Goal: Feedback & Contribution: Contribute content

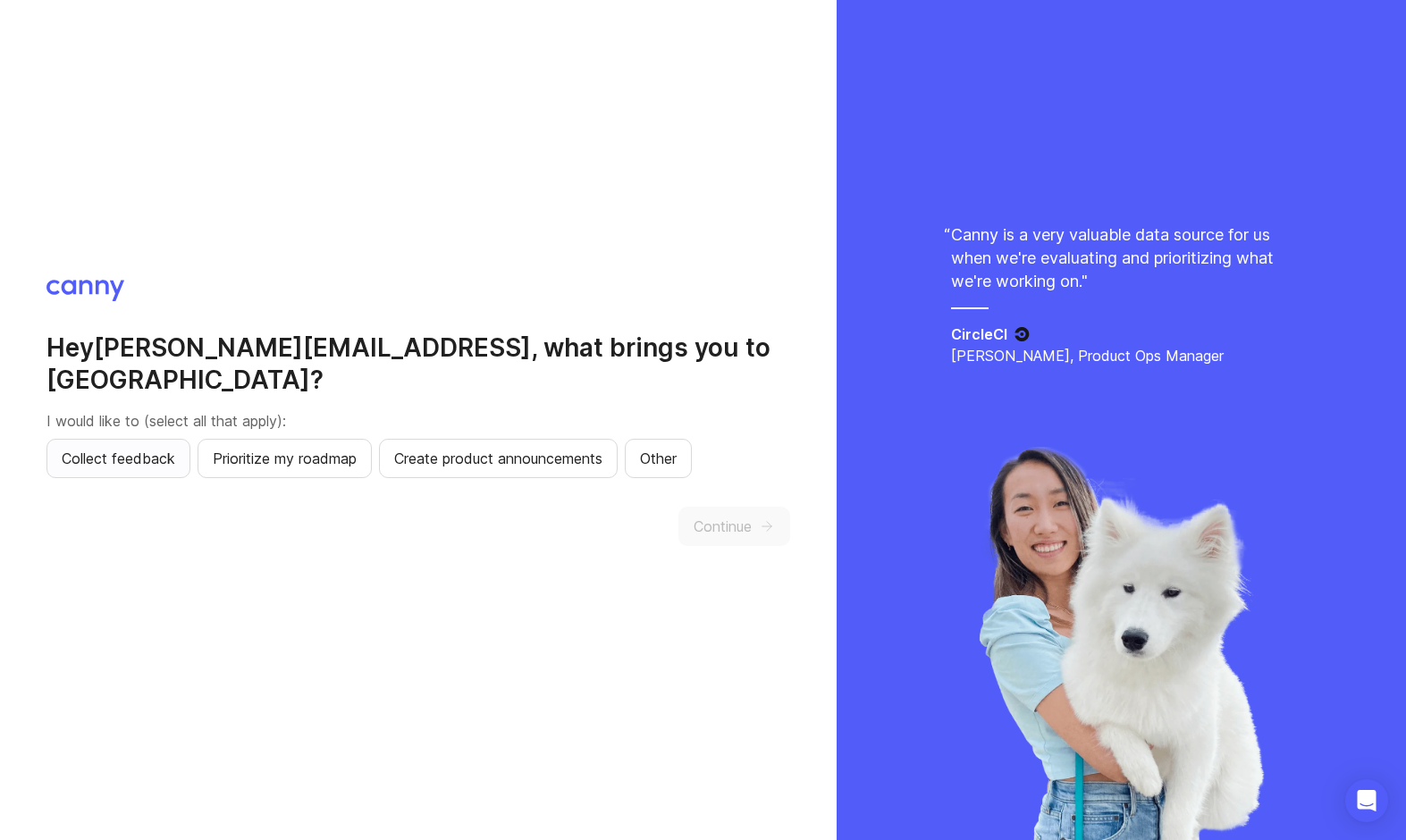
click at [158, 448] on span "Collect feedback" at bounding box center [118, 458] width 113 height 21
click at [745, 516] on span "Continue" at bounding box center [722, 526] width 59 height 21
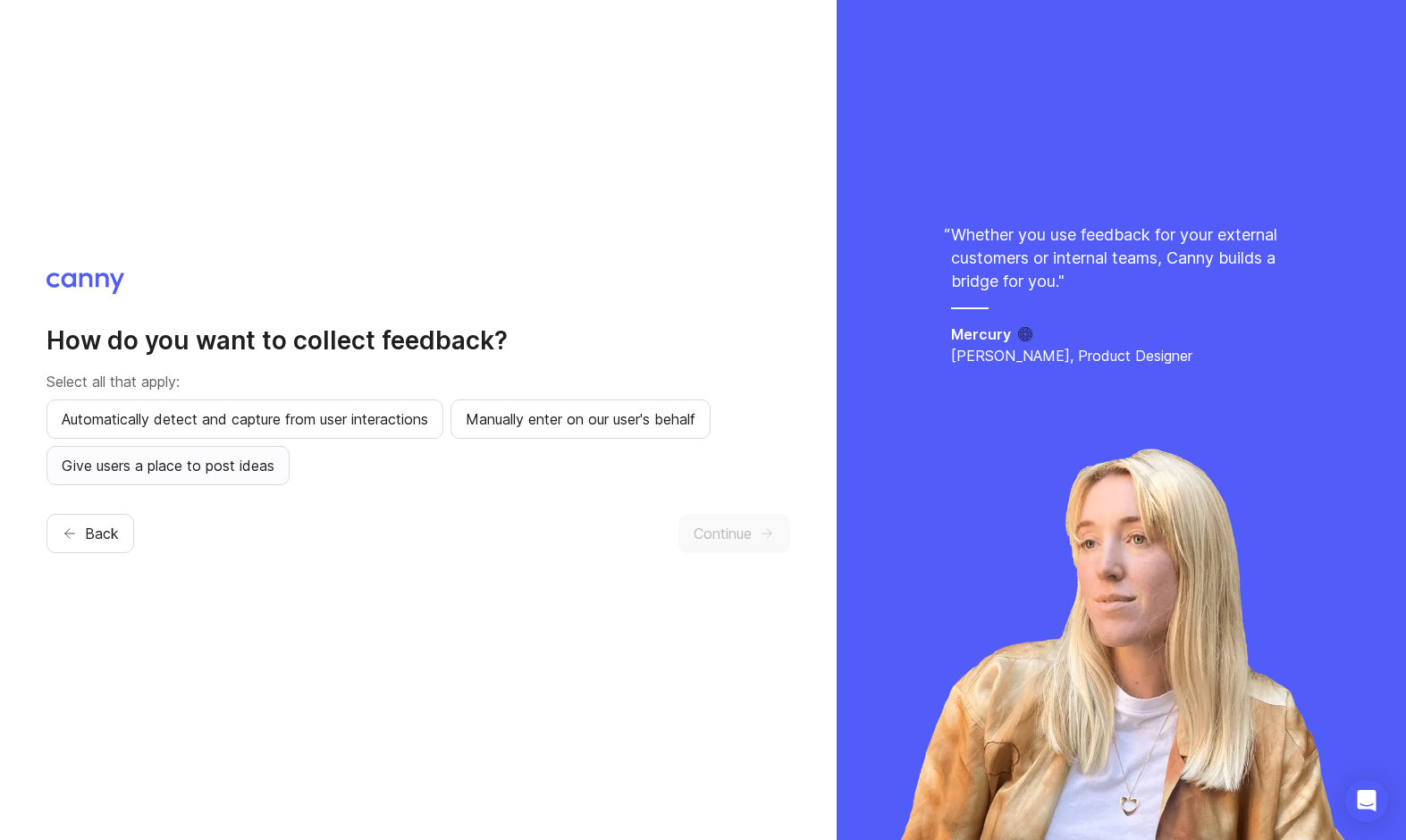
click at [268, 464] on span "Give users a place to post ideas" at bounding box center [167, 465] width 213 height 21
click at [709, 524] on span "Continue" at bounding box center [722, 533] width 59 height 21
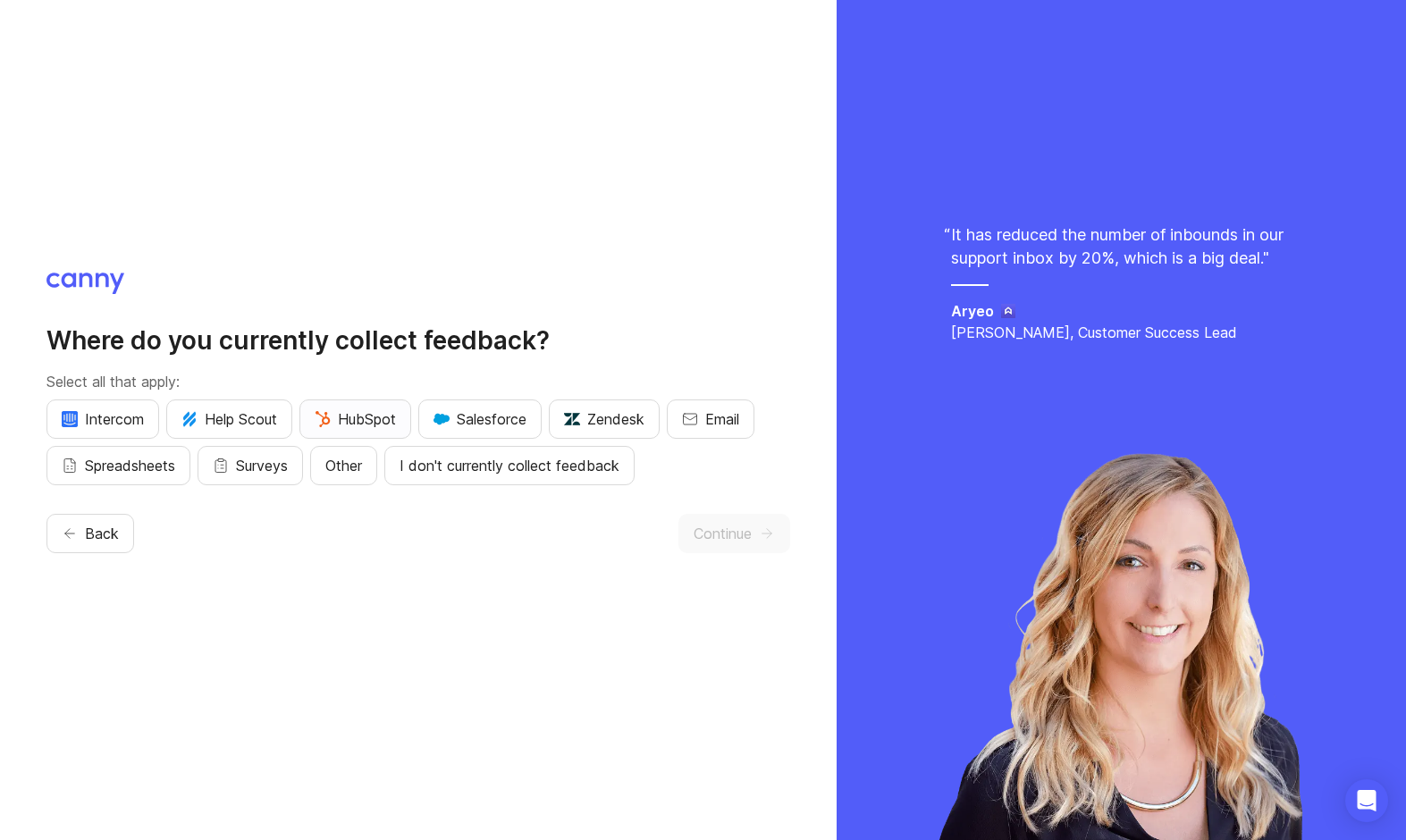
click at [347, 426] on span "HubSpot" at bounding box center [355, 418] width 82 height 21
click at [722, 421] on span "Email" at bounding box center [722, 418] width 34 height 21
click at [762, 551] on button "Continue" at bounding box center [734, 533] width 112 height 39
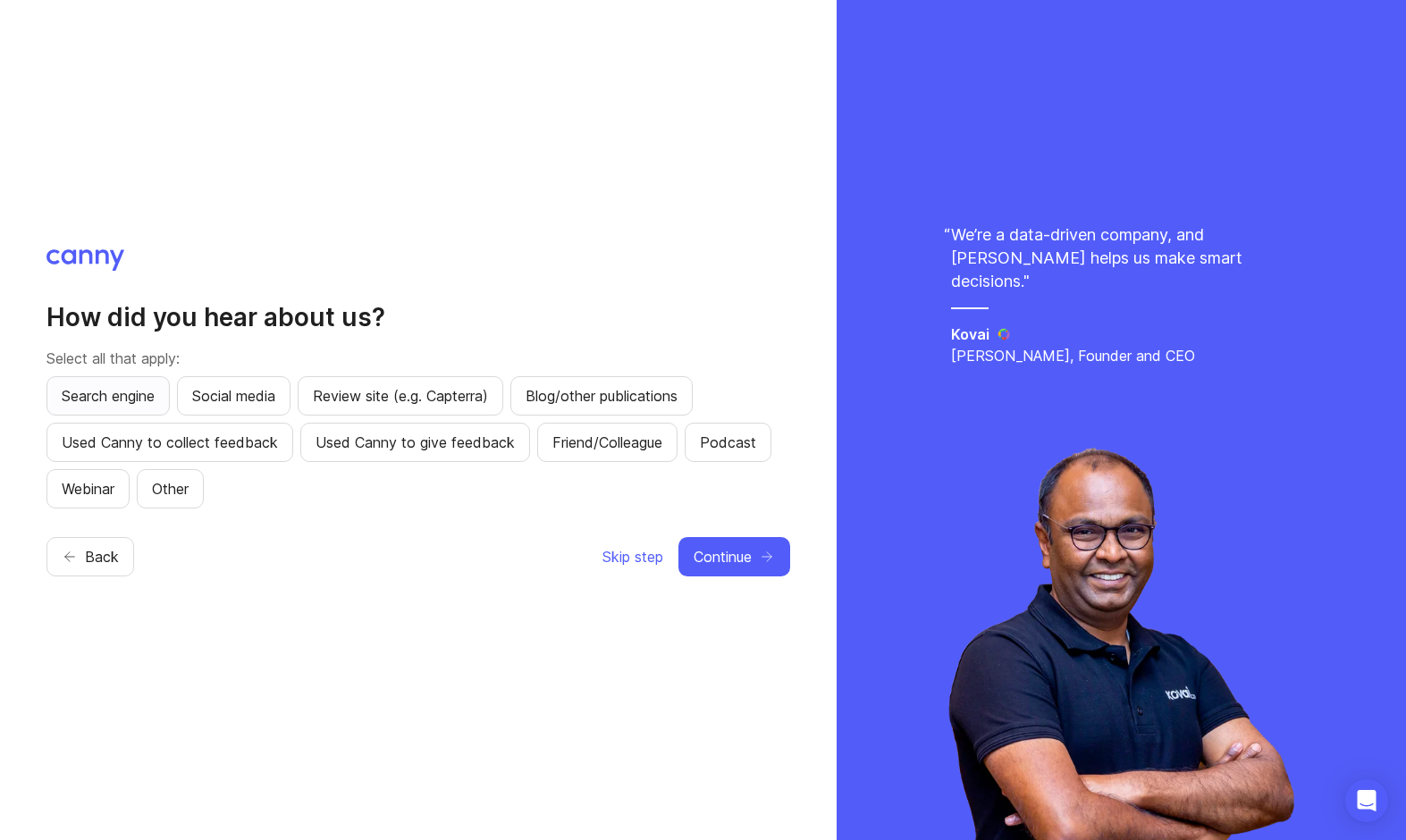
click at [140, 408] on button "Search engine" at bounding box center [108, 396] width 124 height 39
click at [388, 394] on span "Review site (e.g. Capterra)" at bounding box center [401, 395] width 175 height 21
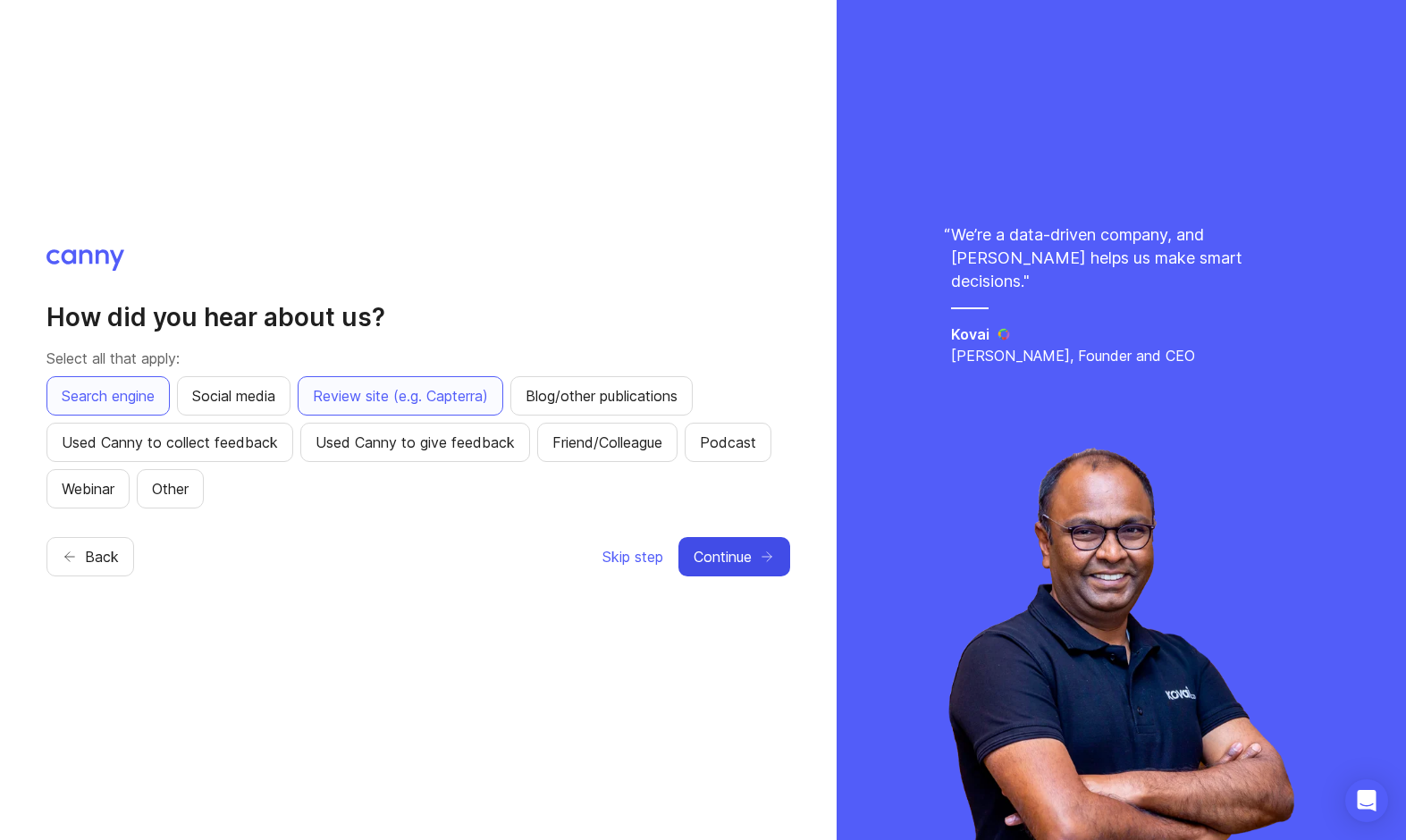
click at [752, 561] on span "Continue" at bounding box center [722, 557] width 59 height 21
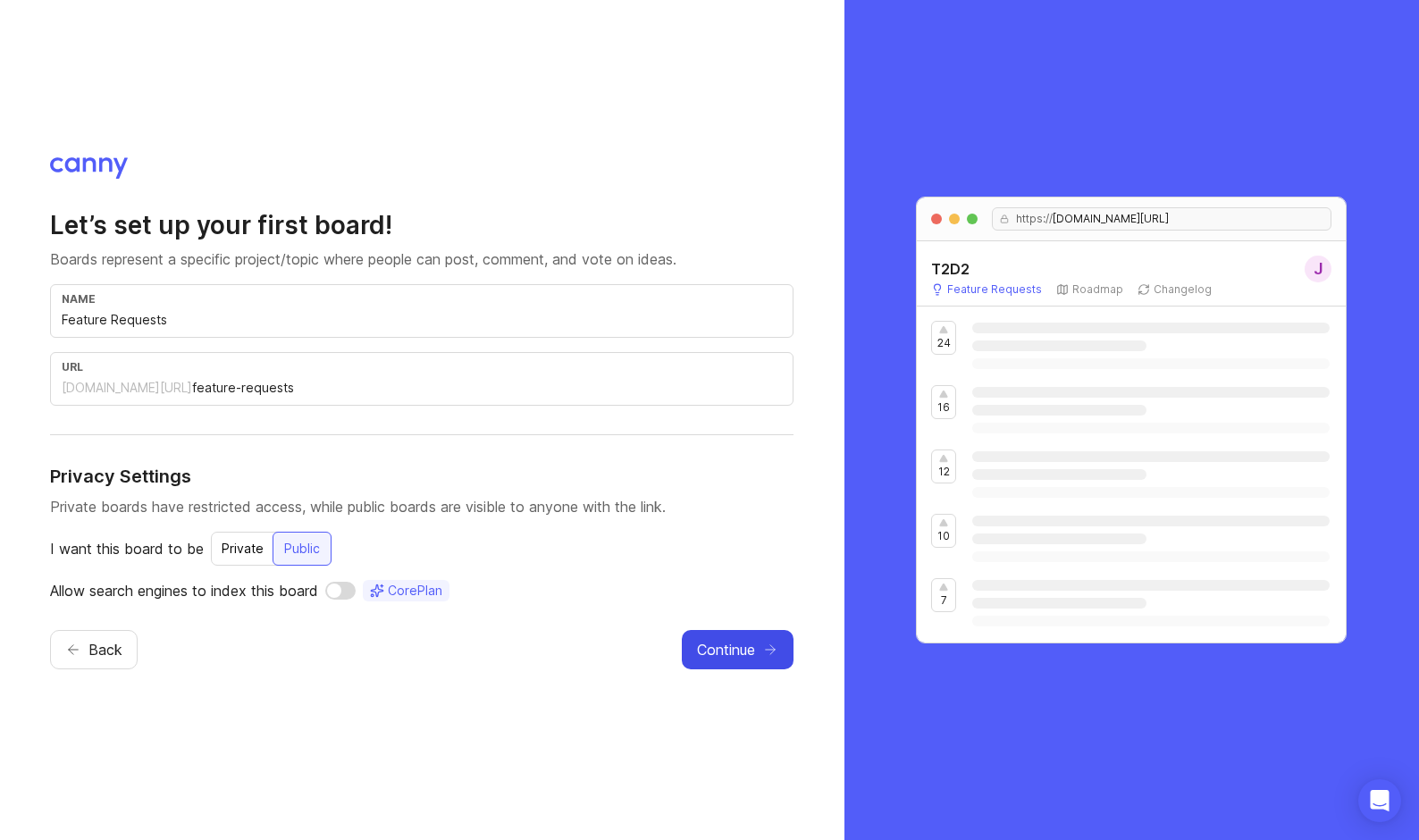
click at [764, 652] on icon "button" at bounding box center [769, 649] width 16 height 16
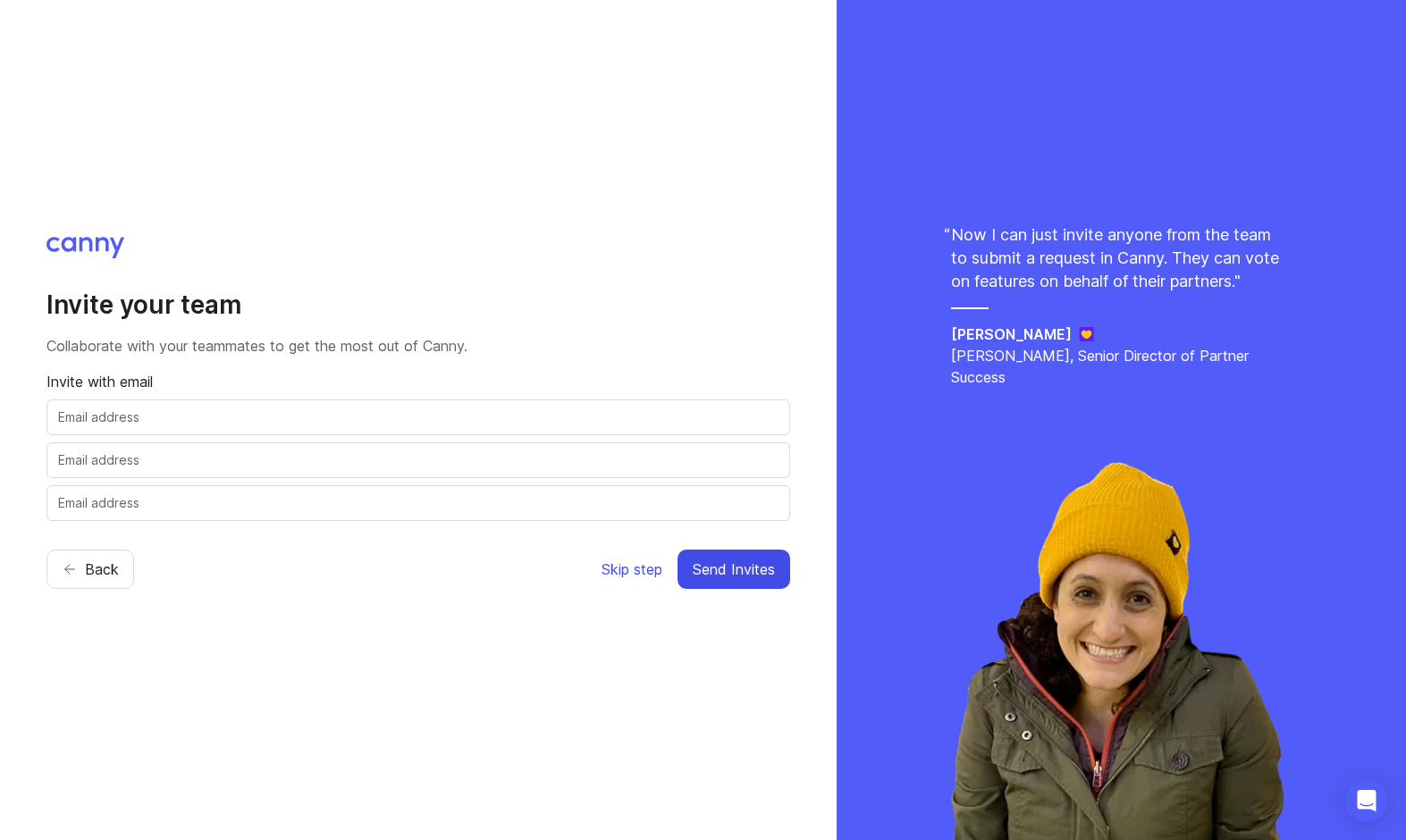
click at [610, 571] on span "Skip step" at bounding box center [631, 569] width 60 height 21
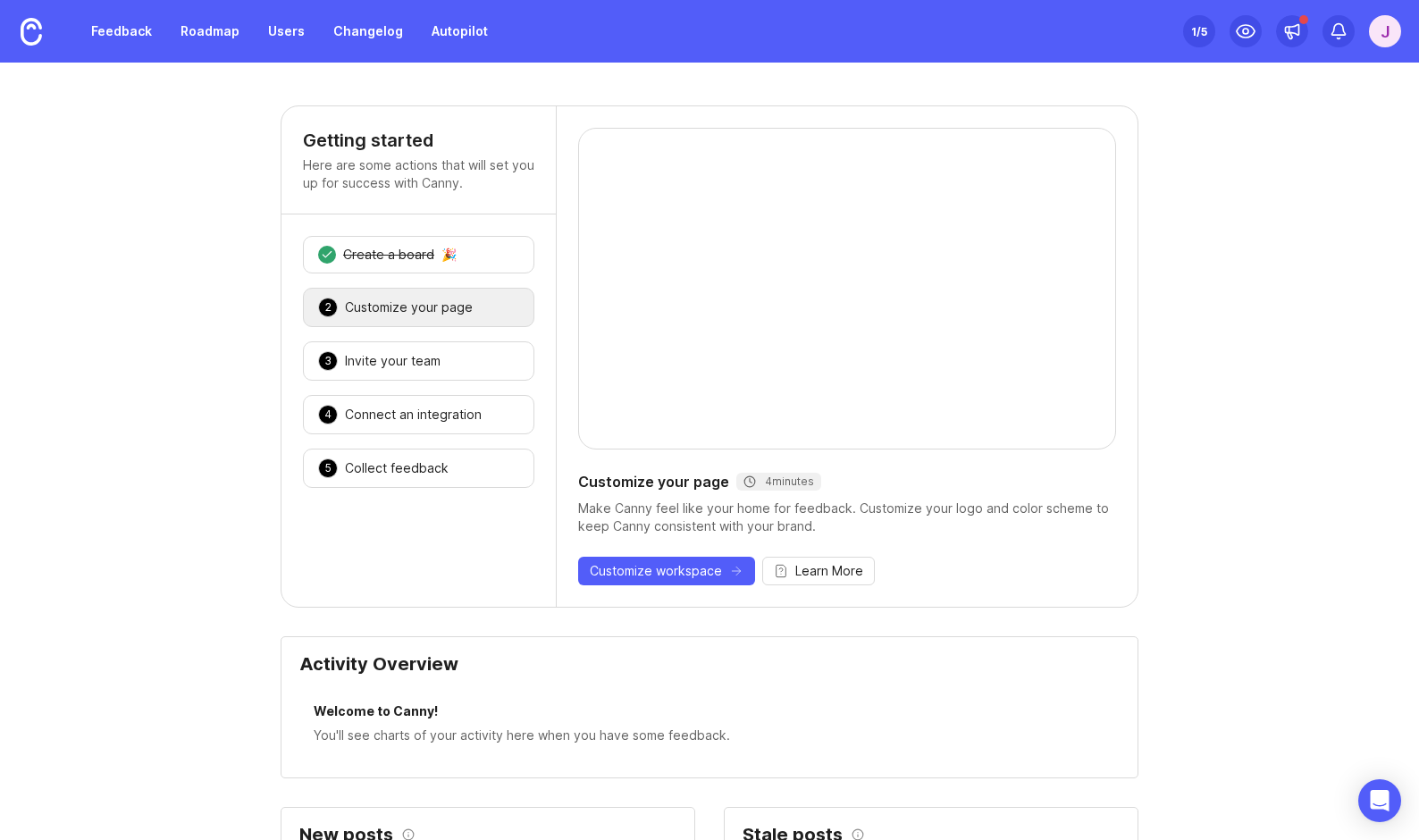
click at [399, 298] on div "Customize your page" at bounding box center [409, 307] width 128 height 18
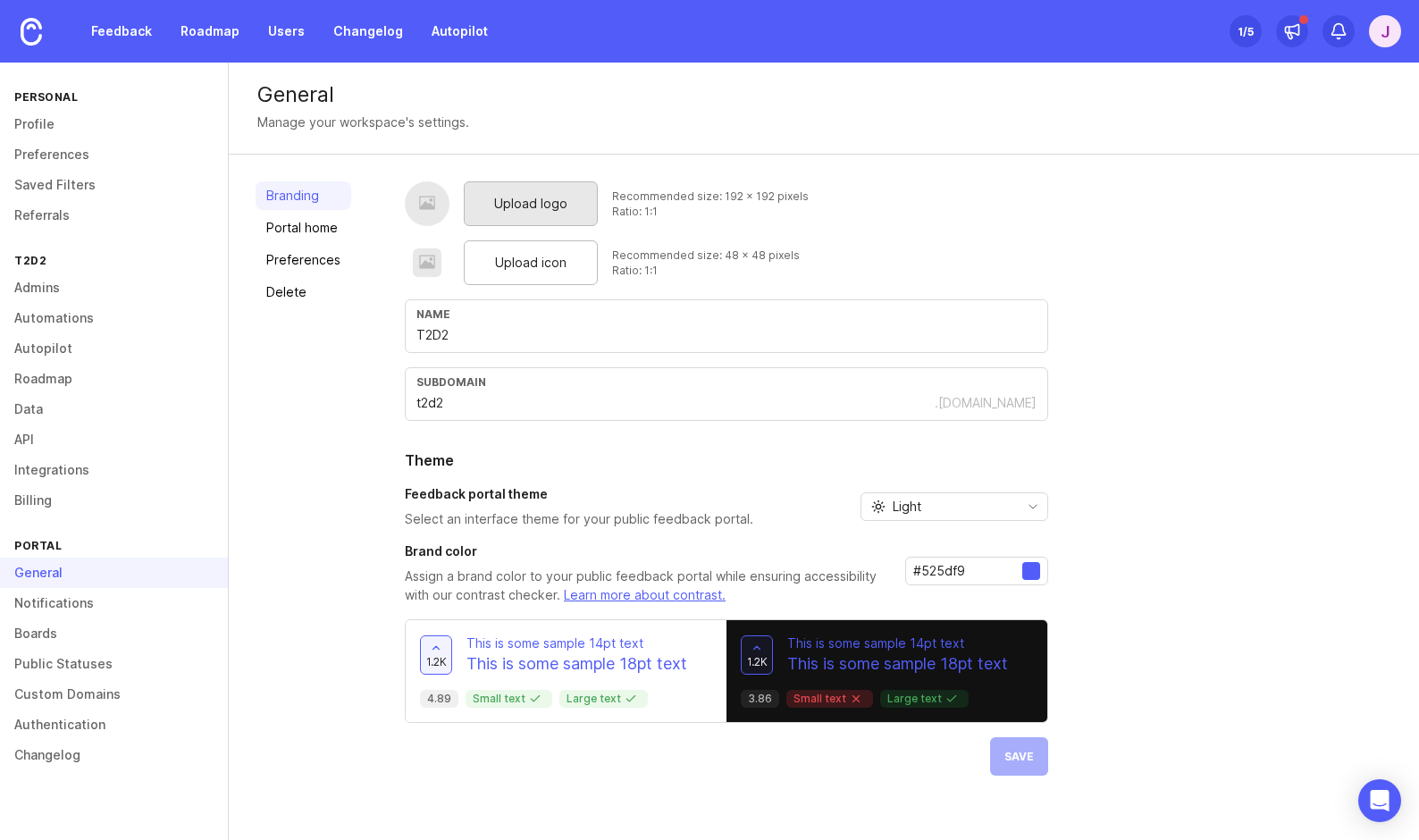
click at [526, 194] on span "Upload logo" at bounding box center [531, 203] width 73 height 20
click at [495, 268] on span "Upload icon" at bounding box center [531, 262] width 72 height 20
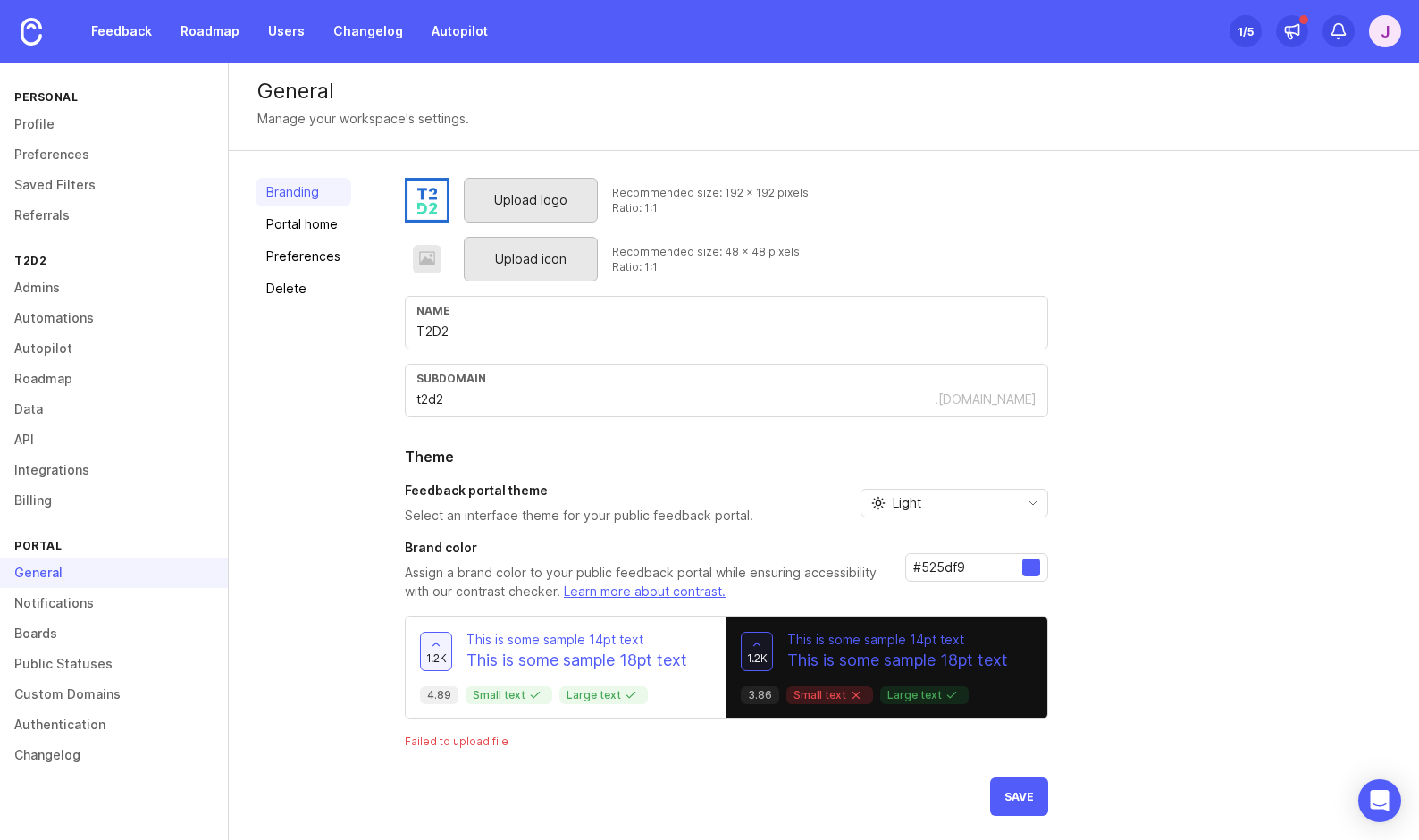
scroll to position [7, 0]
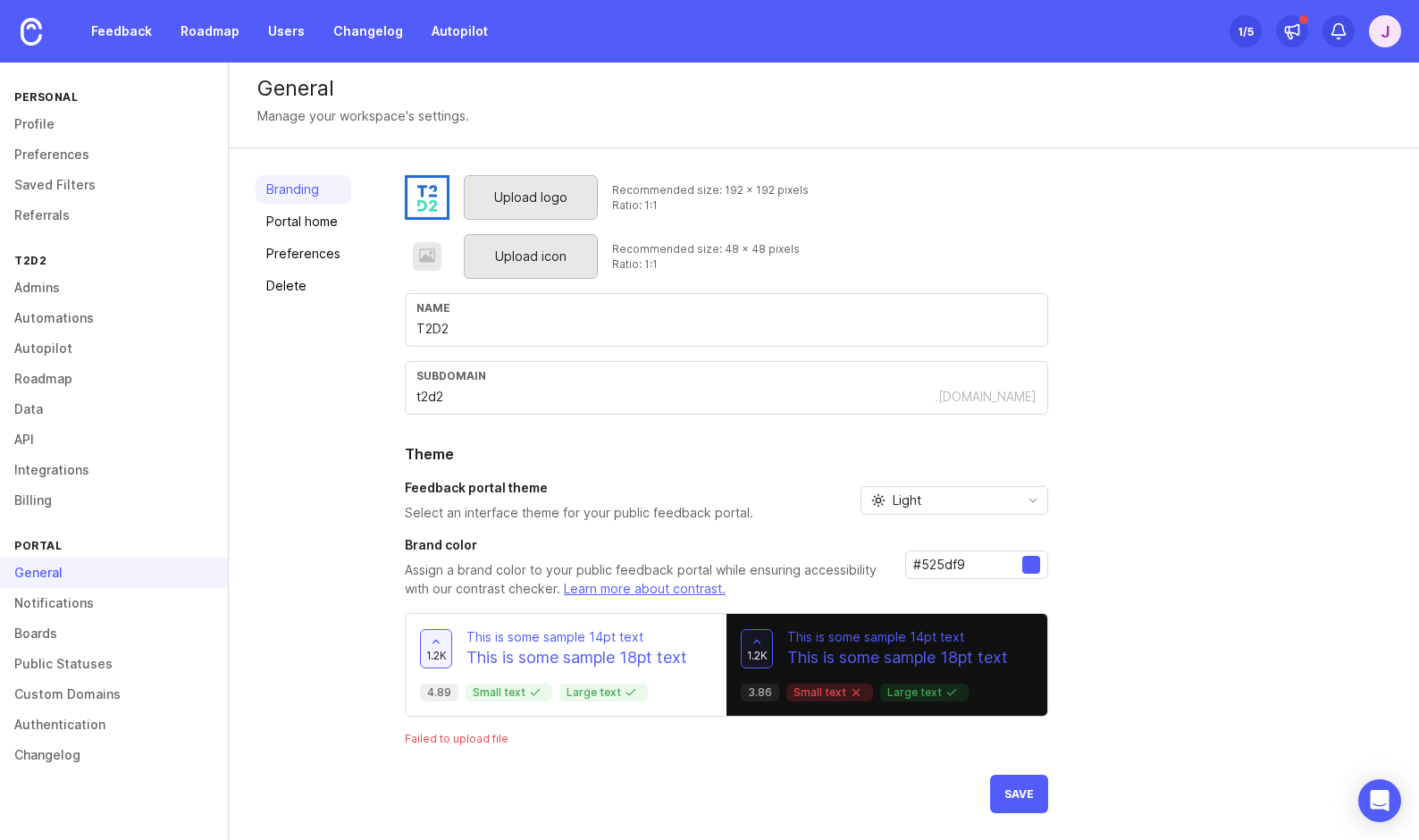
click at [1028, 567] on div at bounding box center [1031, 564] width 18 height 18
click at [963, 566] on input "#525df9" at bounding box center [967, 564] width 109 height 20
click at [958, 578] on div "#525df9" at bounding box center [977, 564] width 143 height 29
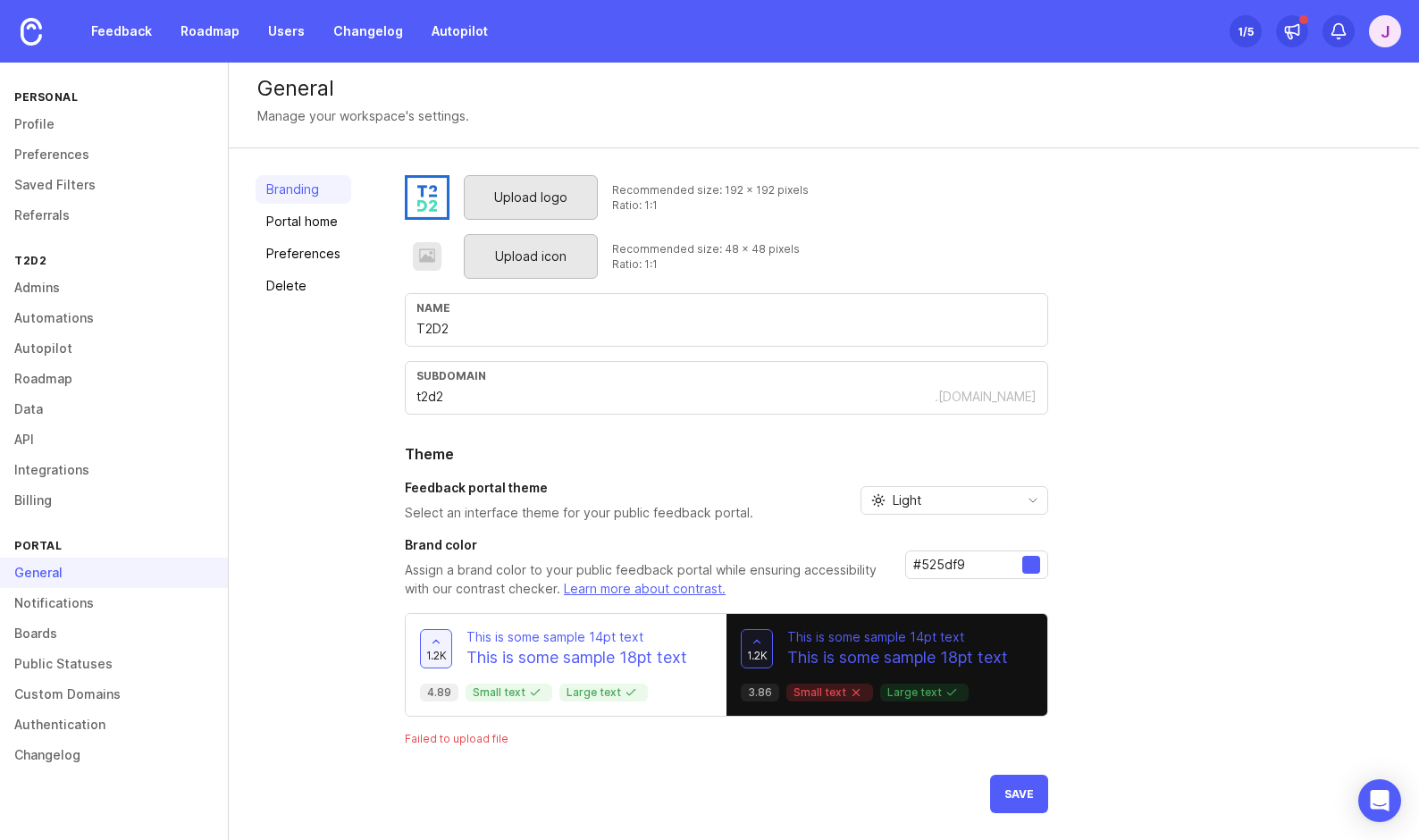
click at [956, 569] on input "#525df9" at bounding box center [967, 564] width 109 height 20
paste input "006ad"
type input "#006ad9"
click at [1018, 792] on span "Save" at bounding box center [1019, 794] width 30 height 13
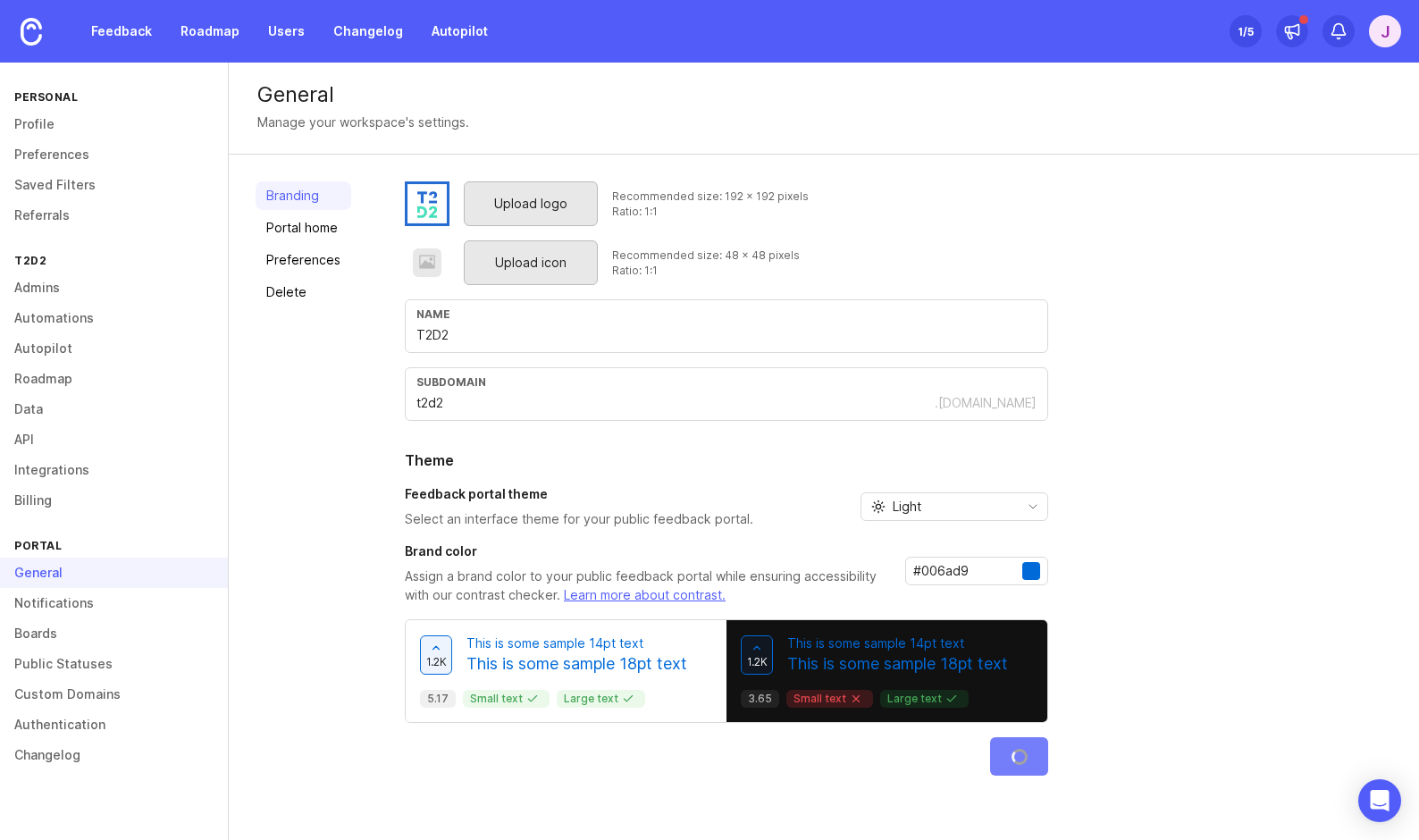
scroll to position [0, 0]
click at [553, 258] on span "Upload icon" at bounding box center [531, 262] width 72 height 20
click at [1008, 756] on span "Save" at bounding box center [1019, 756] width 30 height 13
click at [318, 231] on link "Portal home" at bounding box center [303, 228] width 96 height 29
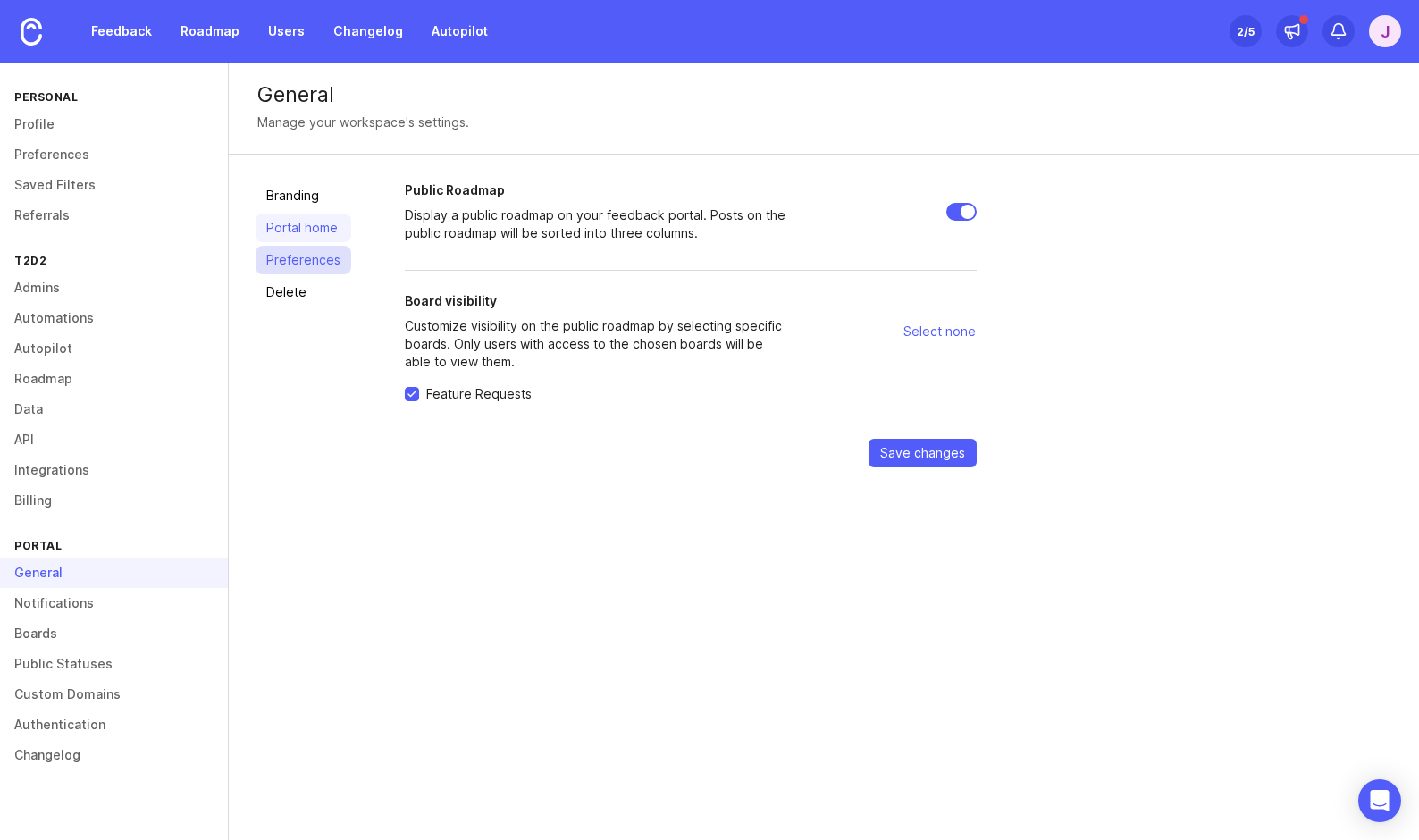
click at [299, 253] on link "Preferences" at bounding box center [303, 259] width 96 height 29
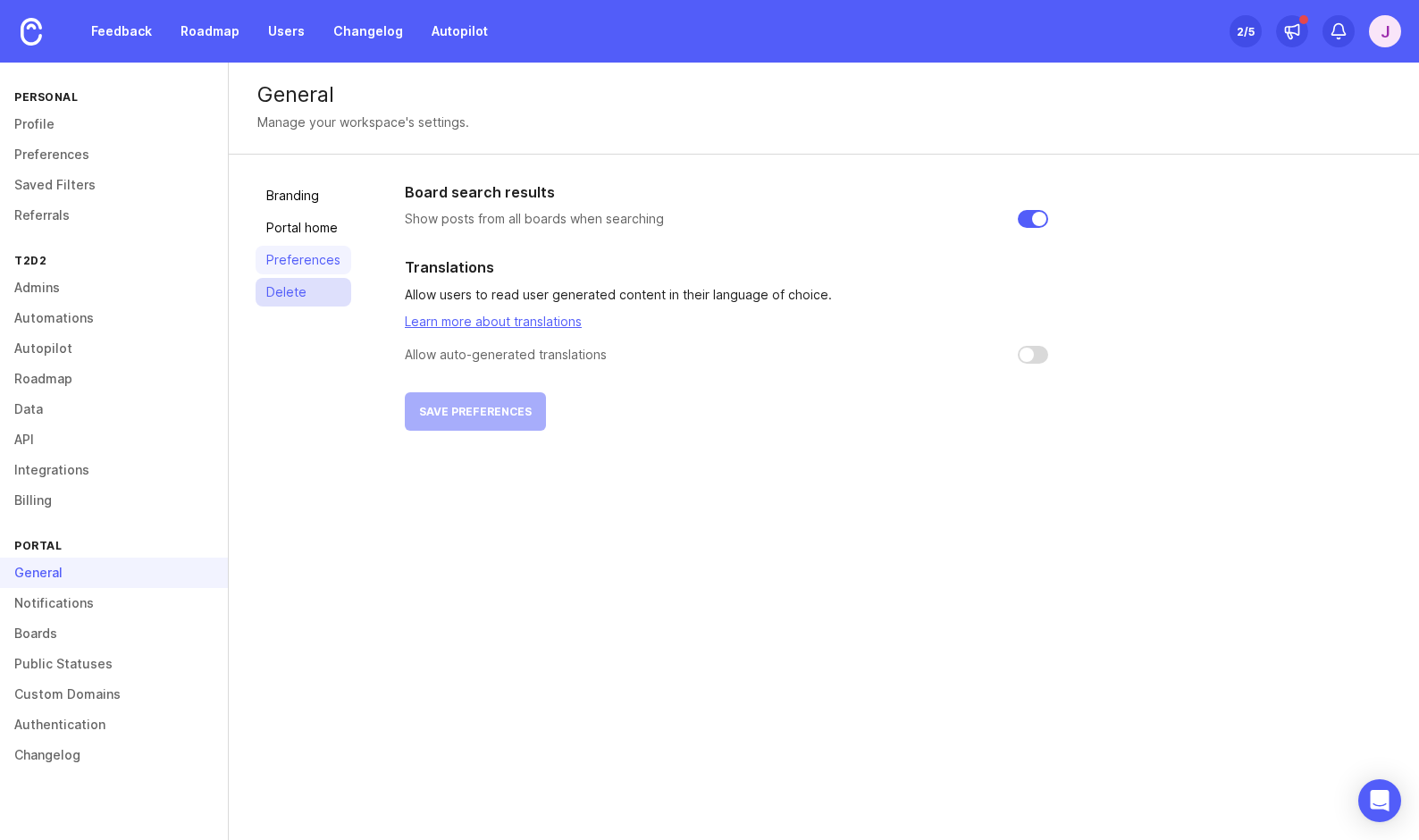
click at [294, 289] on link "Delete" at bounding box center [303, 292] width 96 height 29
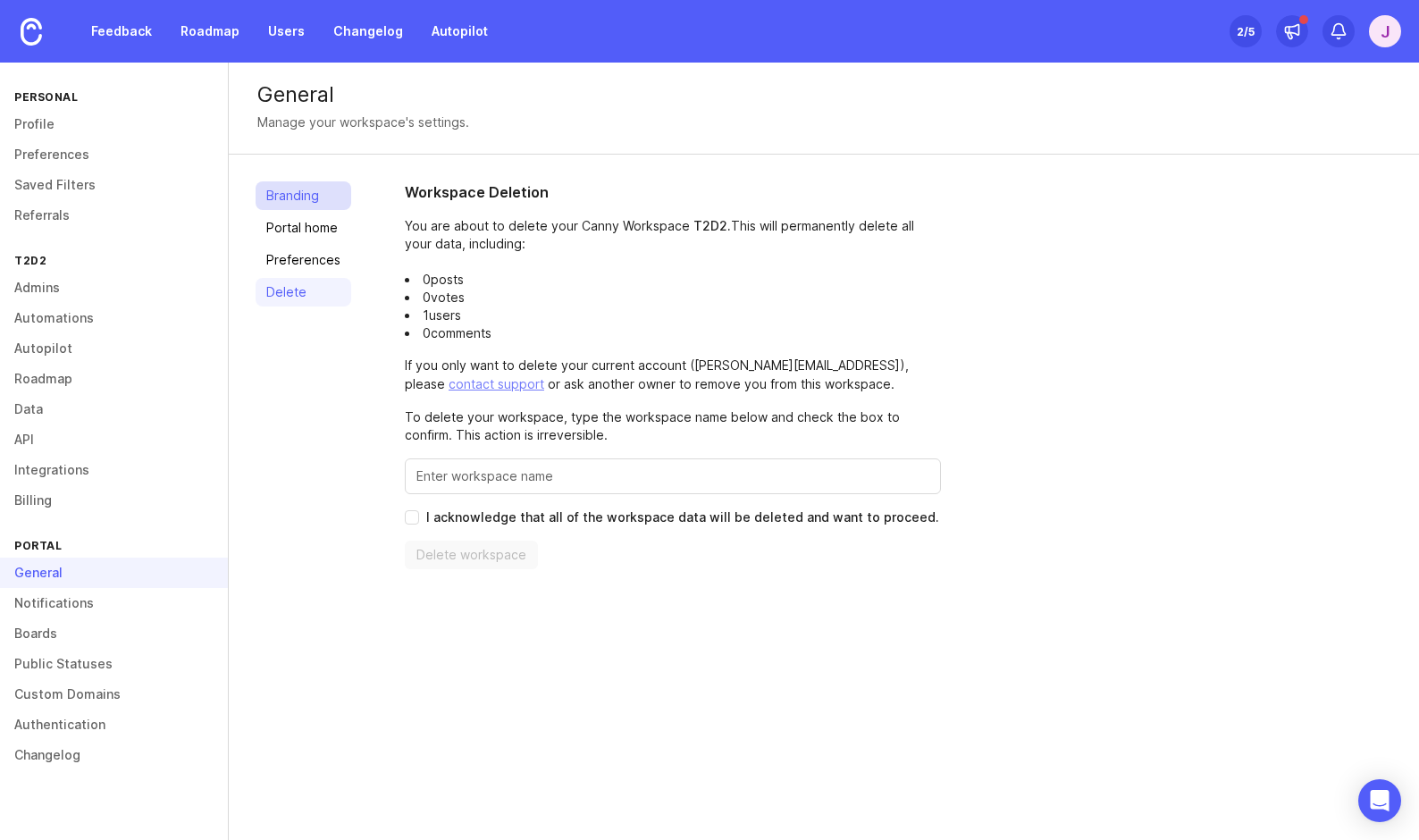
click at [294, 197] on link "Branding" at bounding box center [303, 195] width 96 height 29
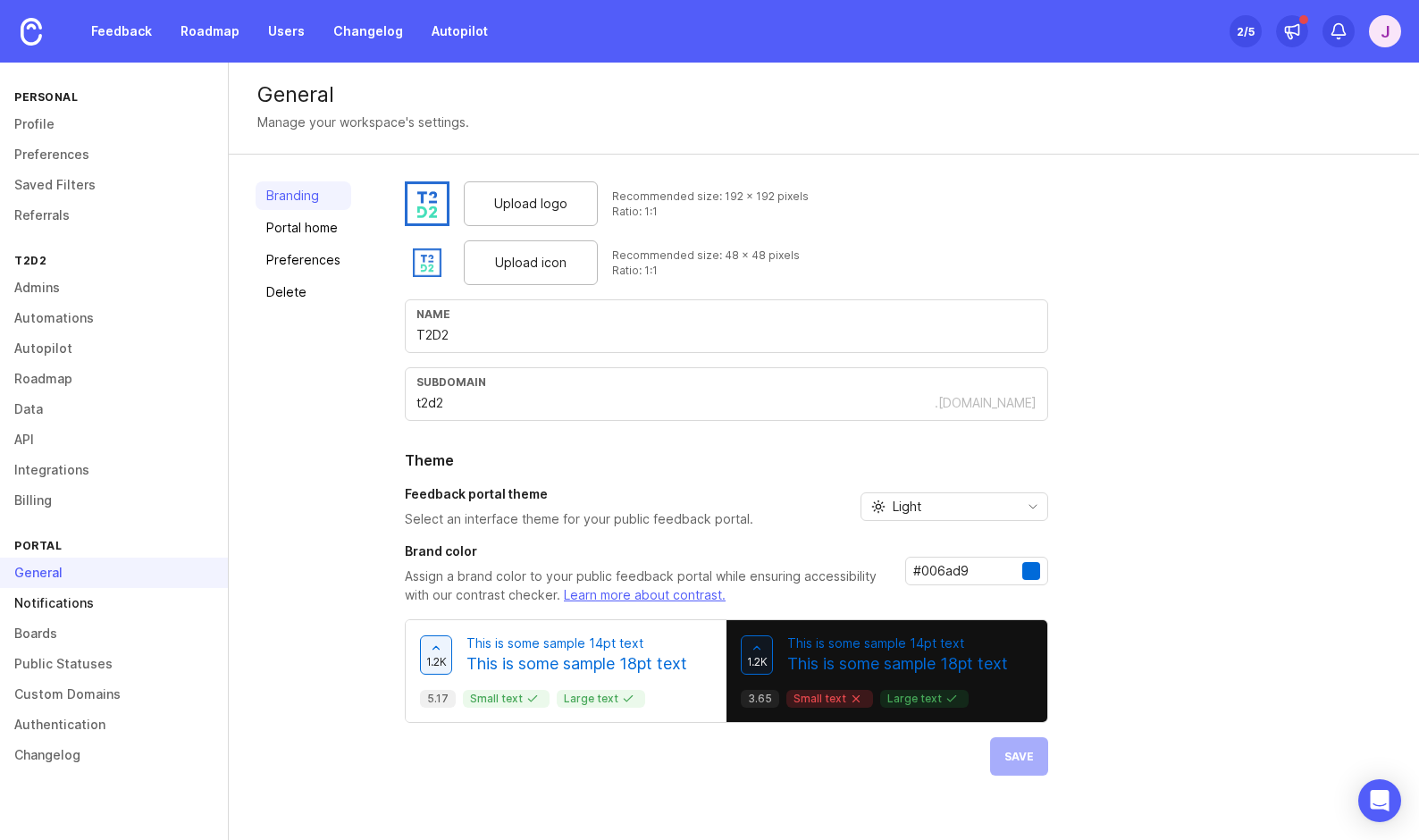
click at [130, 597] on link "Notifications" at bounding box center [113, 603] width 228 height 31
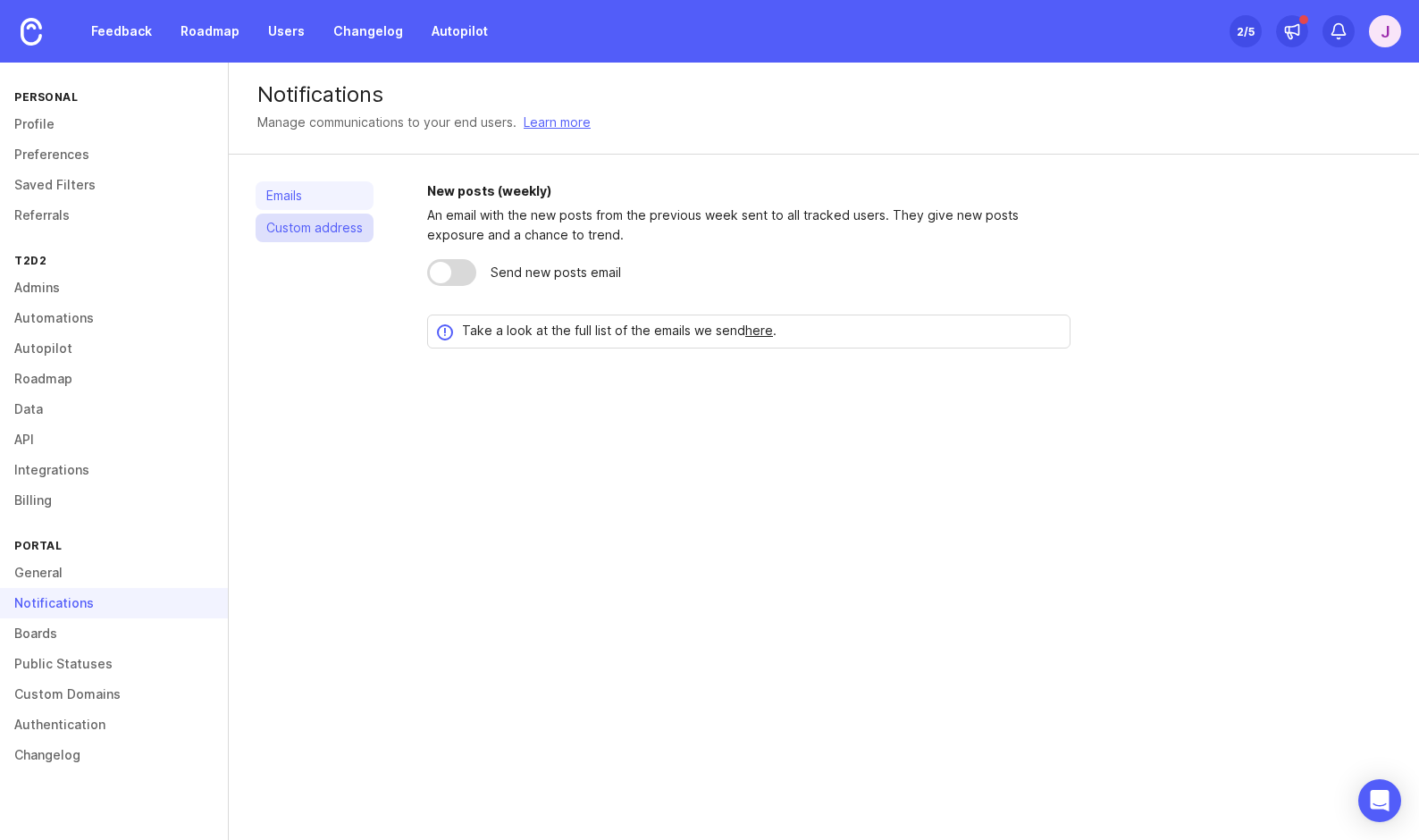
click at [325, 221] on link "Custom address" at bounding box center [314, 228] width 118 height 29
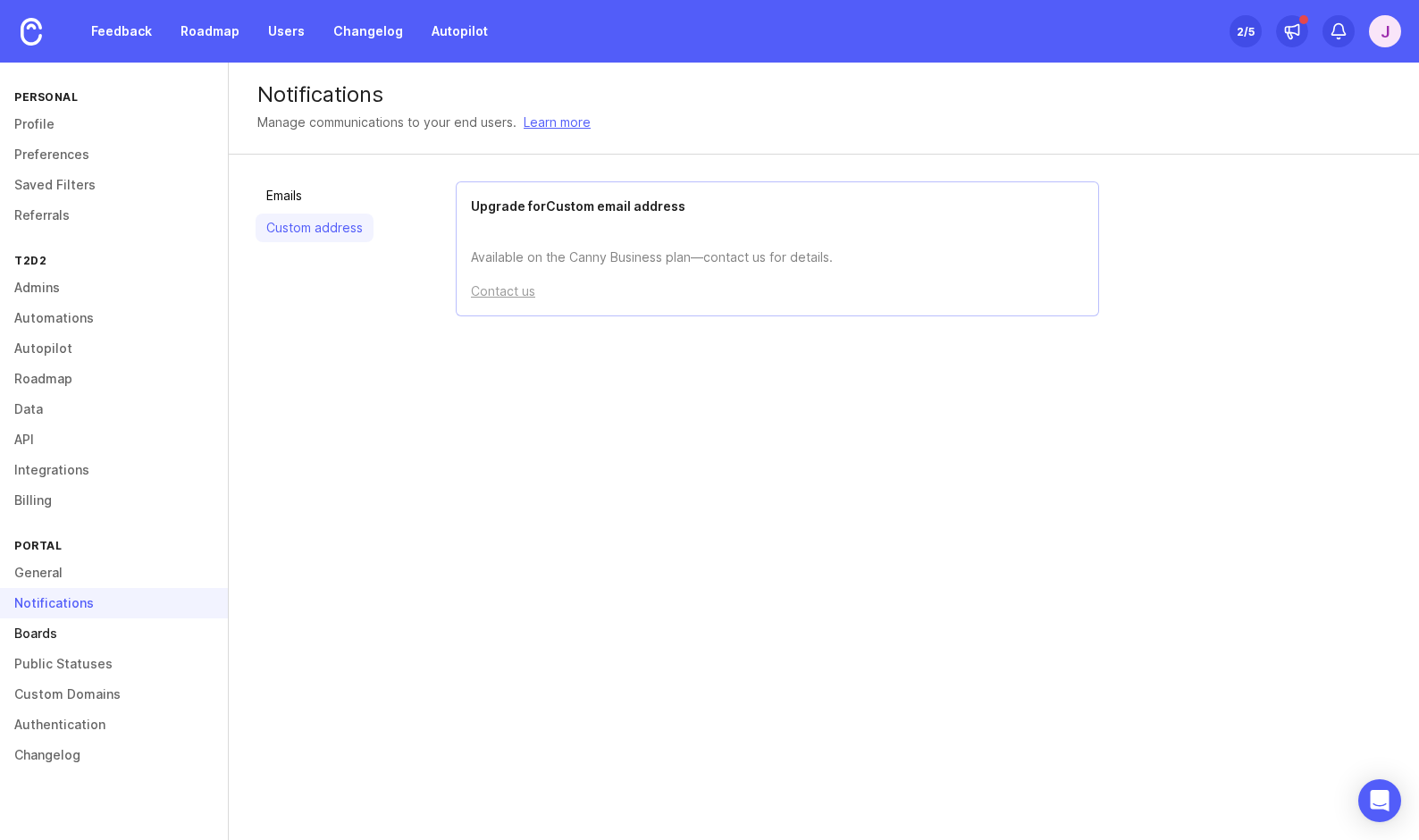
click at [91, 641] on link "Boards" at bounding box center [113, 633] width 228 height 31
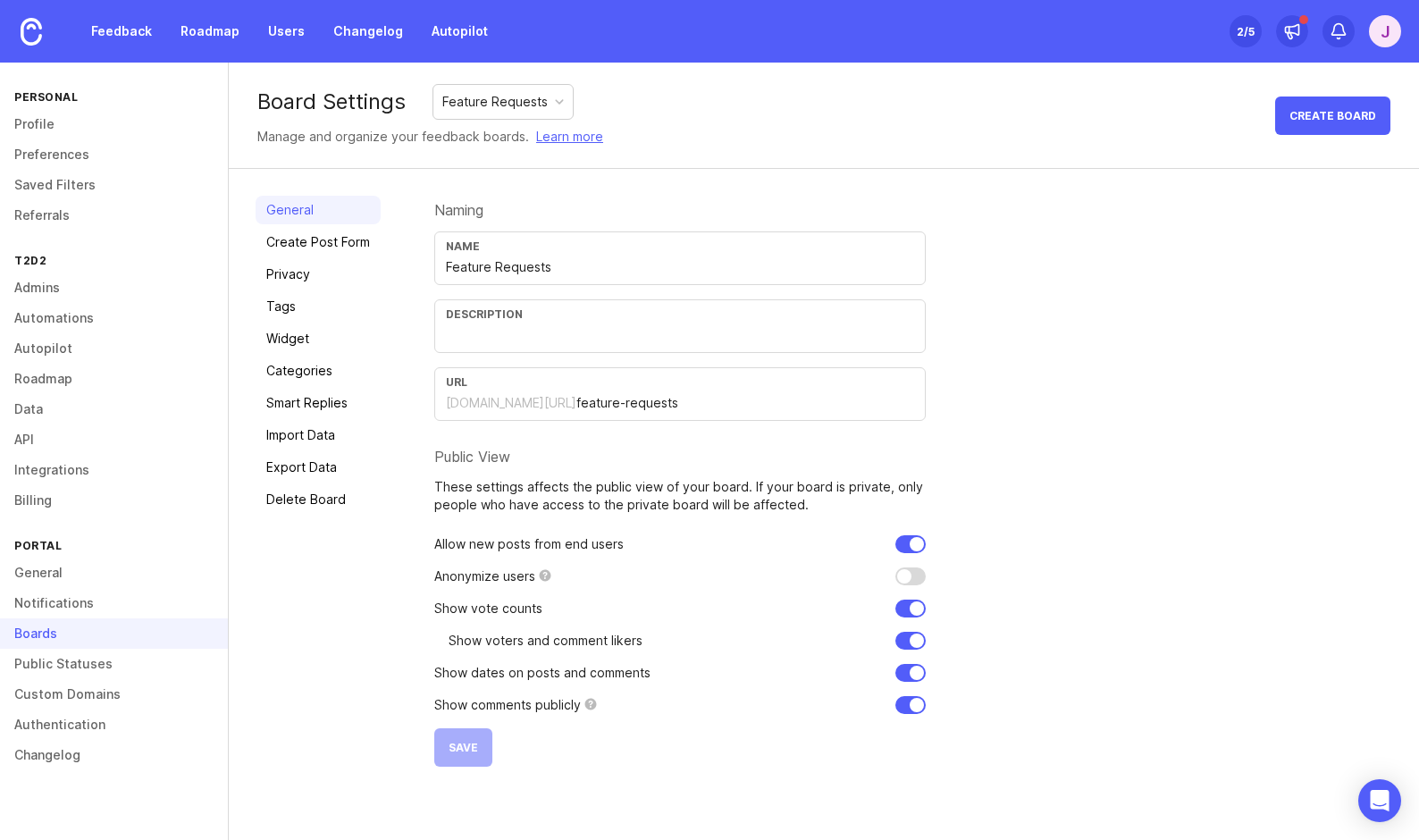
click at [489, 400] on div "[DOMAIN_NAME][URL]" at bounding box center [511, 402] width 130 height 18
drag, startPoint x: 673, startPoint y: 405, endPoint x: 414, endPoint y: 405, distance: 259.0
click at [414, 405] on div "General Create Post Form Privacy Tags Widget Categories Smart Replies Import Da…" at bounding box center [823, 481] width 1190 height 624
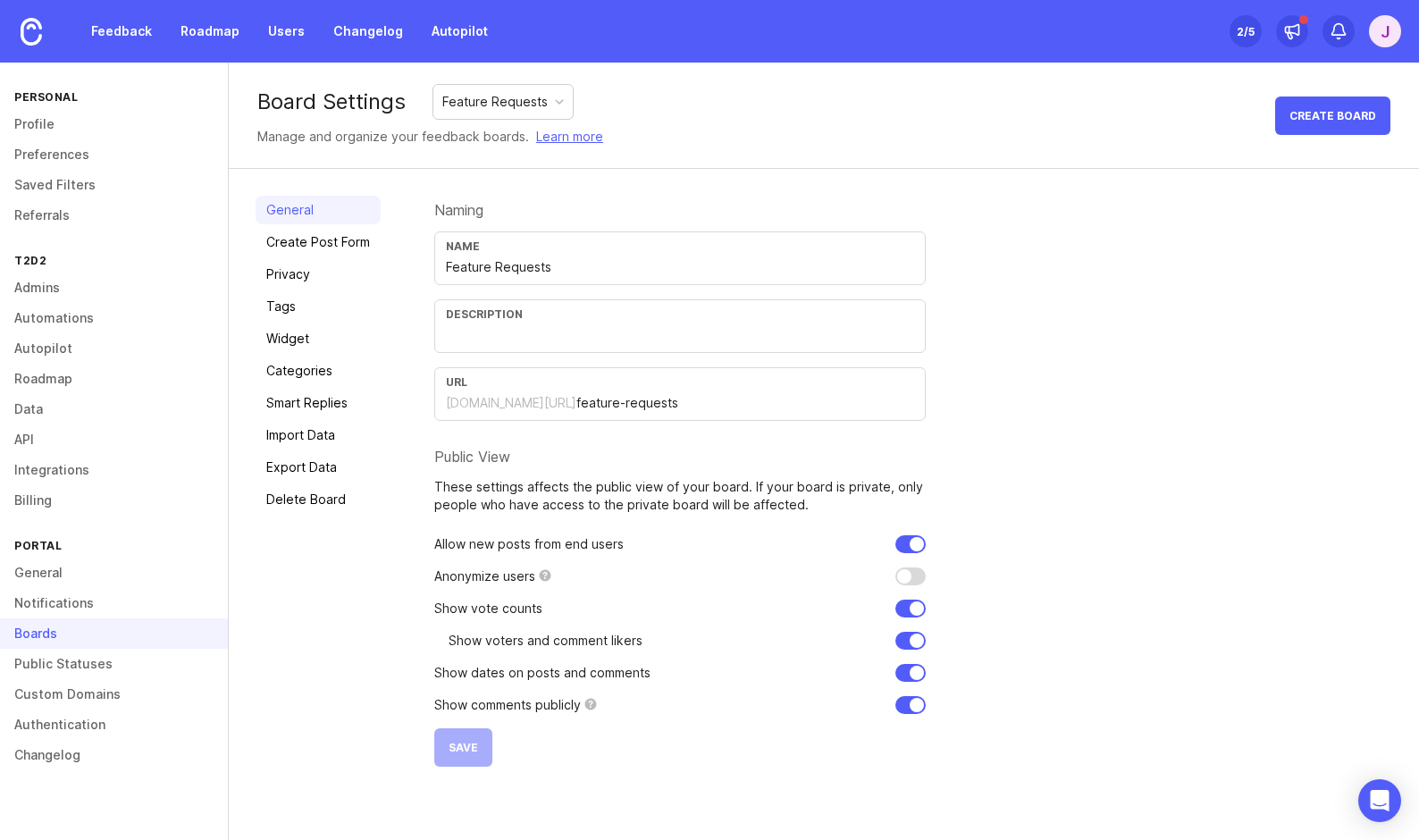
click at [774, 385] on div "URL" at bounding box center [680, 382] width 468 height 13
click at [361, 253] on link "Create Post Form" at bounding box center [318, 242] width 125 height 29
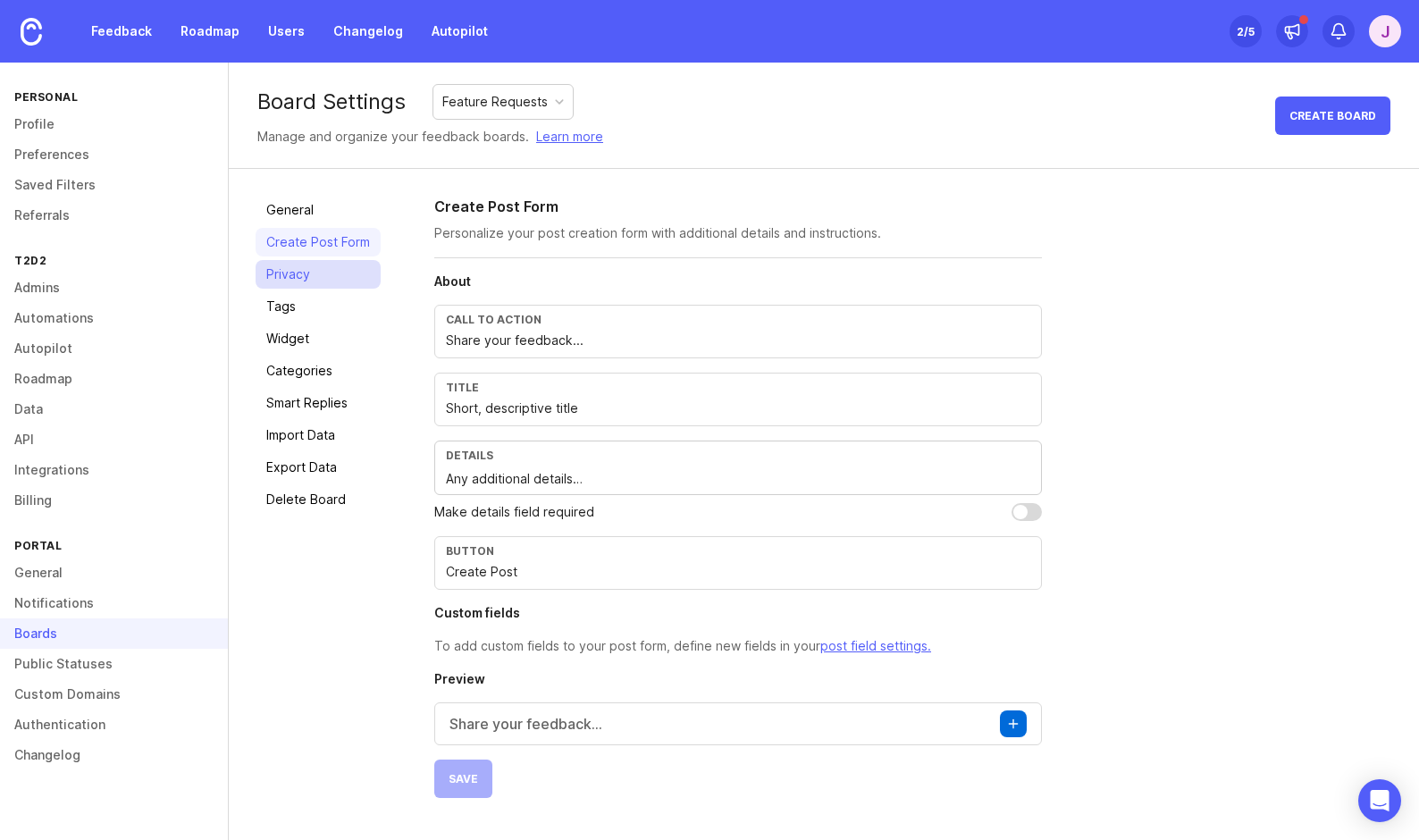
click at [334, 274] on link "Privacy" at bounding box center [318, 274] width 125 height 29
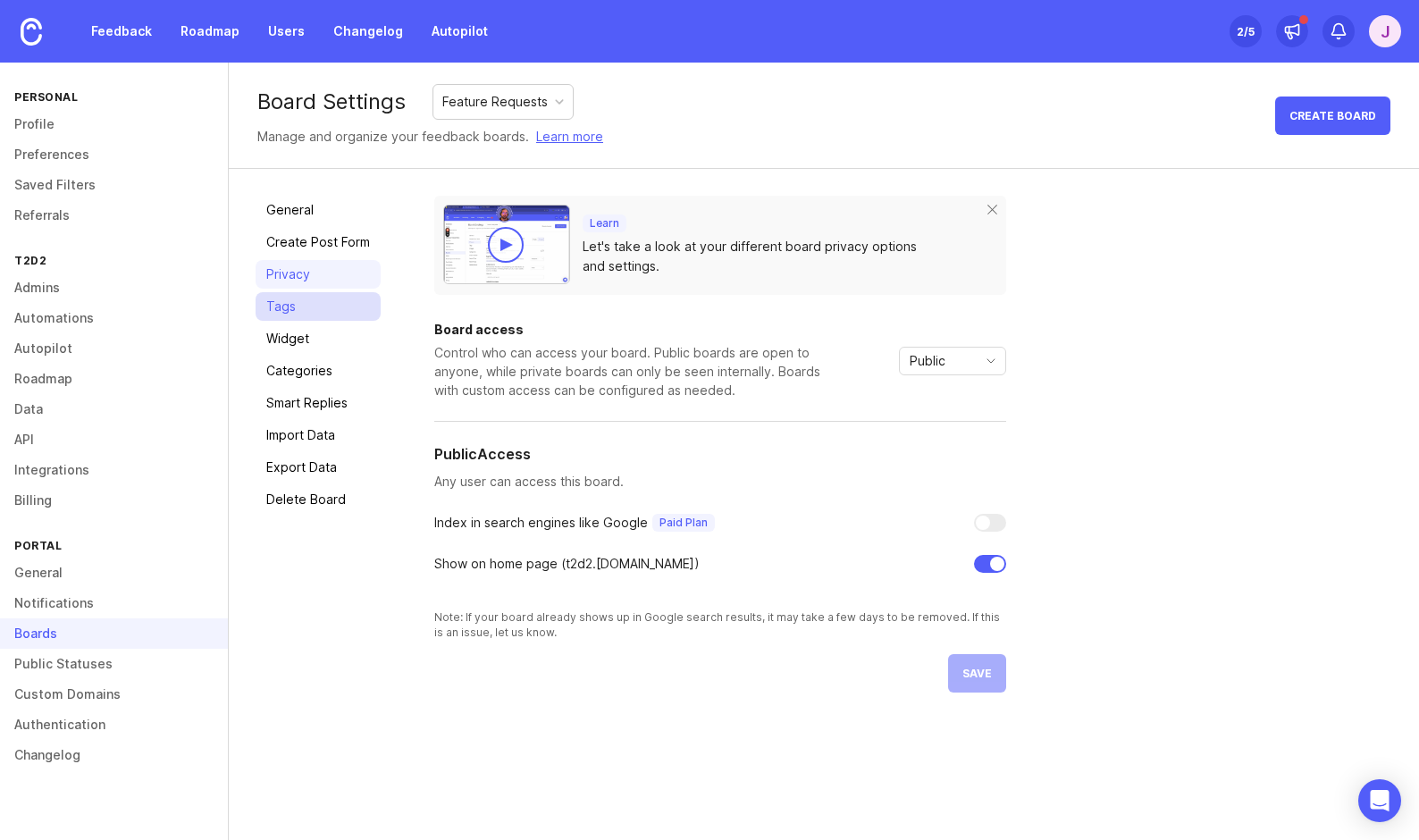
click at [330, 307] on link "Tags" at bounding box center [318, 306] width 125 height 29
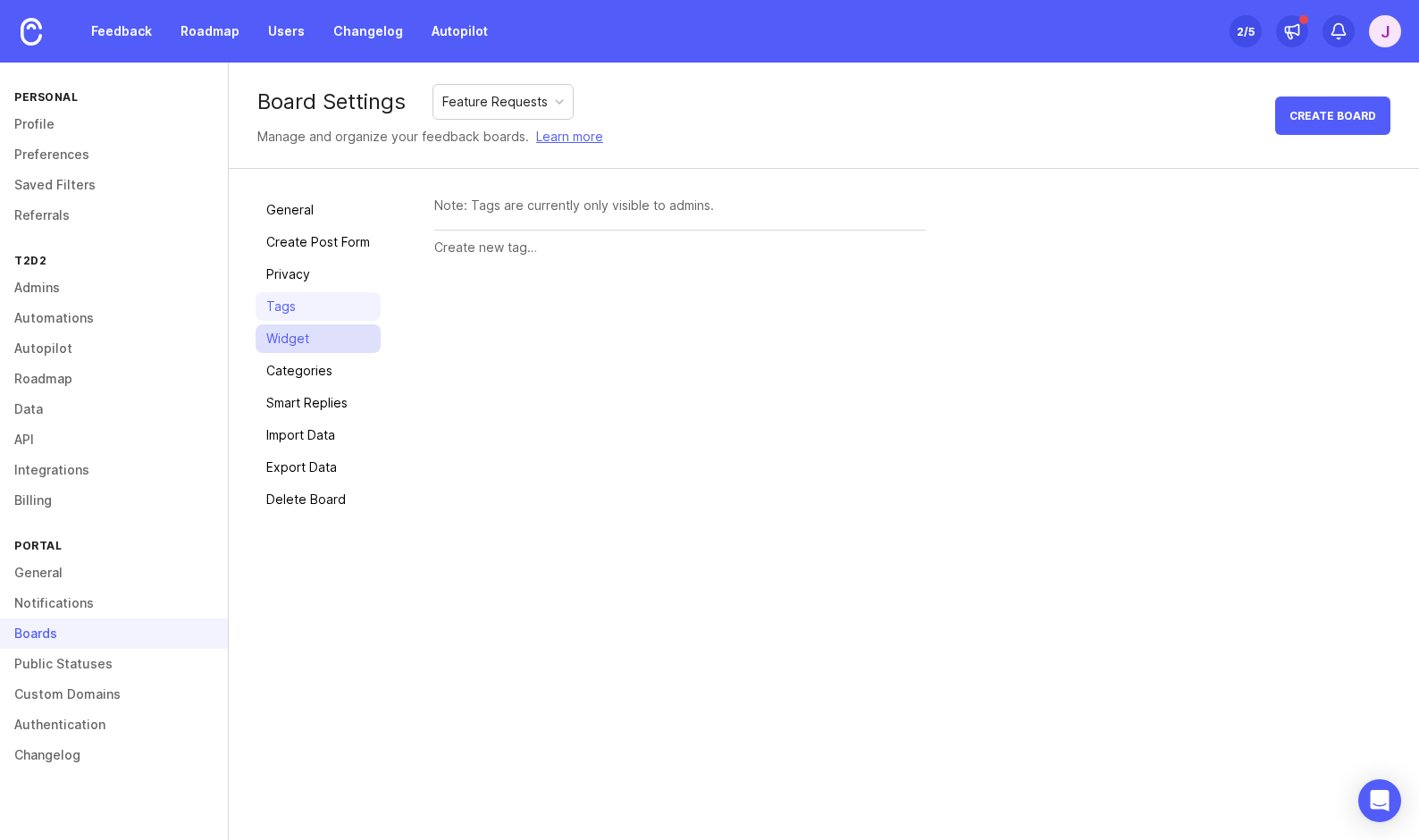
click at [332, 330] on link "Widget" at bounding box center [318, 338] width 125 height 29
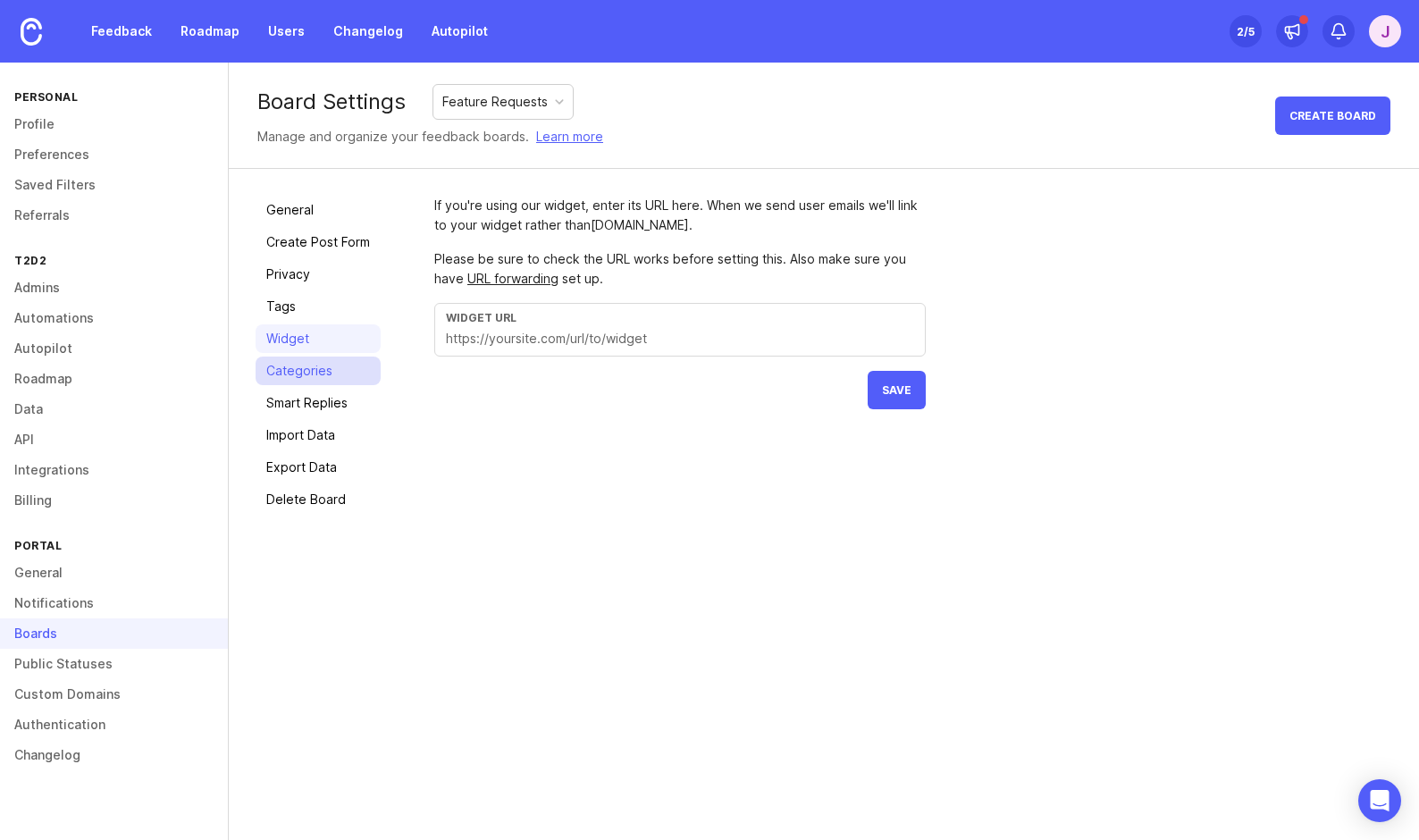
click at [331, 361] on link "Categories" at bounding box center [318, 371] width 125 height 29
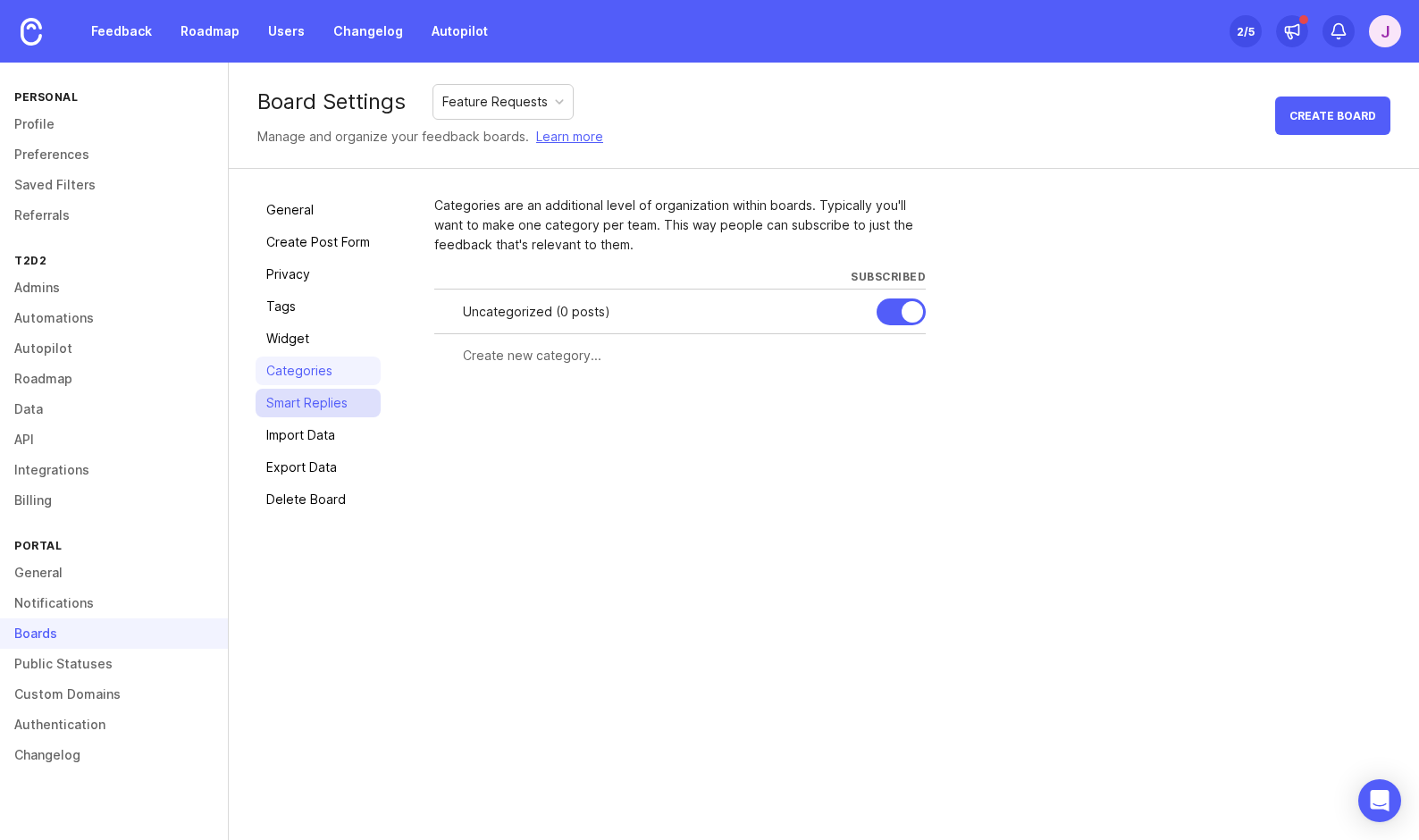
click at [331, 406] on link "Smart Replies" at bounding box center [318, 402] width 125 height 29
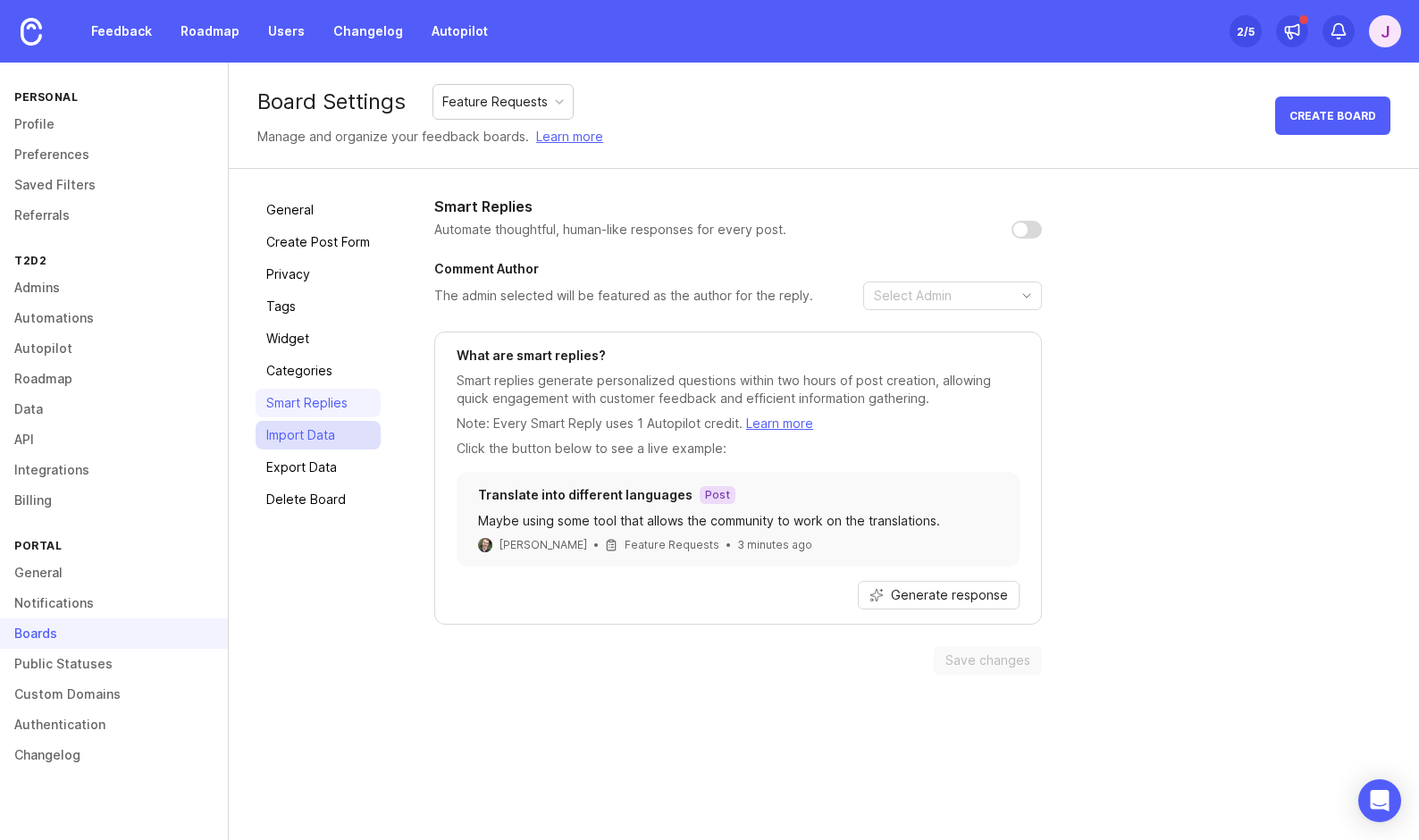
click at [335, 439] on link "Import Data" at bounding box center [318, 435] width 125 height 29
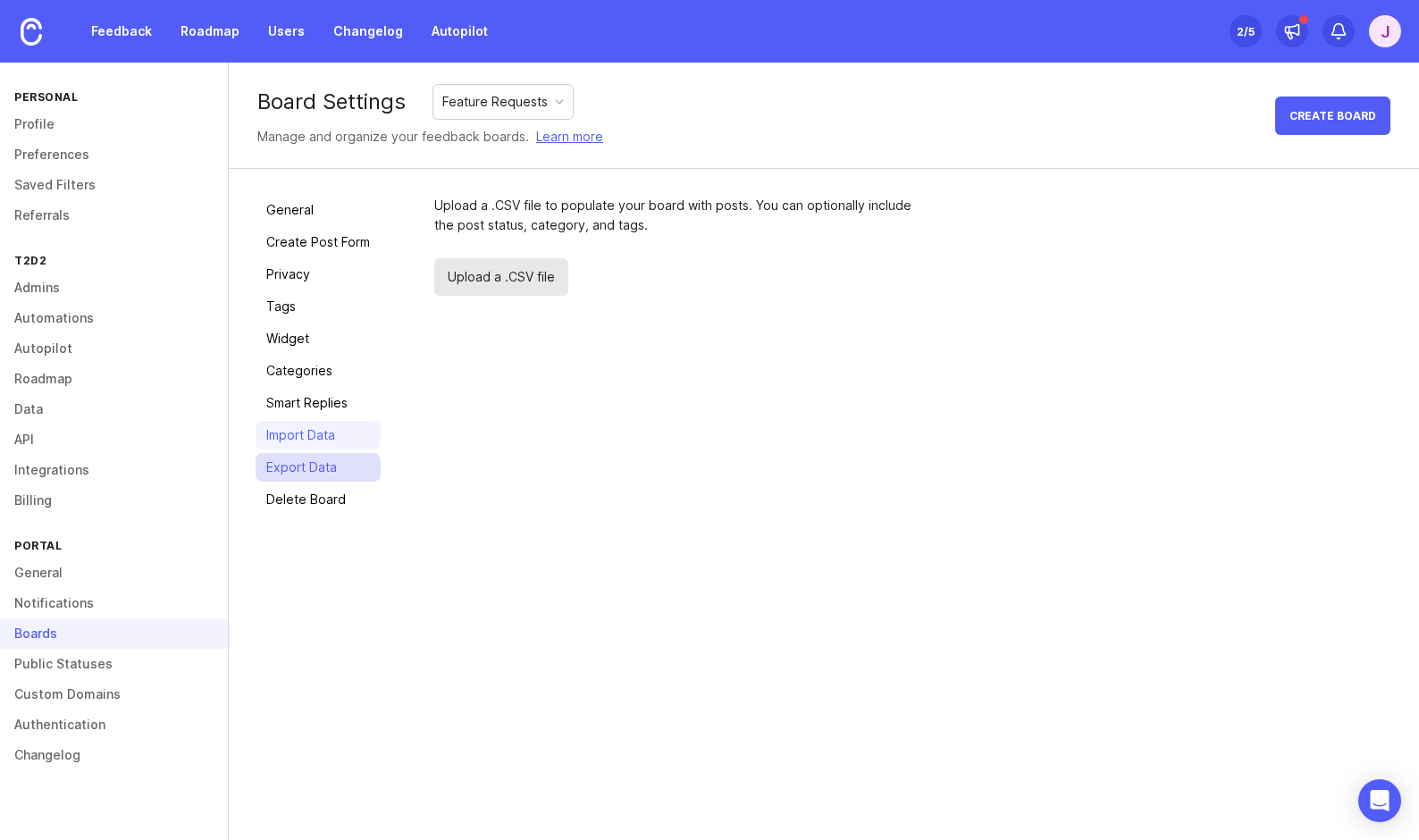
click at [333, 478] on link "Export Data" at bounding box center [318, 467] width 125 height 29
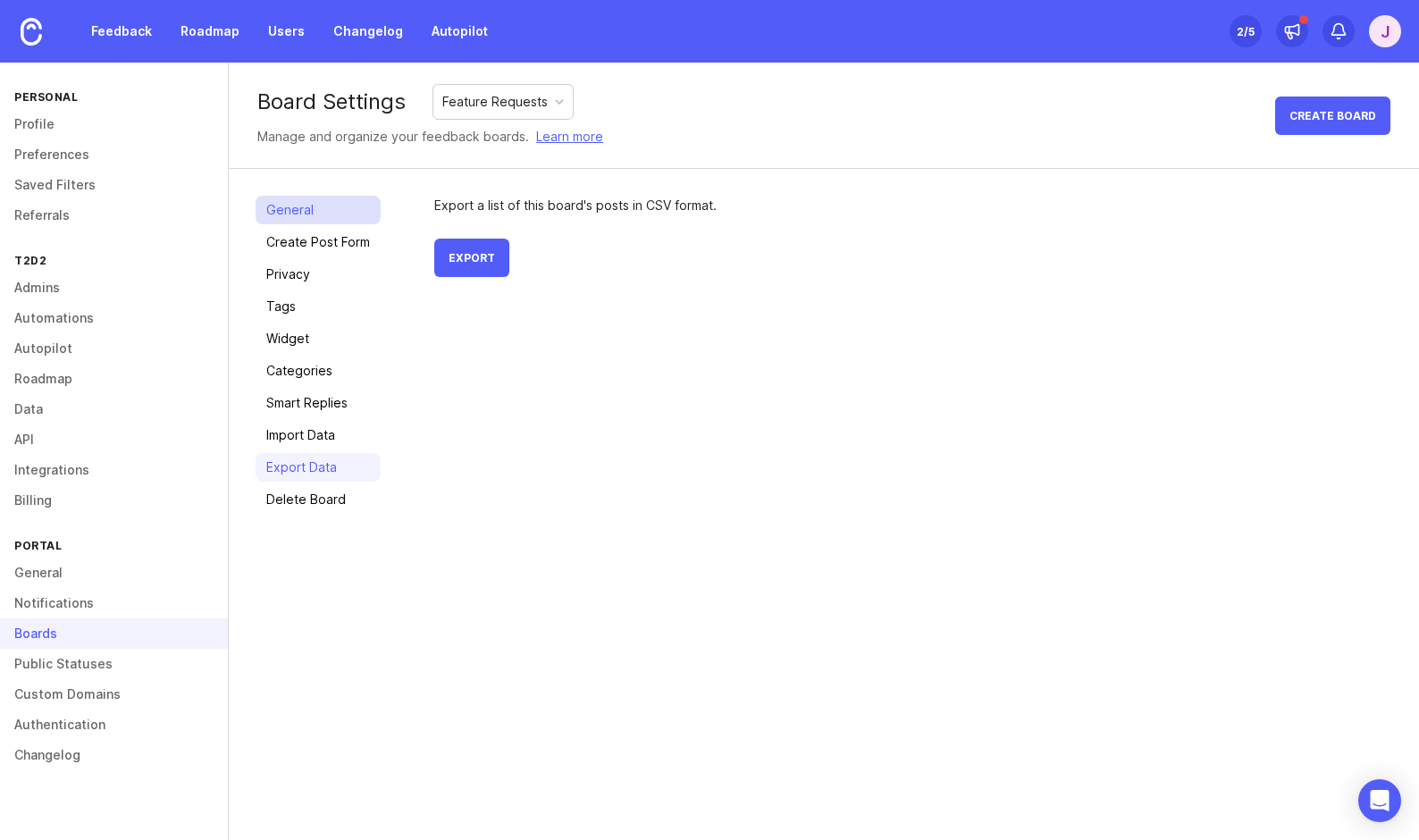
click at [330, 210] on link "General" at bounding box center [318, 210] width 125 height 29
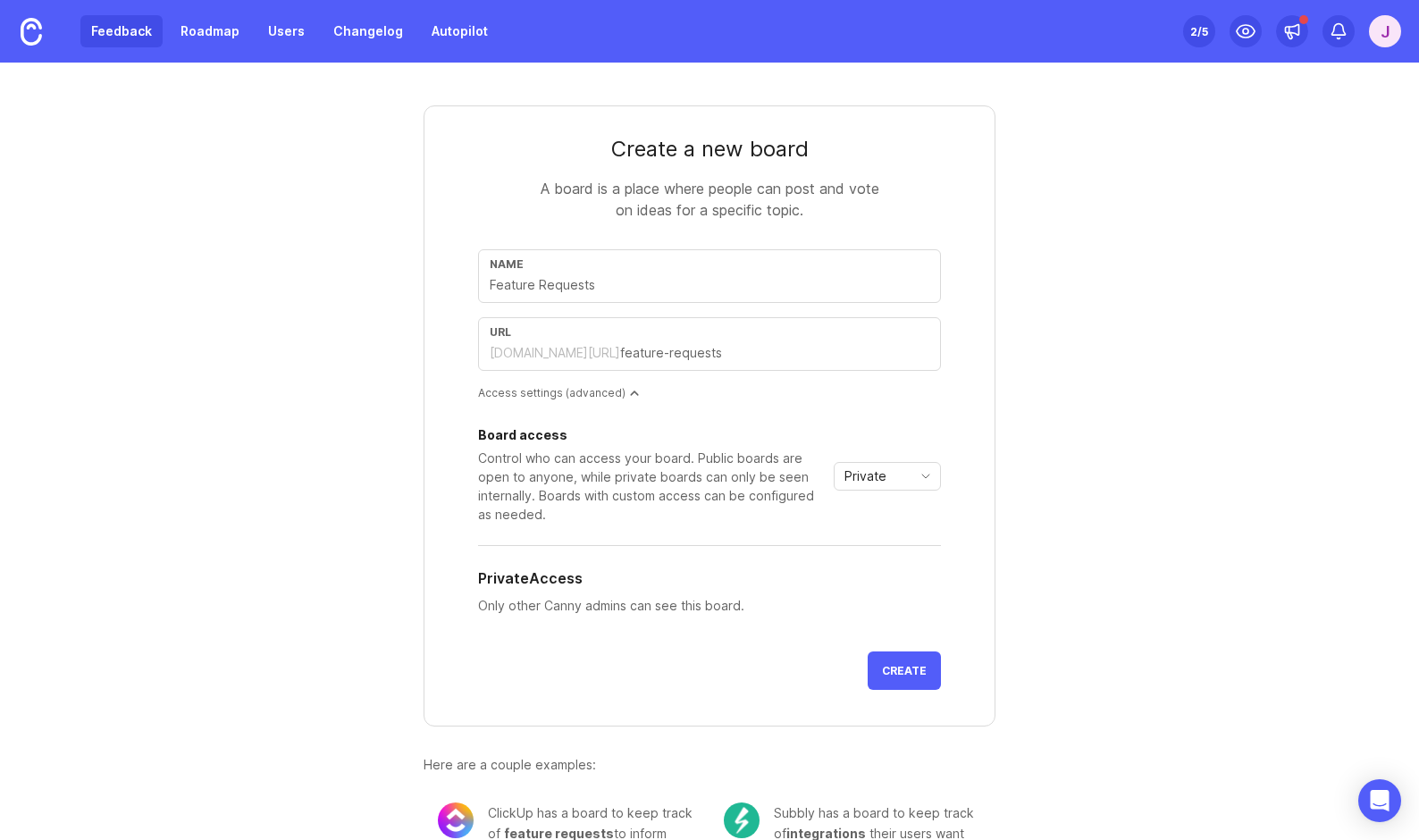
click at [138, 31] on link "Feedback" at bounding box center [122, 31] width 82 height 33
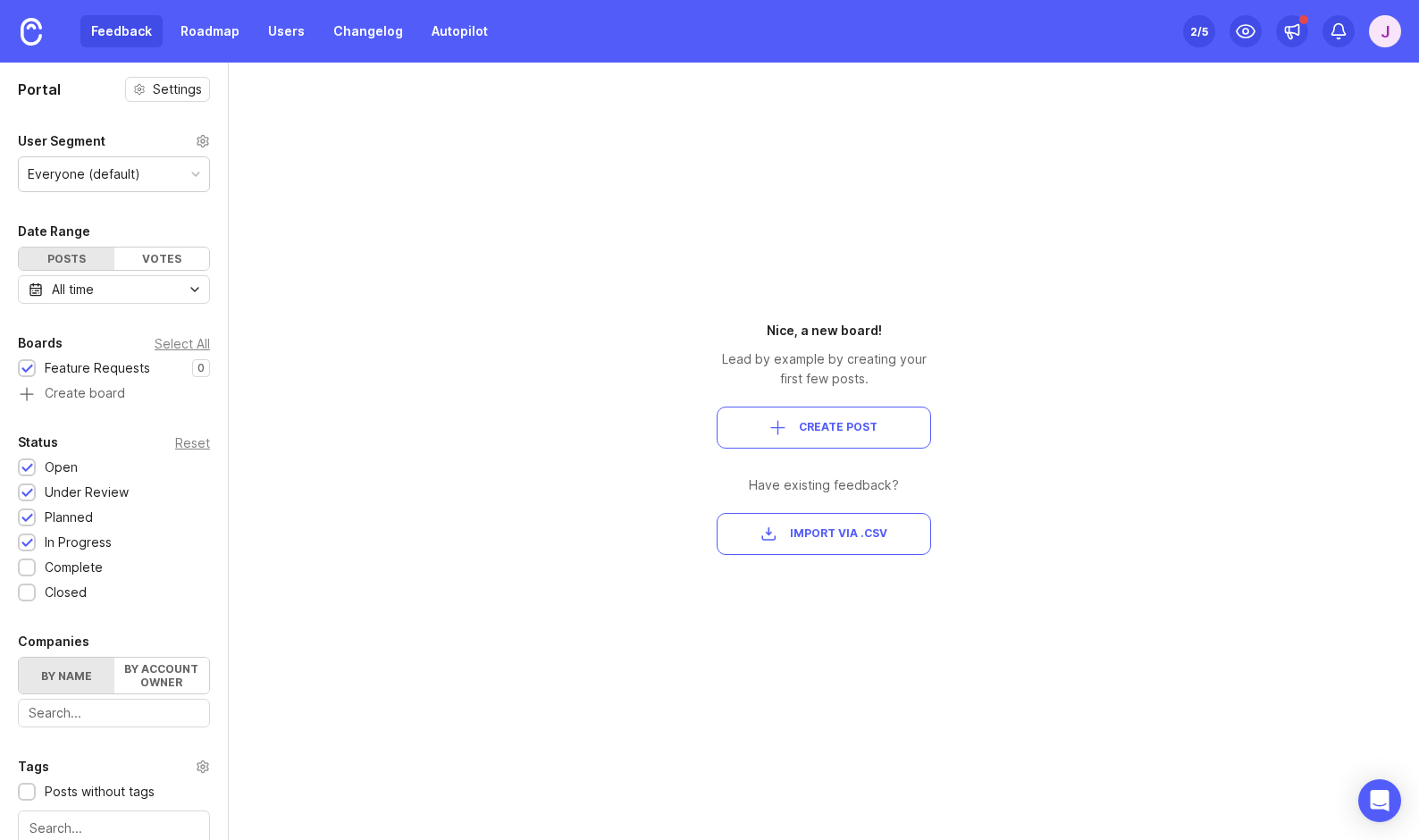
click at [830, 426] on span "Create Post" at bounding box center [838, 427] width 79 height 15
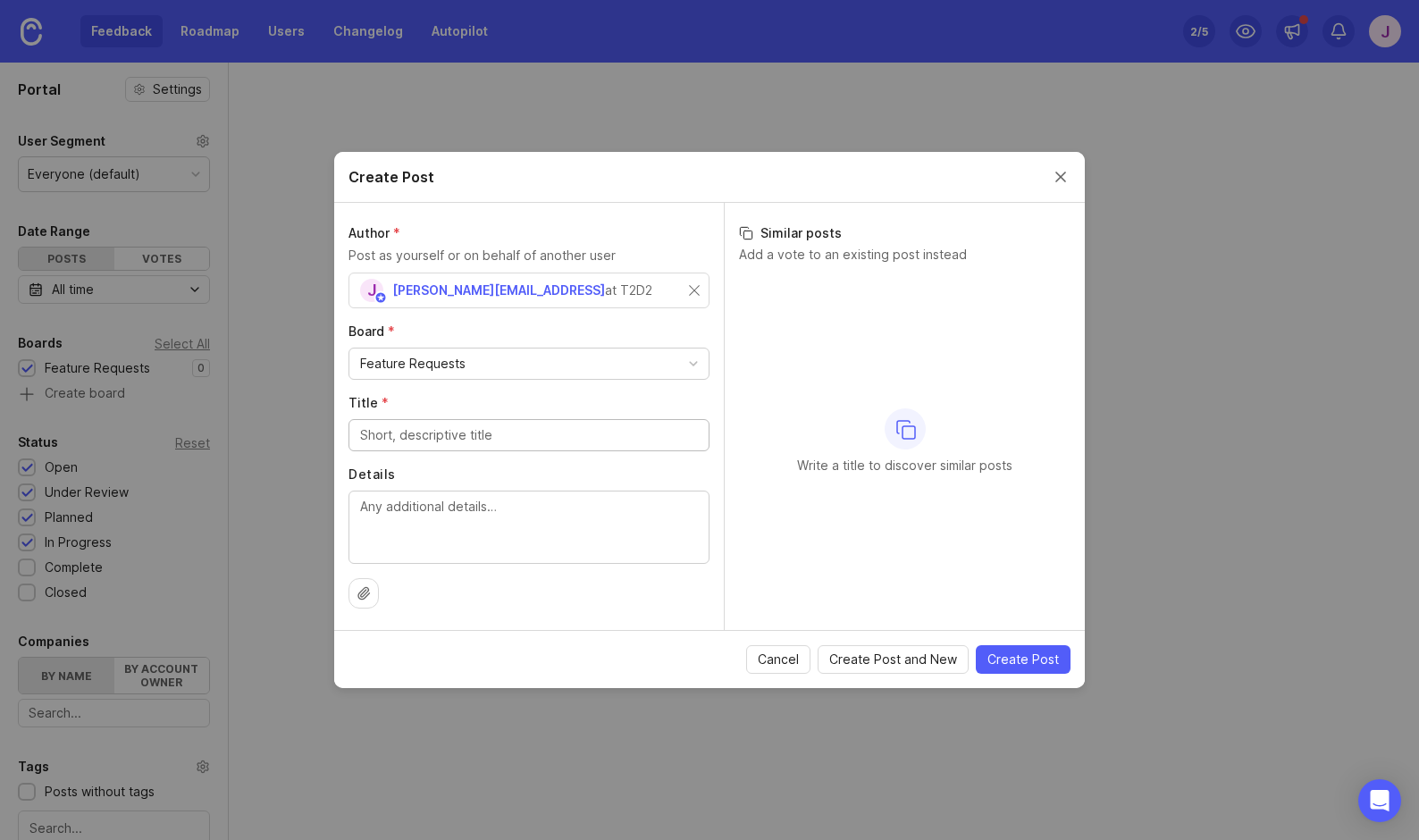
click at [537, 281] on div "j [PERSON_NAME][EMAIL_ADDRESS] at T2D2" at bounding box center [525, 290] width 329 height 23
click at [578, 288] on div "j [PERSON_NAME][EMAIL_ADDRESS] at T2D2" at bounding box center [525, 290] width 329 height 23
click at [478, 439] on input "Title *" at bounding box center [530, 435] width 338 height 20
type input "3D Point Cloud Viewer"
type textarea "Allow for 3D point cloud view and measurement, in addition to the current 3D me…"
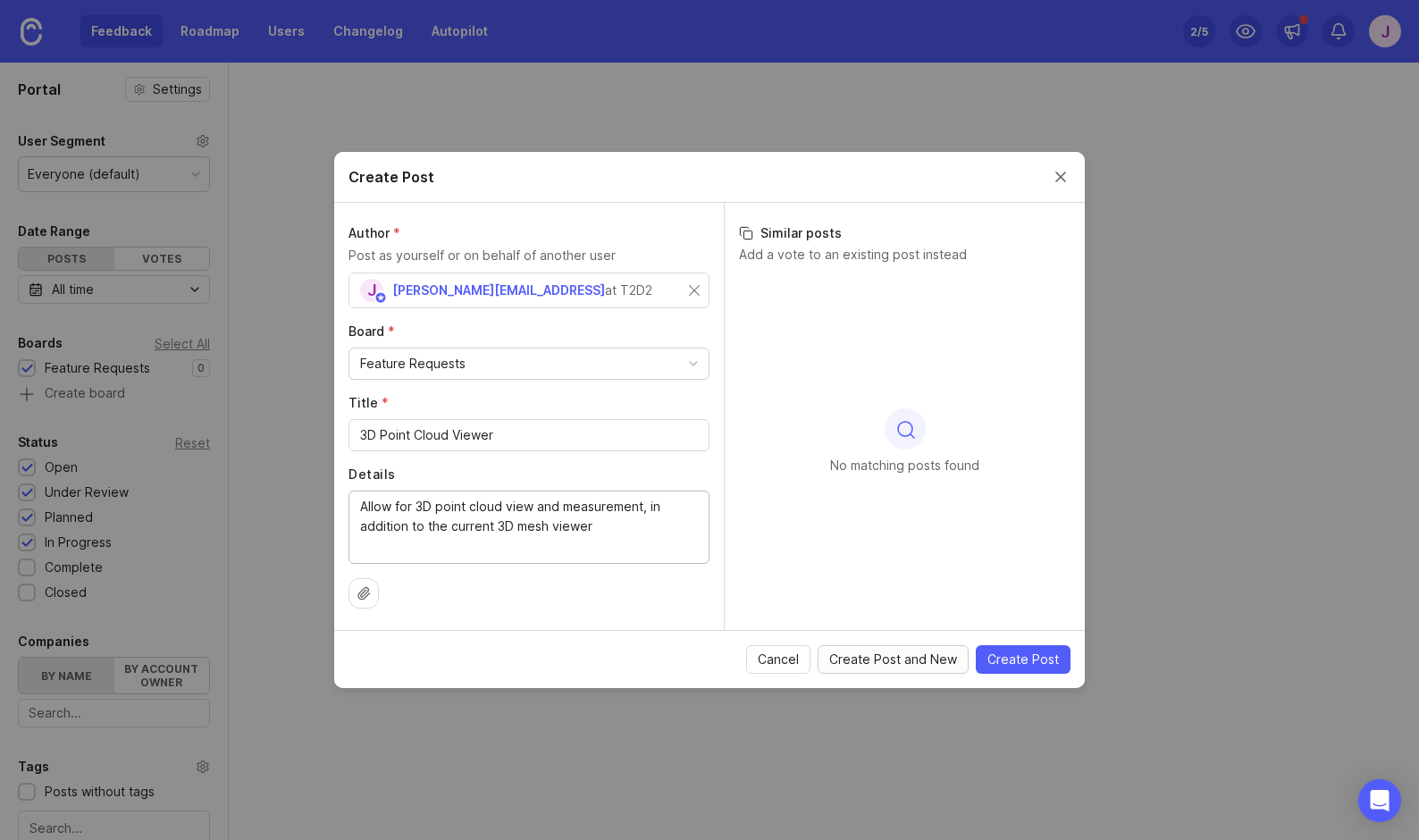
click at [920, 659] on span "Create Post and New" at bounding box center [893, 659] width 128 height 18
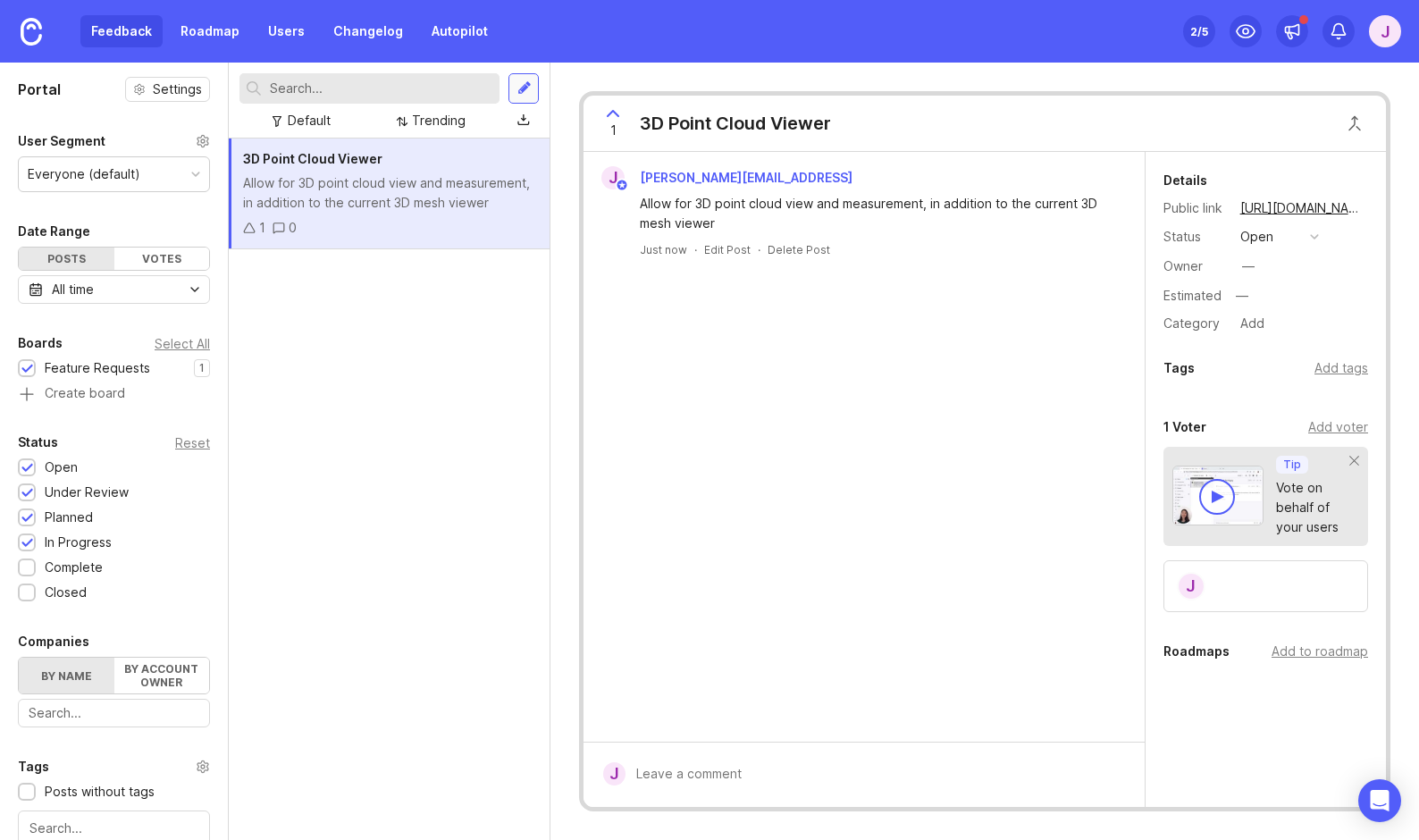
click at [537, 91] on div at bounding box center [523, 88] width 31 height 31
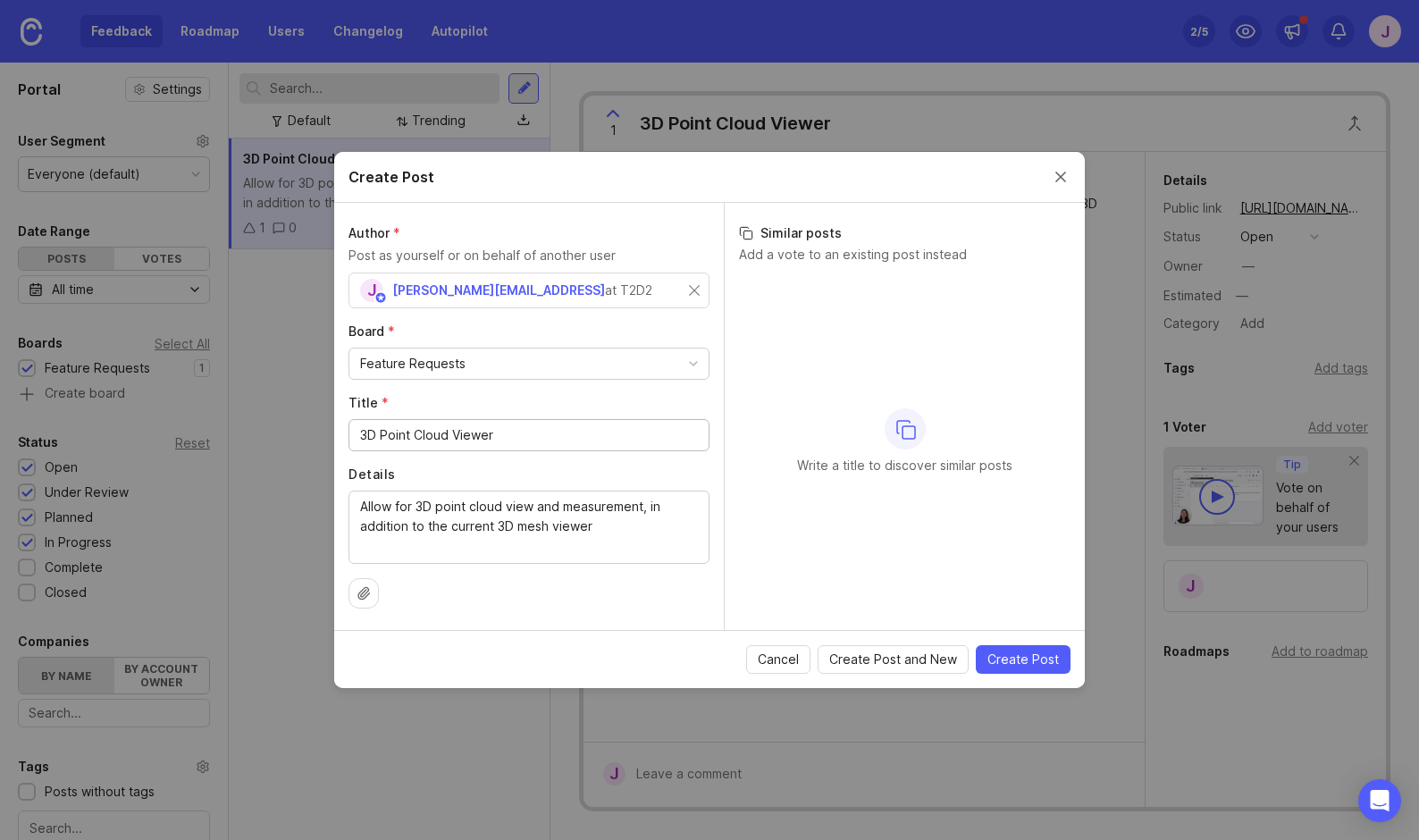
click at [510, 429] on input "3D Point Cloud Viewer" at bounding box center [530, 435] width 338 height 20
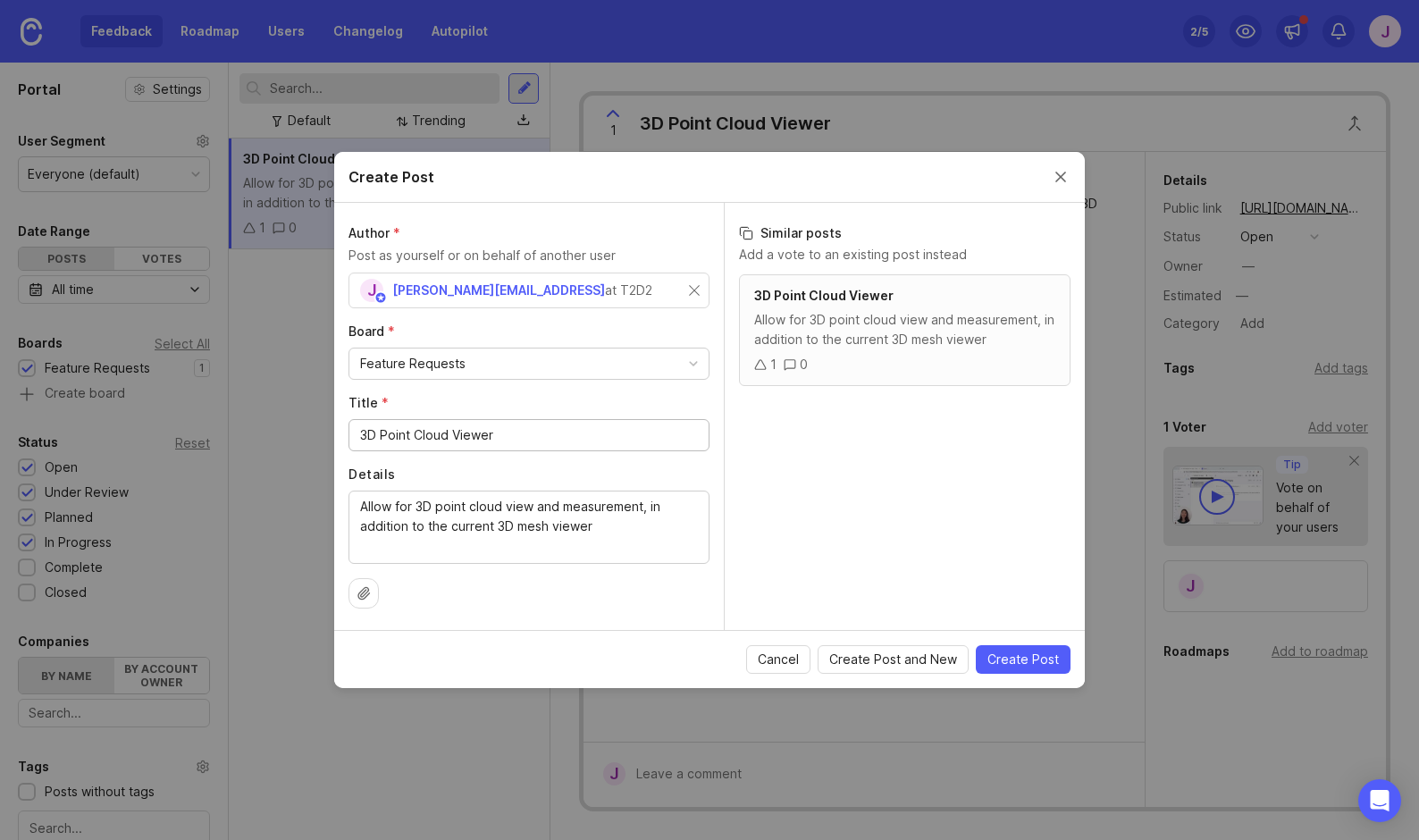
click at [511, 429] on input "3D Point Cloud Viewer" at bounding box center [530, 435] width 338 height 20
type input "Custom AI Models"
type textarea "l"
type textarea "Allow in-app creation of custom AI model training for project-specific object l…"
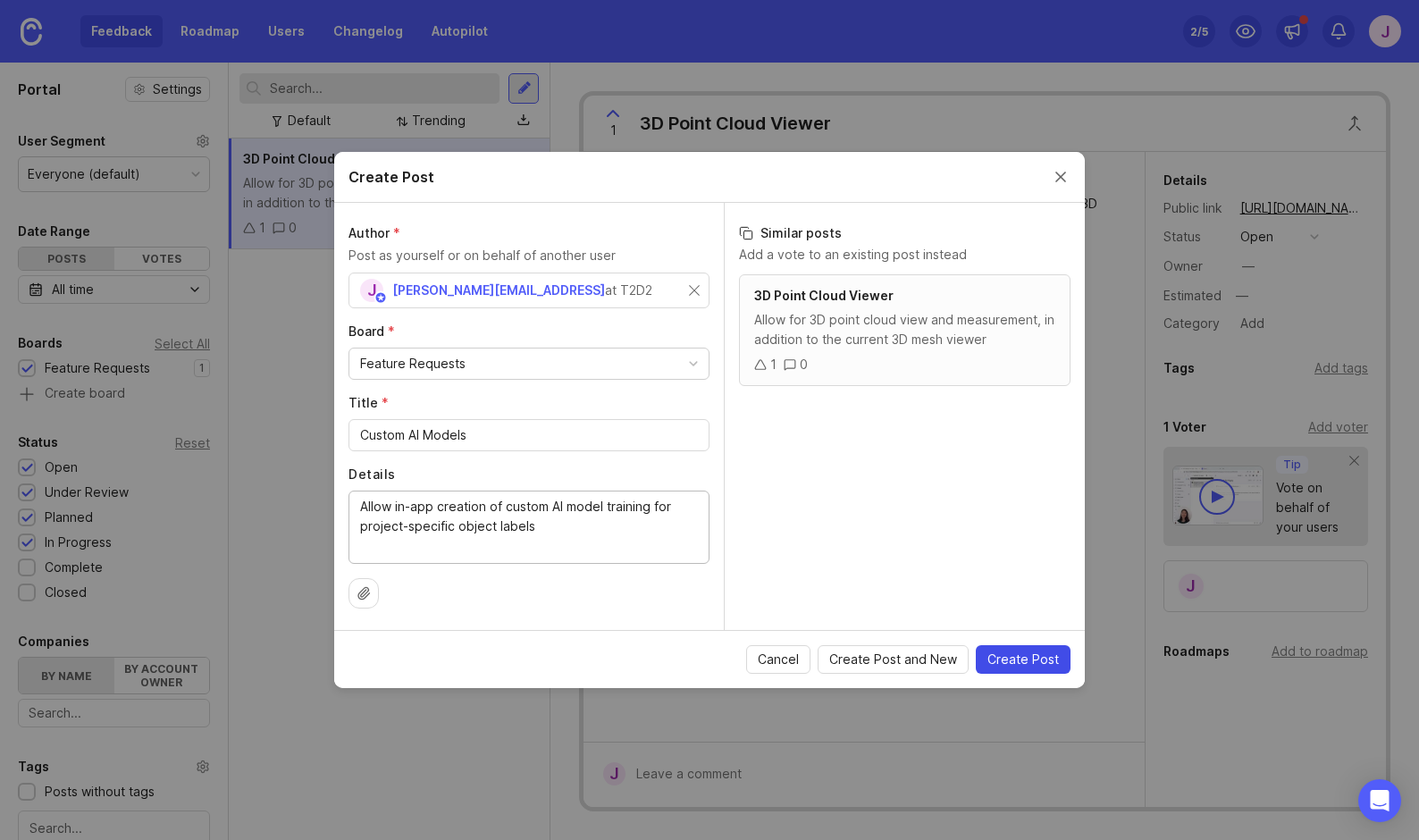
click at [1005, 648] on button "Create Post" at bounding box center [1023, 659] width 95 height 29
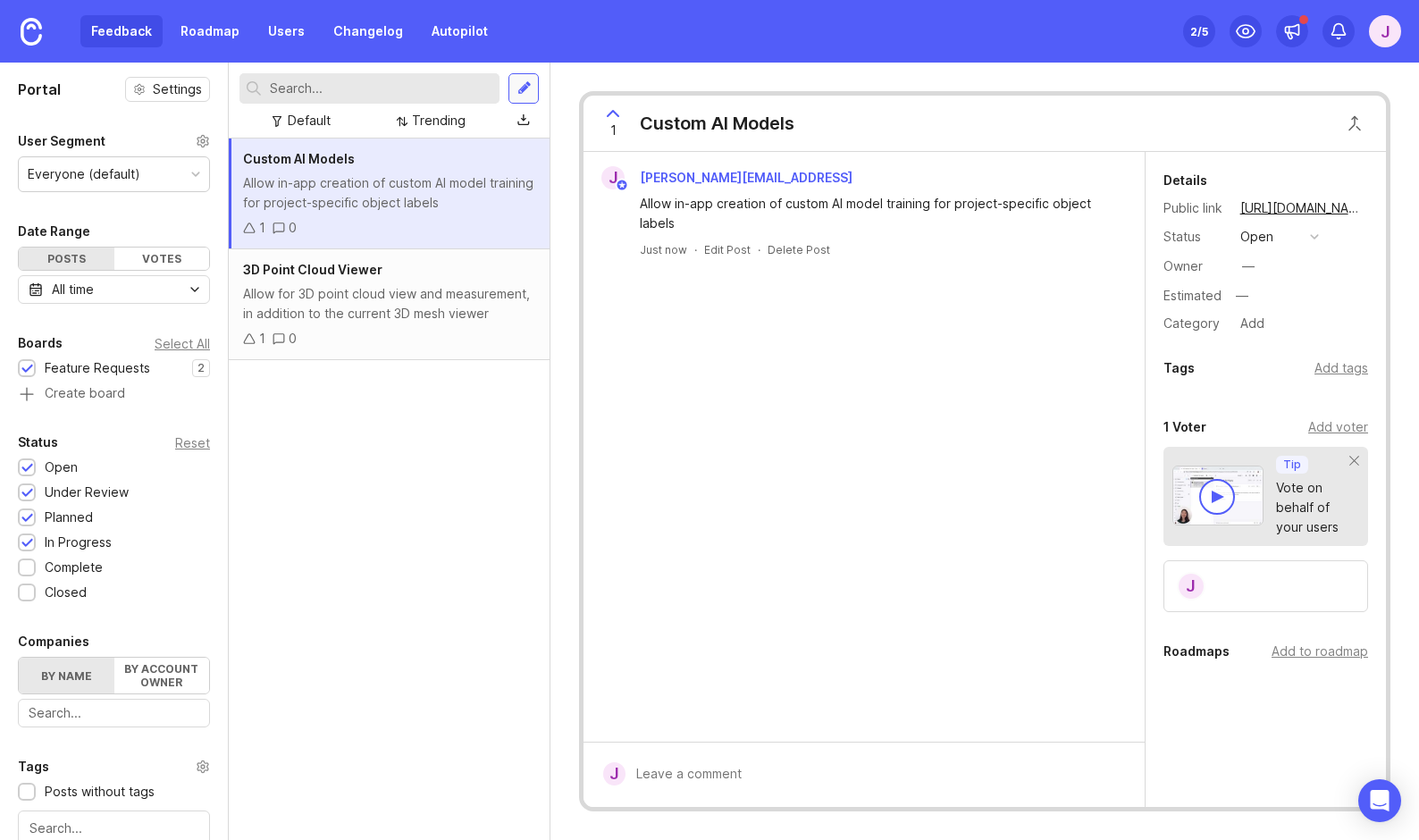
click at [523, 86] on div at bounding box center [524, 88] width 14 height 16
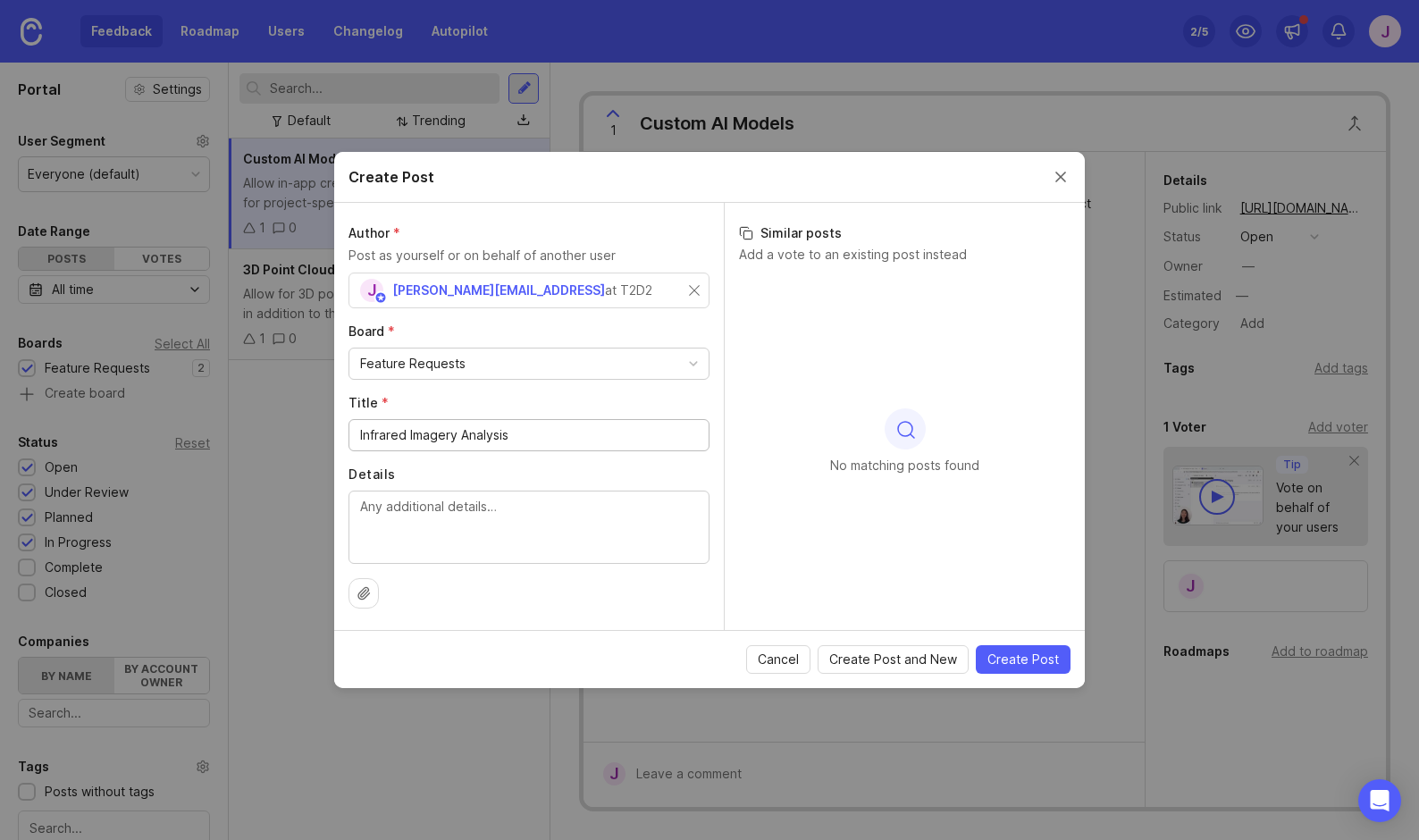
type input "Infrared Imagery Analysis"
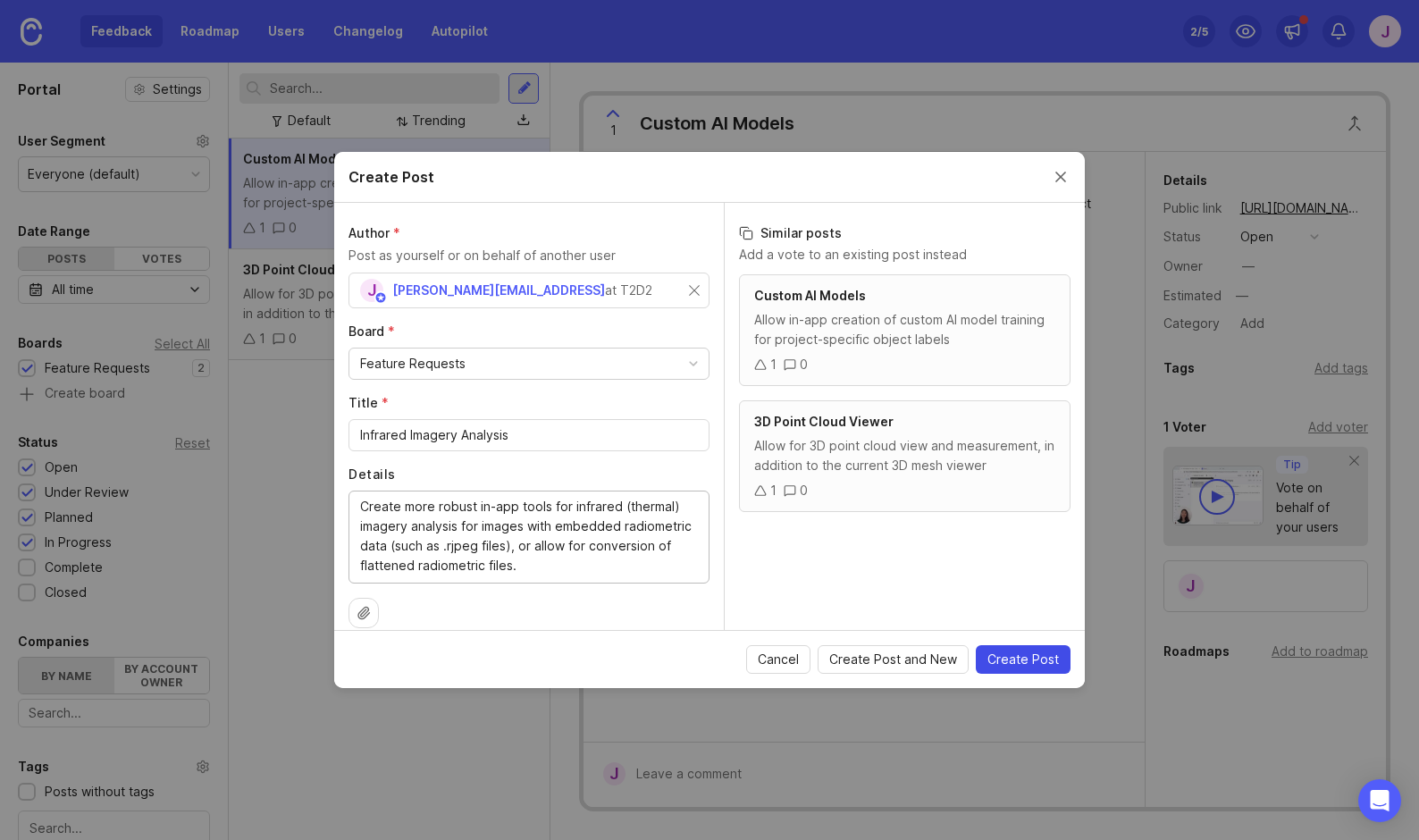
type textarea "Create more robust in-app tools for infrared (thermal) imagery analysis for ima…"
click at [1008, 654] on span "Create Post" at bounding box center [1023, 659] width 72 height 18
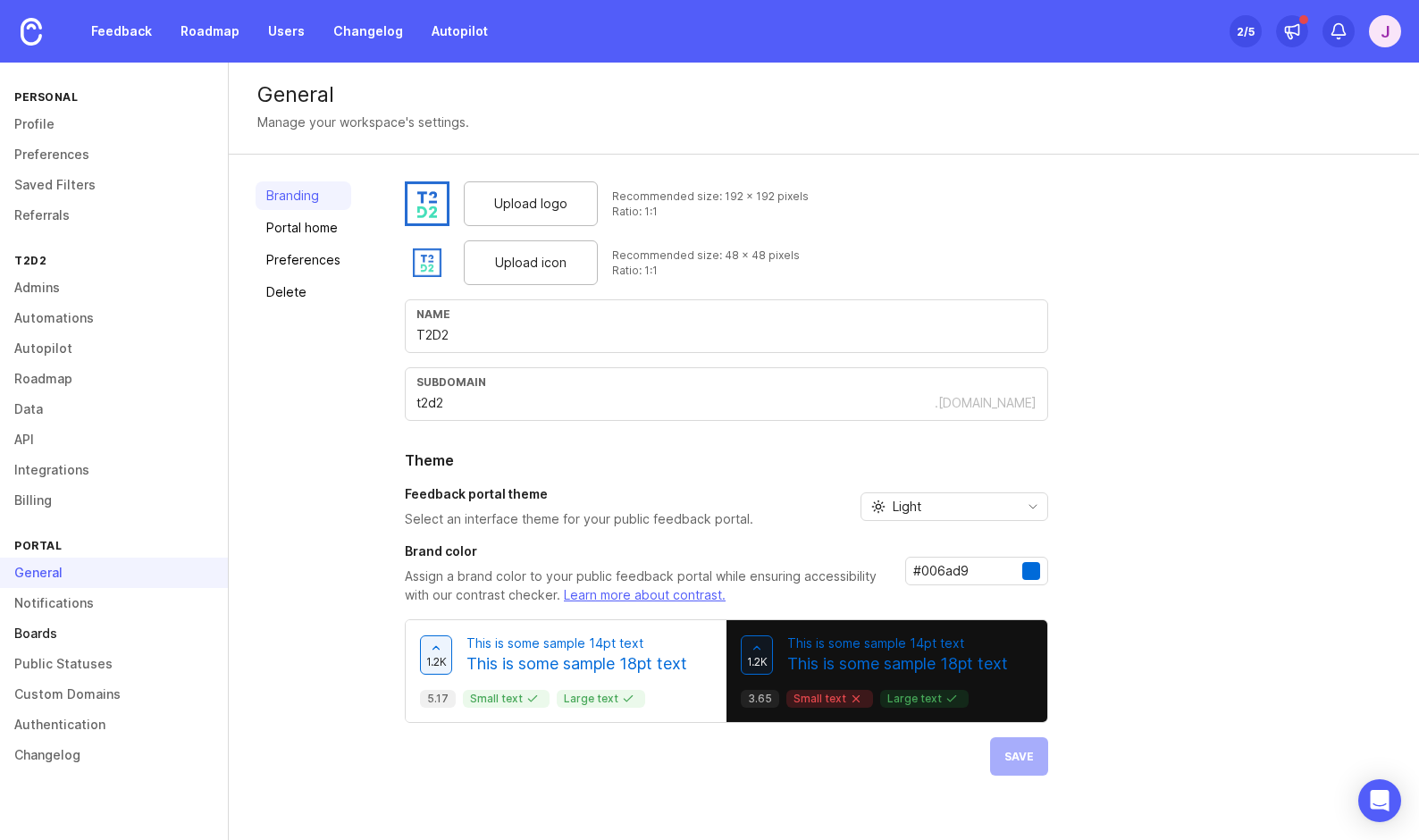
click at [74, 641] on link "Boards" at bounding box center [113, 633] width 228 height 31
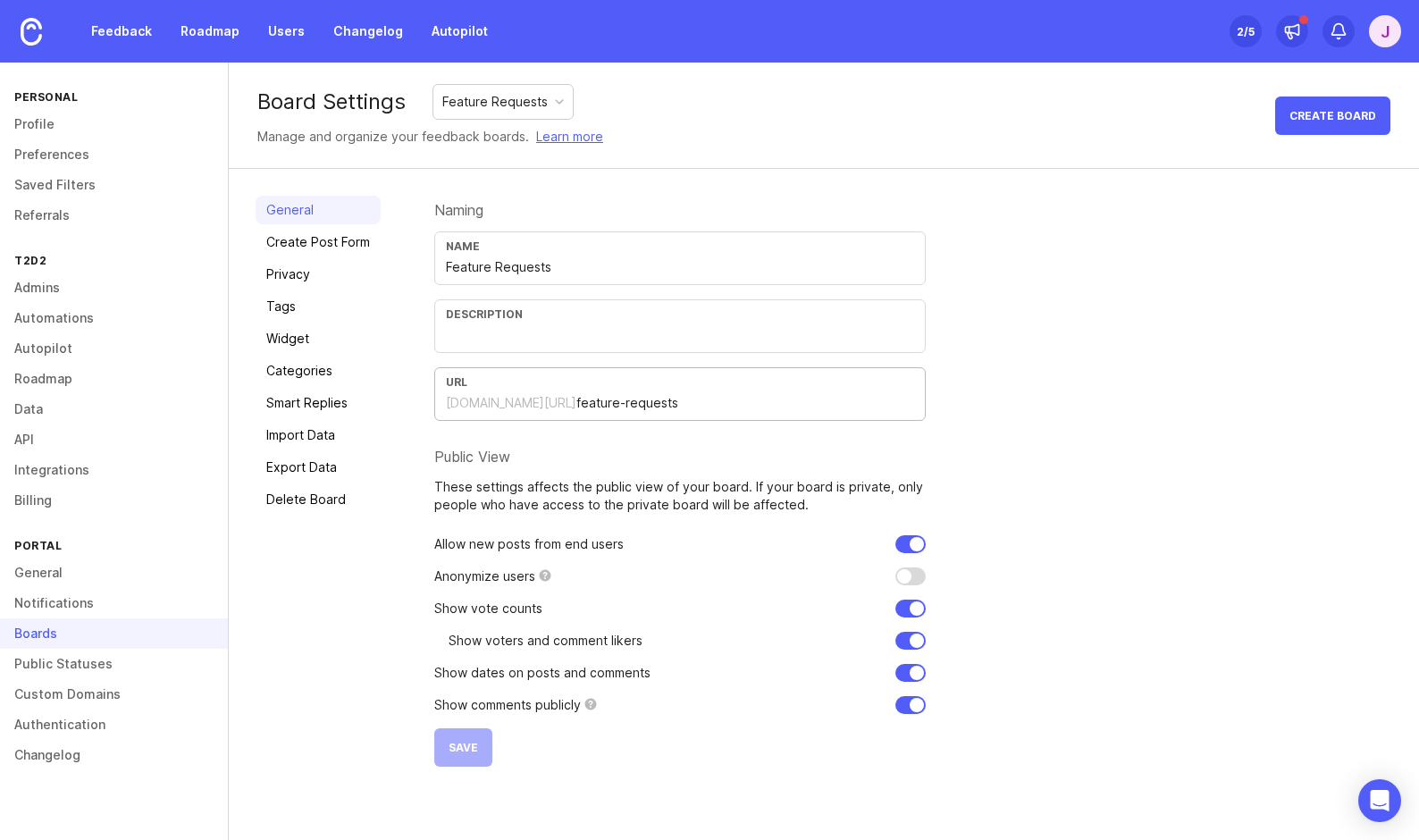
drag, startPoint x: 676, startPoint y: 408, endPoint x: 446, endPoint y: 407, distance: 230.0
click at [446, 407] on div "[DOMAIN_NAME][URL] feature-requests" at bounding box center [680, 402] width 468 height 20
click at [57, 117] on link "Profile" at bounding box center [113, 124] width 228 height 31
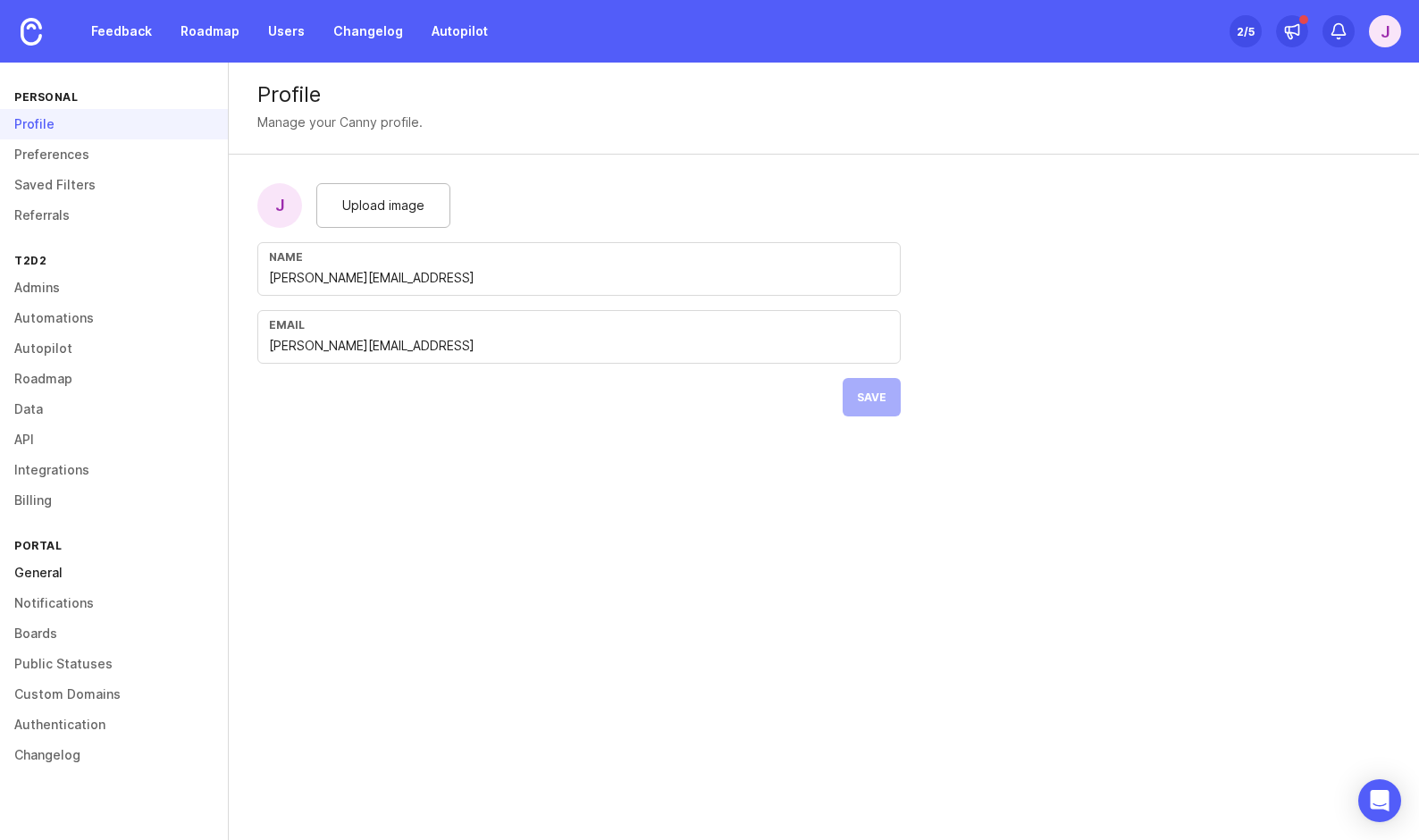
click at [68, 583] on link "General" at bounding box center [113, 572] width 228 height 31
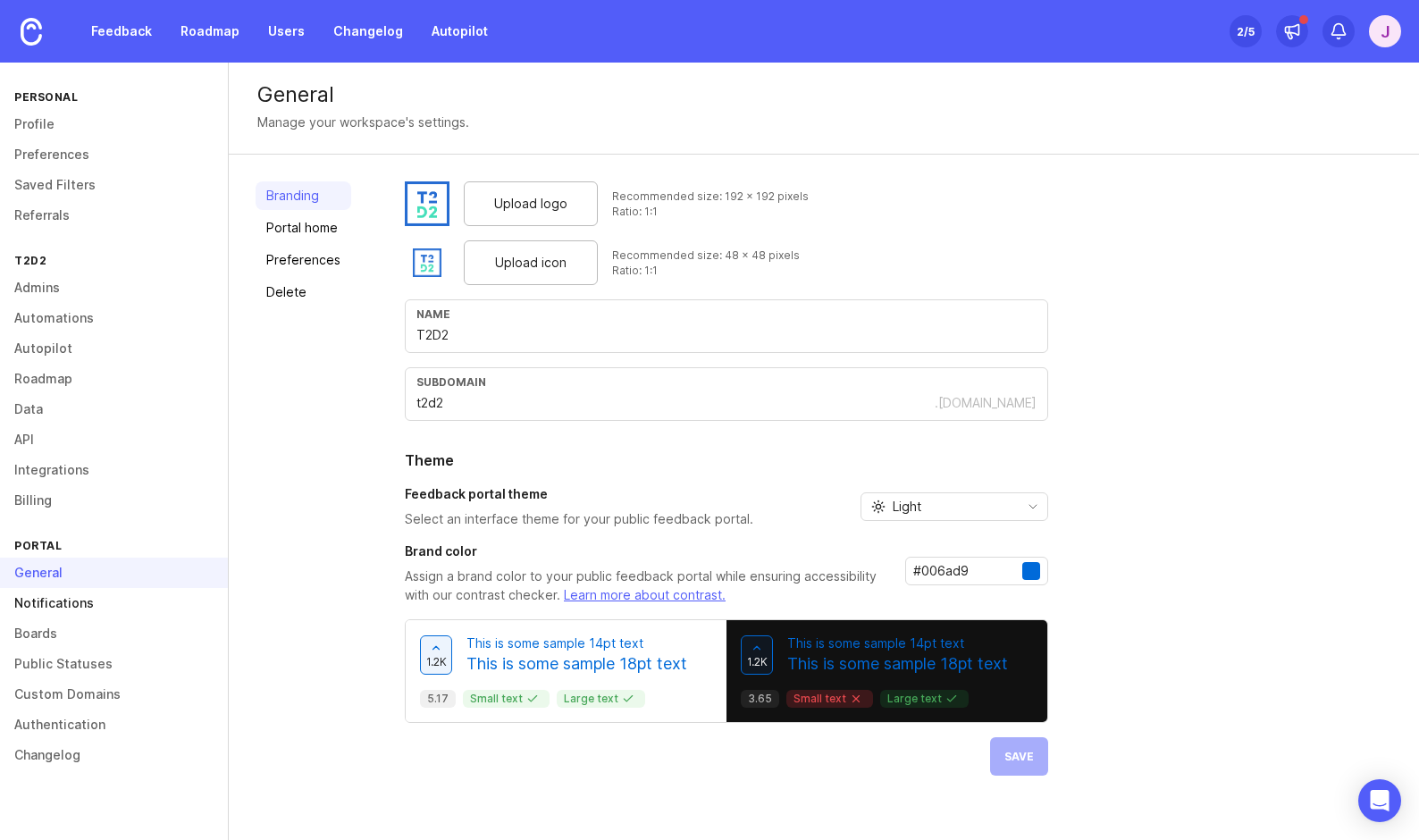
click at [100, 598] on link "Notifications" at bounding box center [113, 603] width 228 height 31
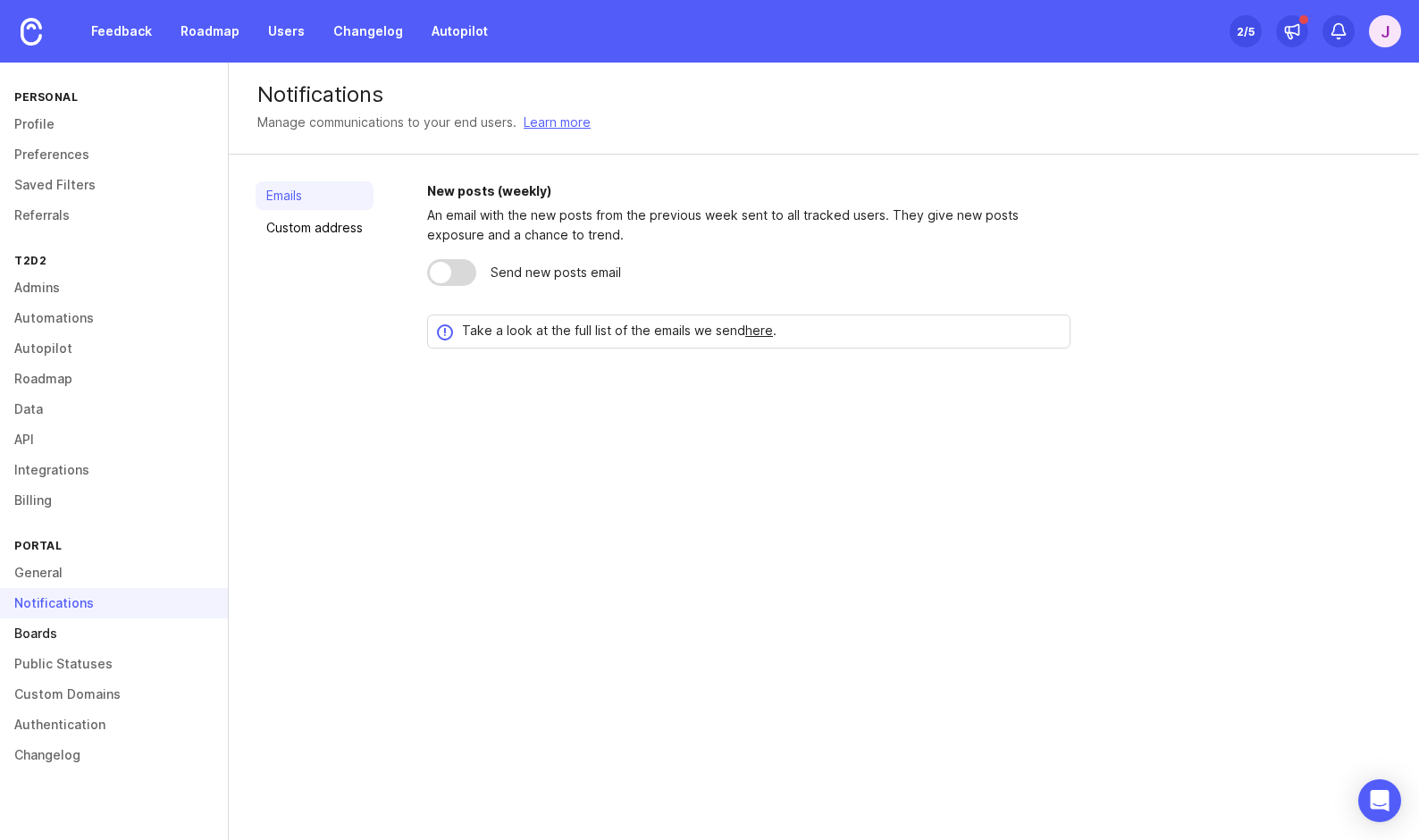
click at [102, 637] on link "Boards" at bounding box center [113, 633] width 228 height 31
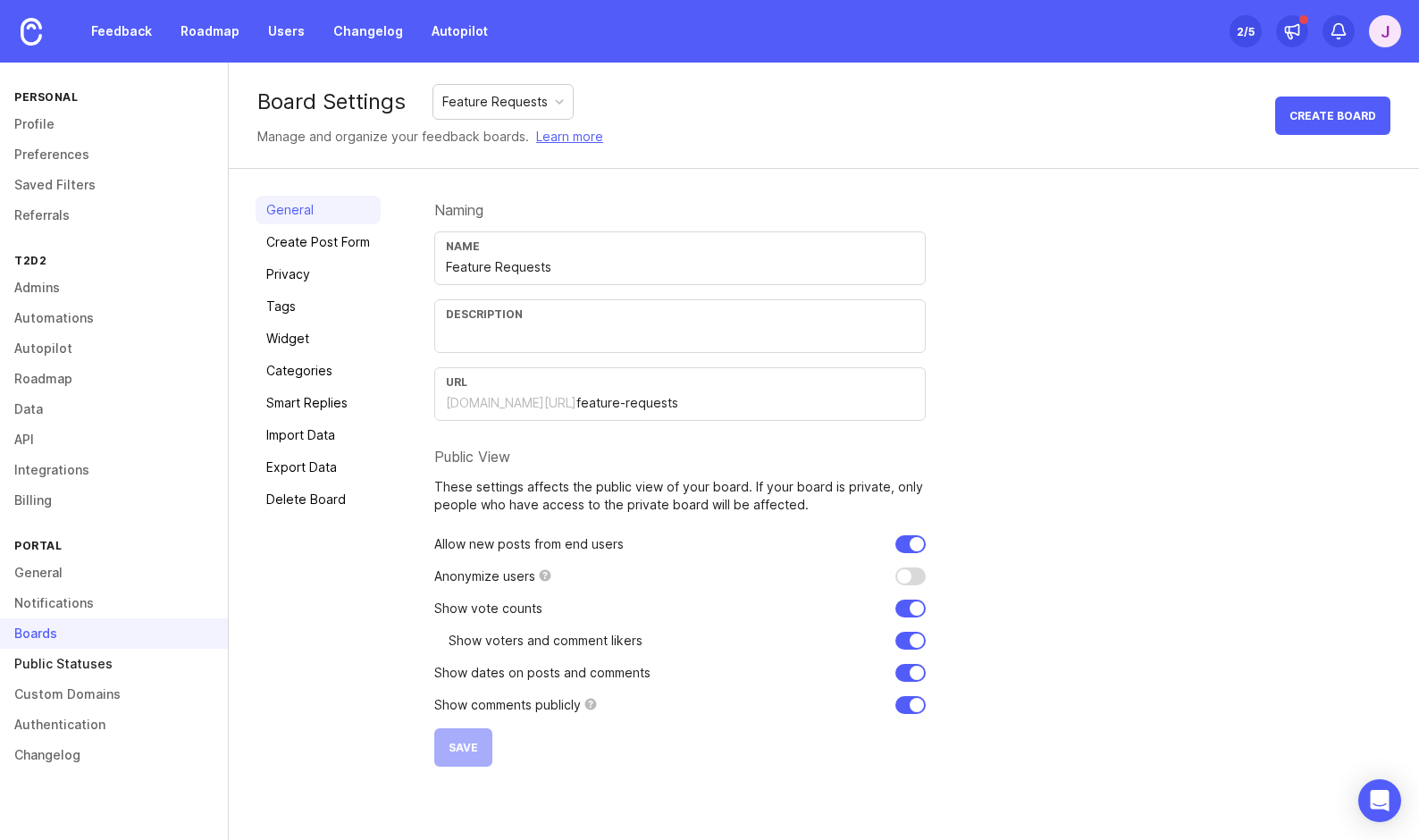
click at [99, 653] on link "Public Statuses" at bounding box center [113, 663] width 228 height 31
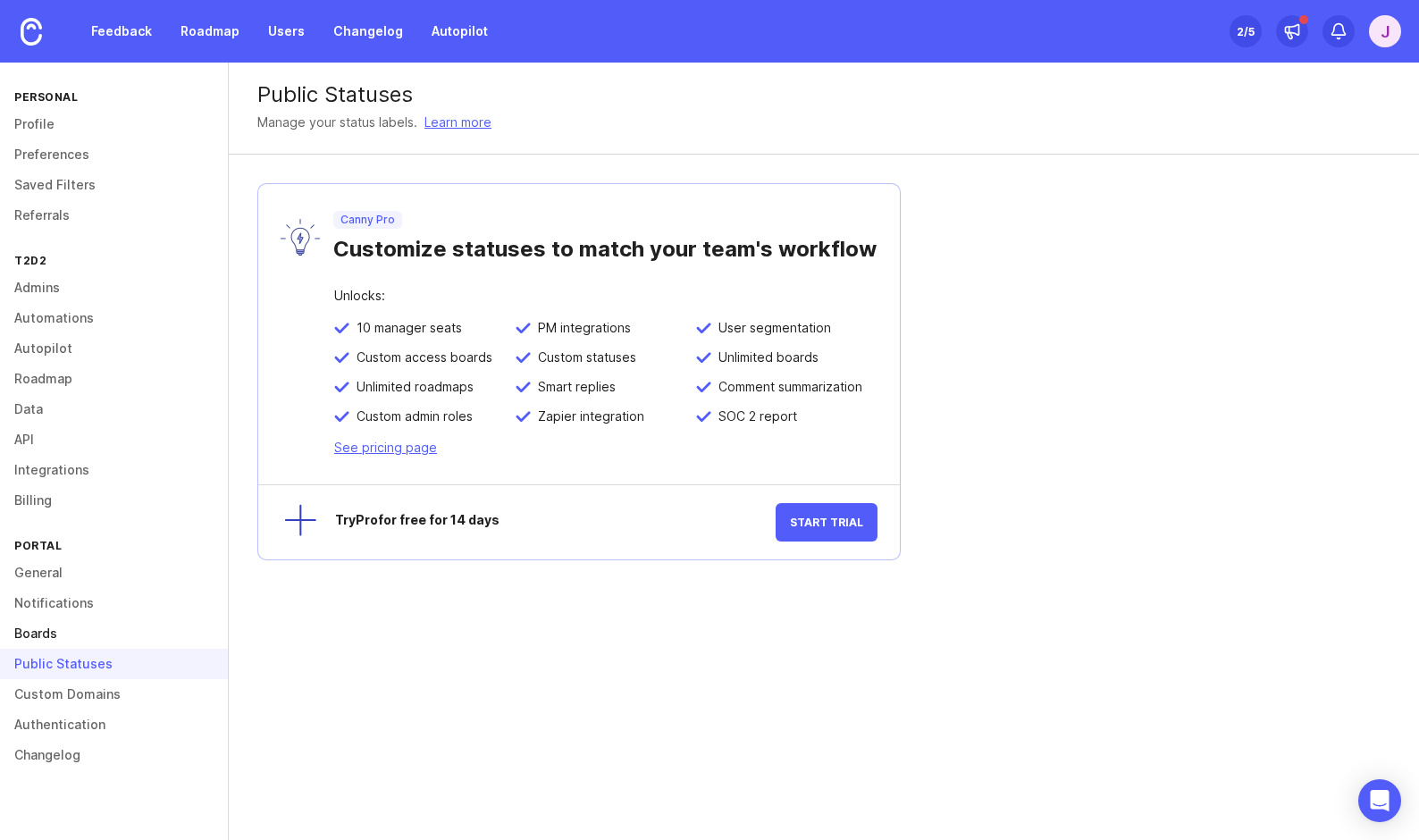
click at [97, 631] on link "Boards" at bounding box center [113, 633] width 228 height 31
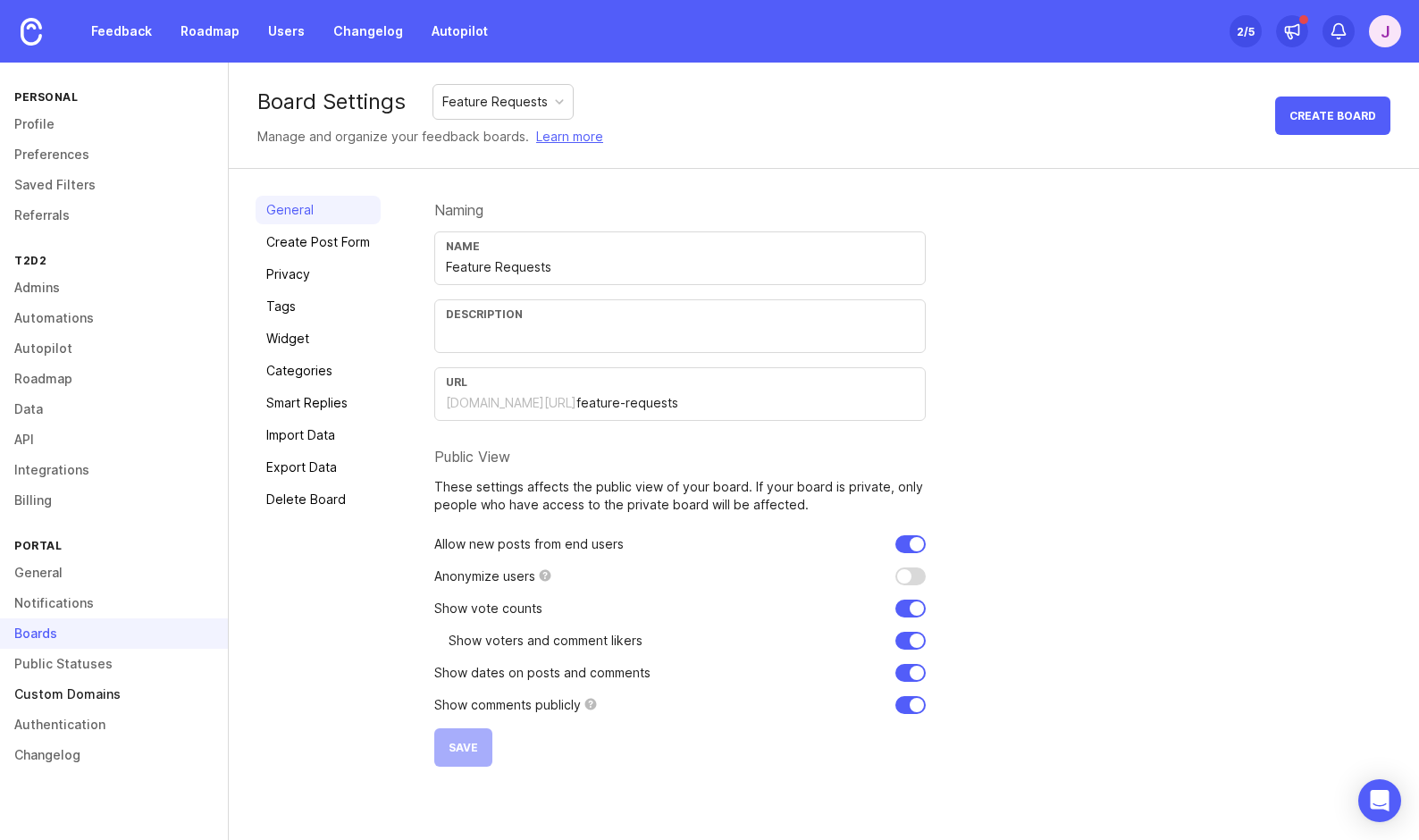
click at [107, 682] on link "Custom Domains" at bounding box center [113, 694] width 228 height 31
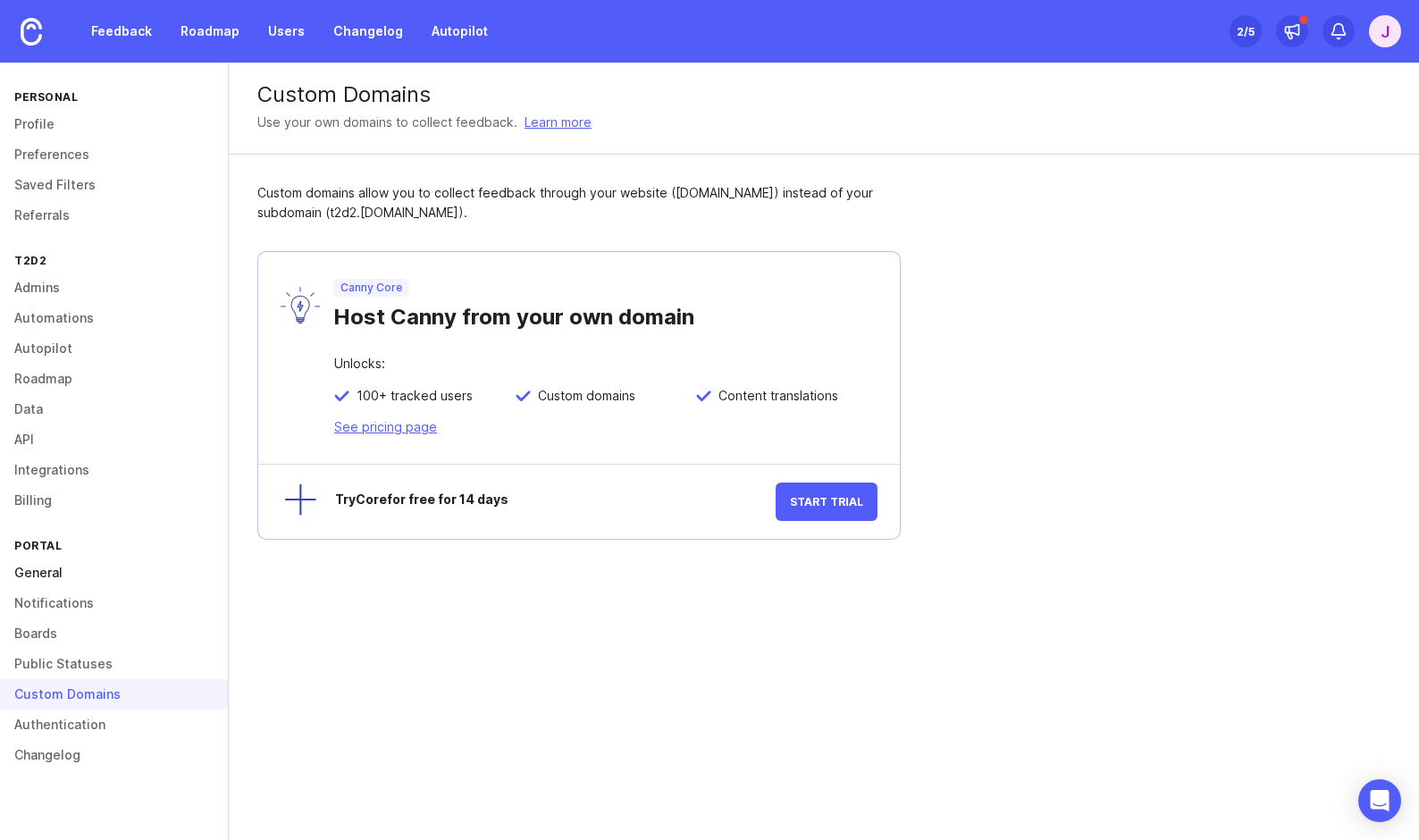
click at [82, 569] on link "General" at bounding box center [113, 572] width 228 height 31
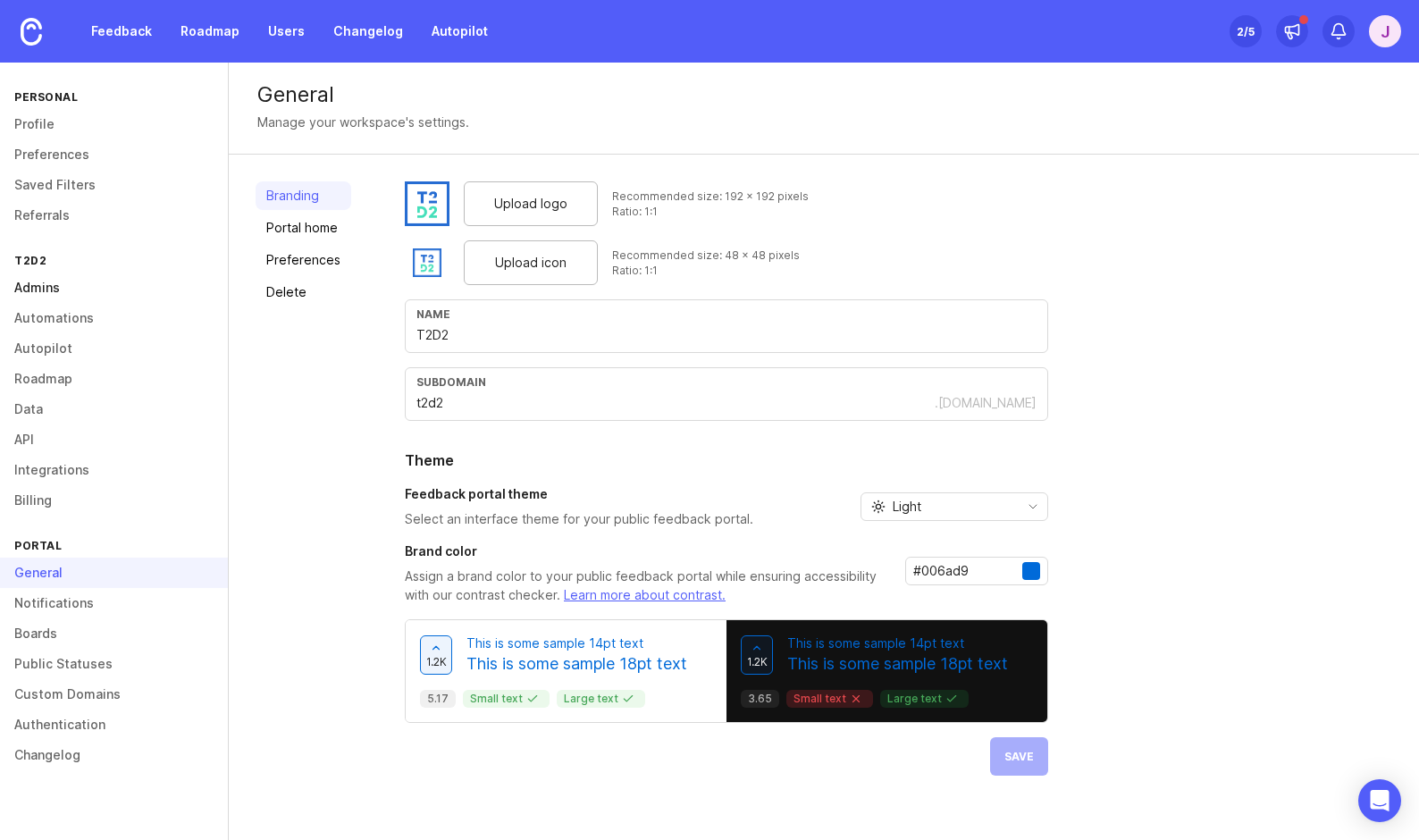
click at [111, 296] on link "Admins" at bounding box center [113, 287] width 228 height 31
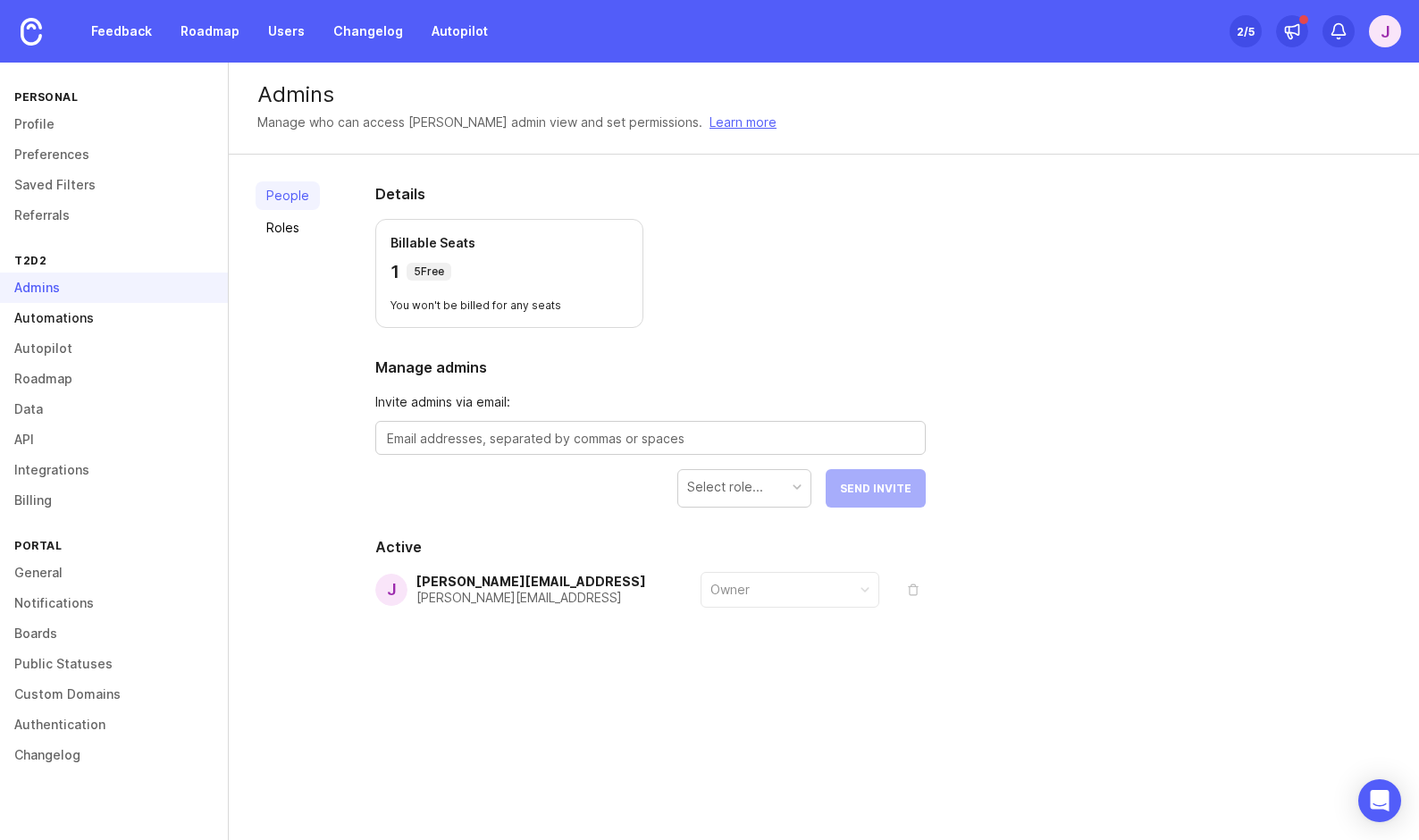
click at [121, 322] on link "Automations" at bounding box center [113, 318] width 228 height 31
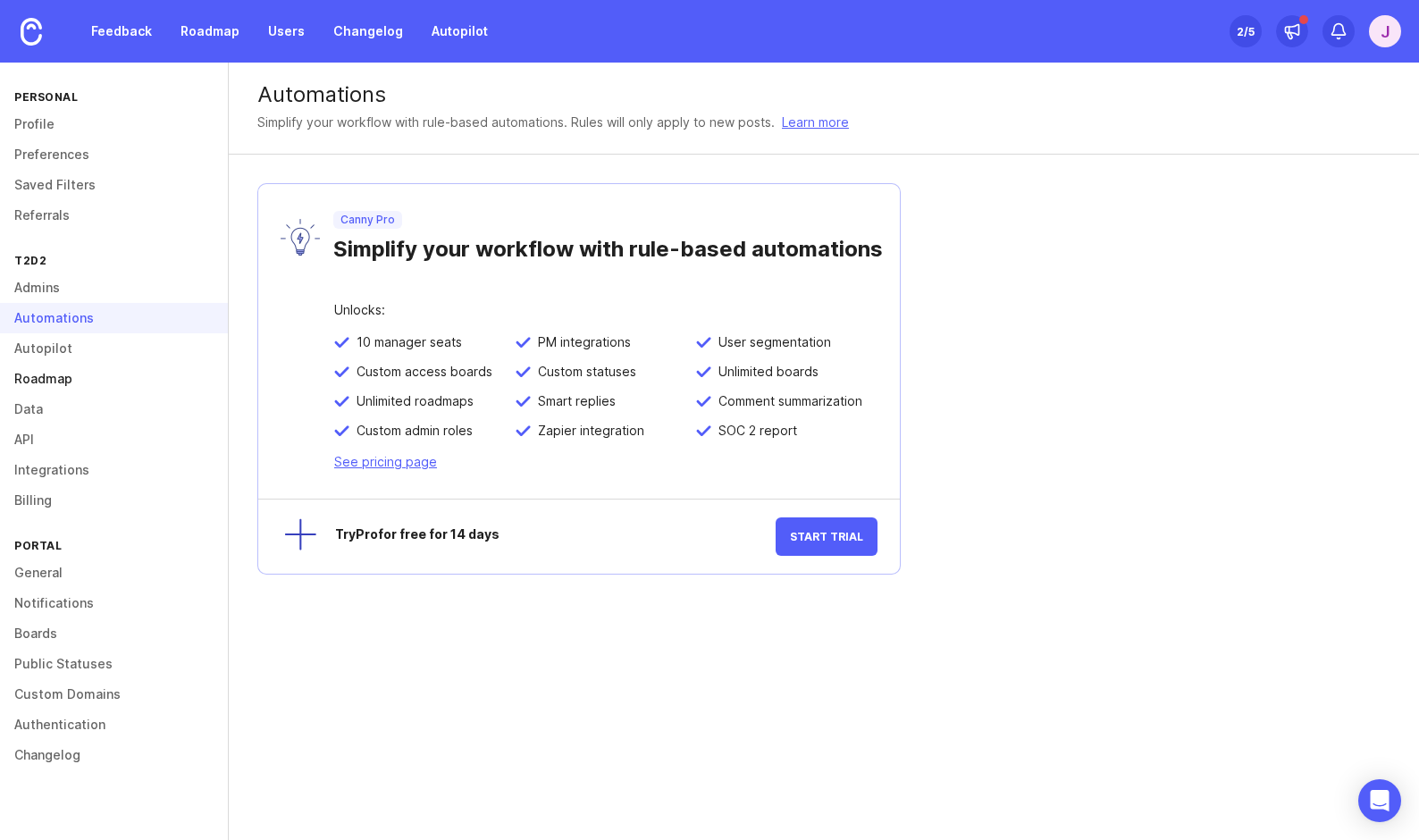
click at [109, 373] on link "Roadmap" at bounding box center [113, 378] width 228 height 31
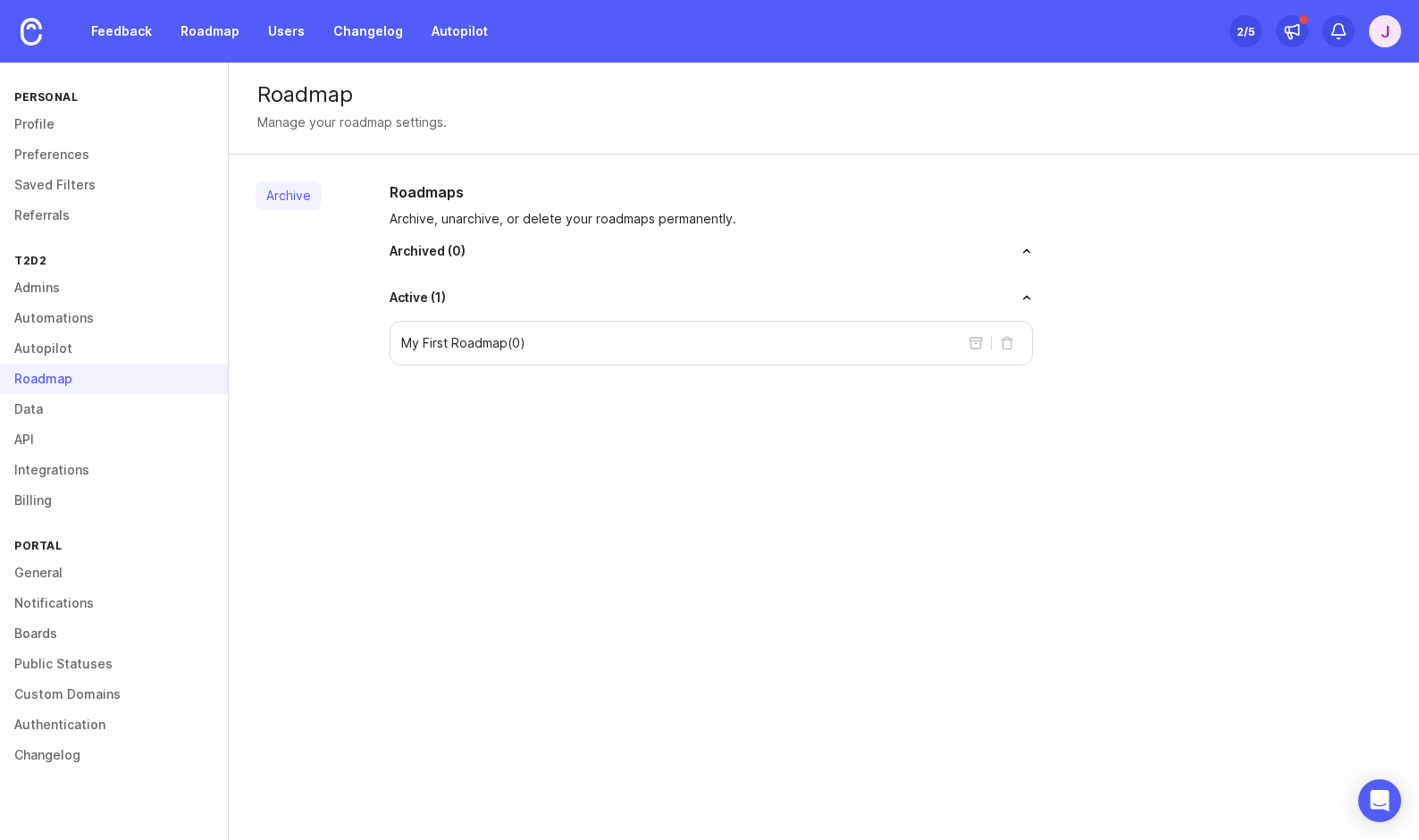
click at [446, 295] on button "toggle for accordion" at bounding box center [740, 296] width 587 height 12
click at [465, 348] on p "My First Roadmap ( 0 )" at bounding box center [464, 343] width 125 height 18
click at [466, 342] on p "My First Roadmap ( 0 )" at bounding box center [464, 343] width 125 height 18
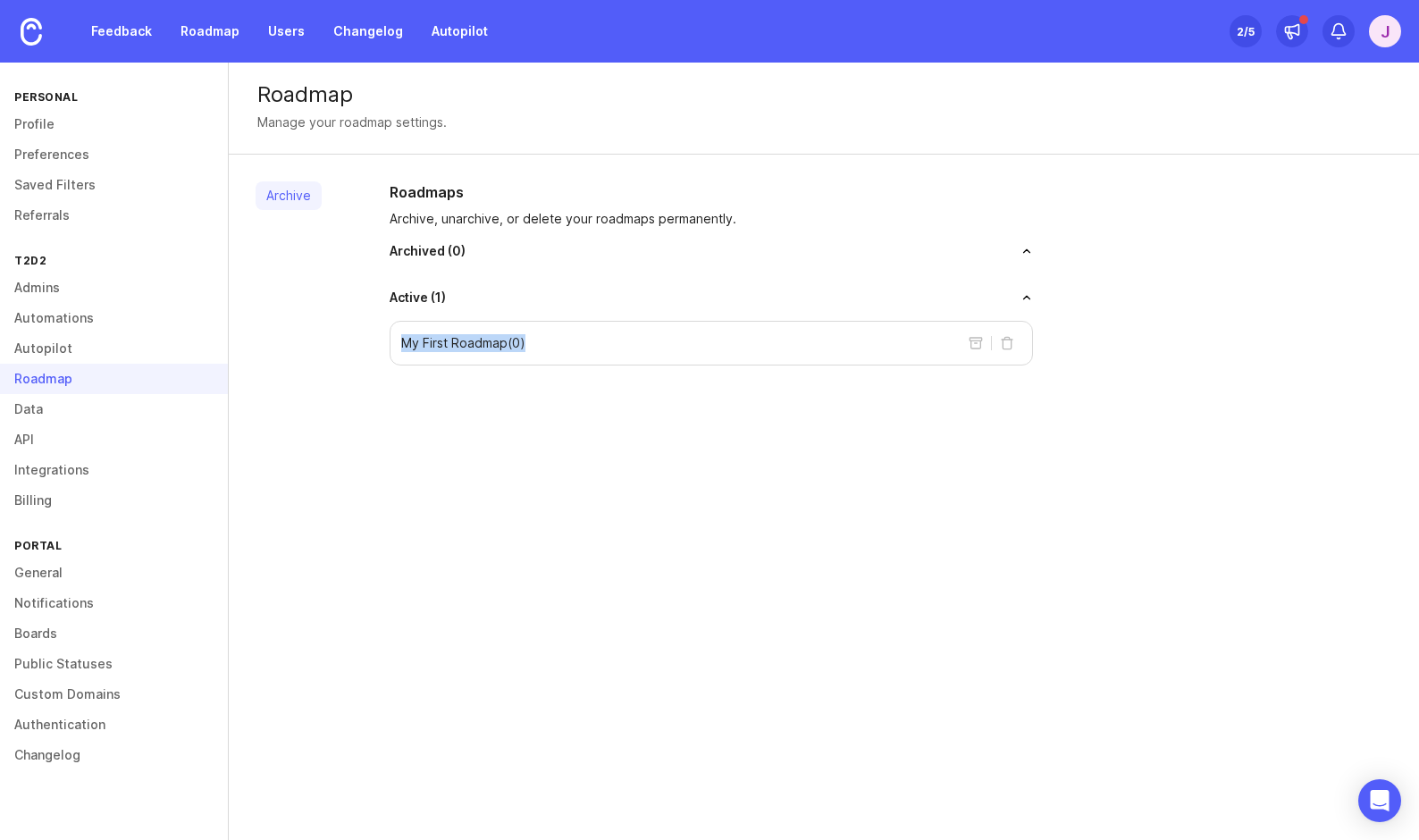
click at [466, 342] on p "My First Roadmap ( 0 )" at bounding box center [464, 343] width 125 height 18
click at [50, 405] on link "Data" at bounding box center [113, 409] width 228 height 31
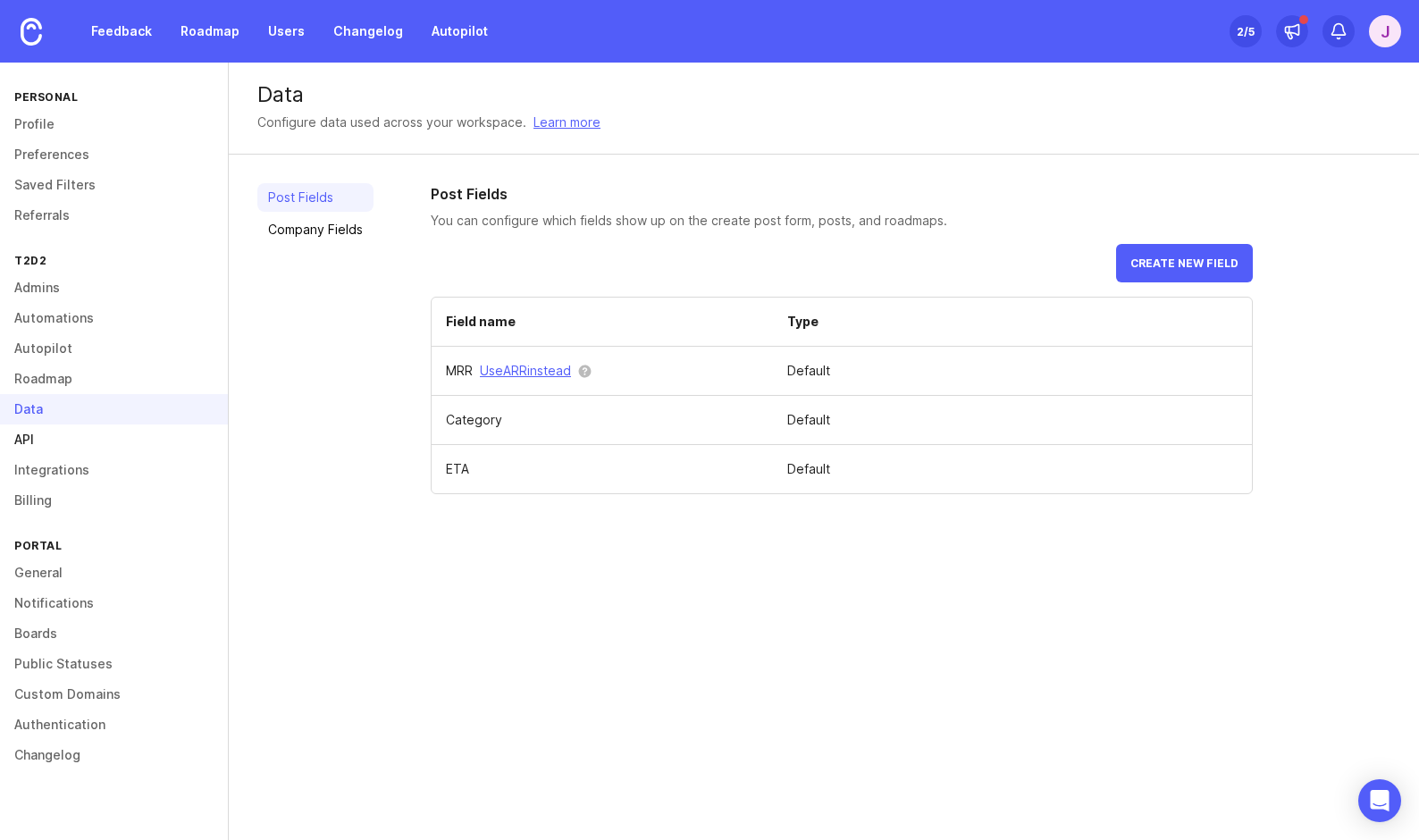
click at [59, 428] on link "API" at bounding box center [113, 440] width 228 height 31
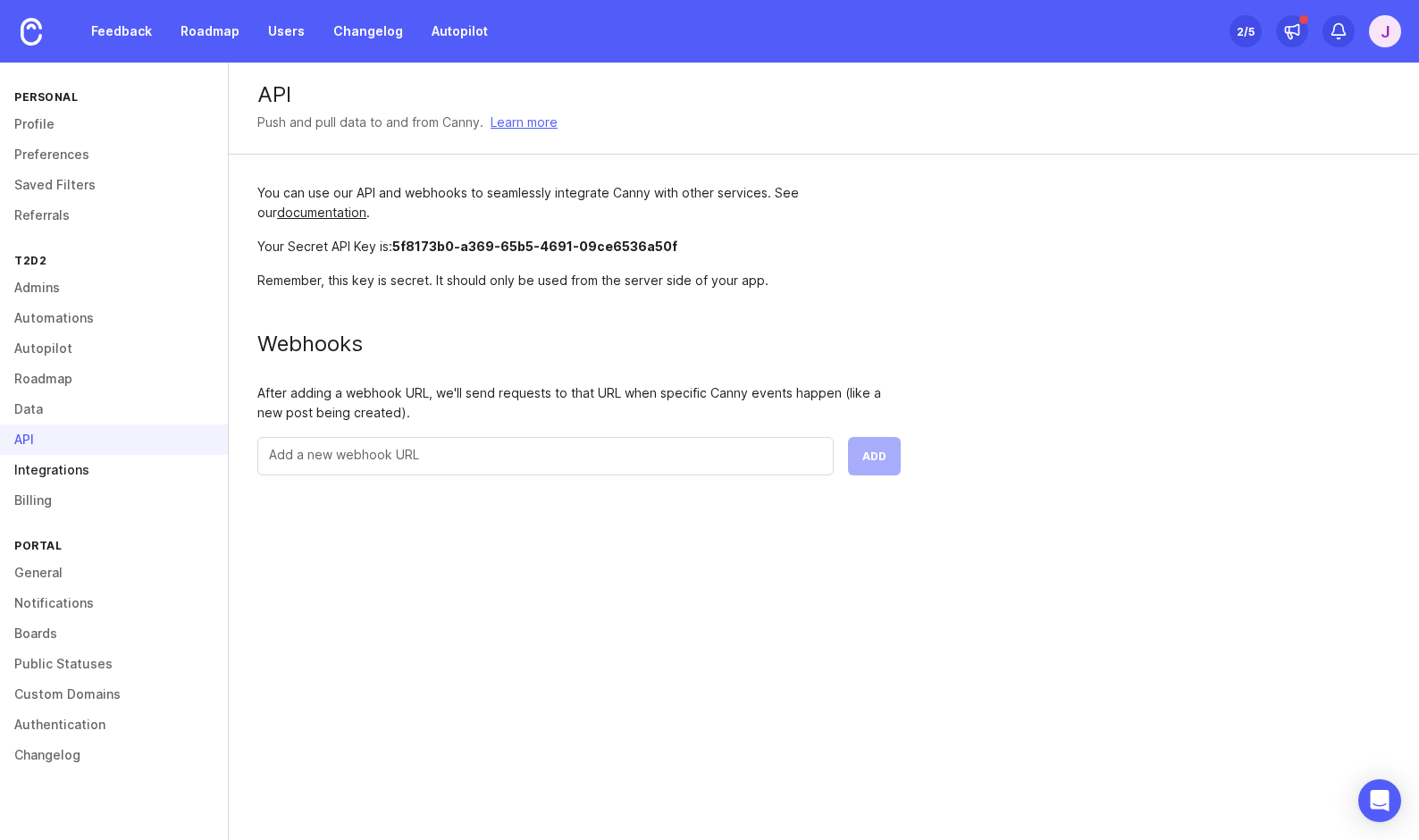
click at [67, 466] on link "Integrations" at bounding box center [113, 469] width 228 height 31
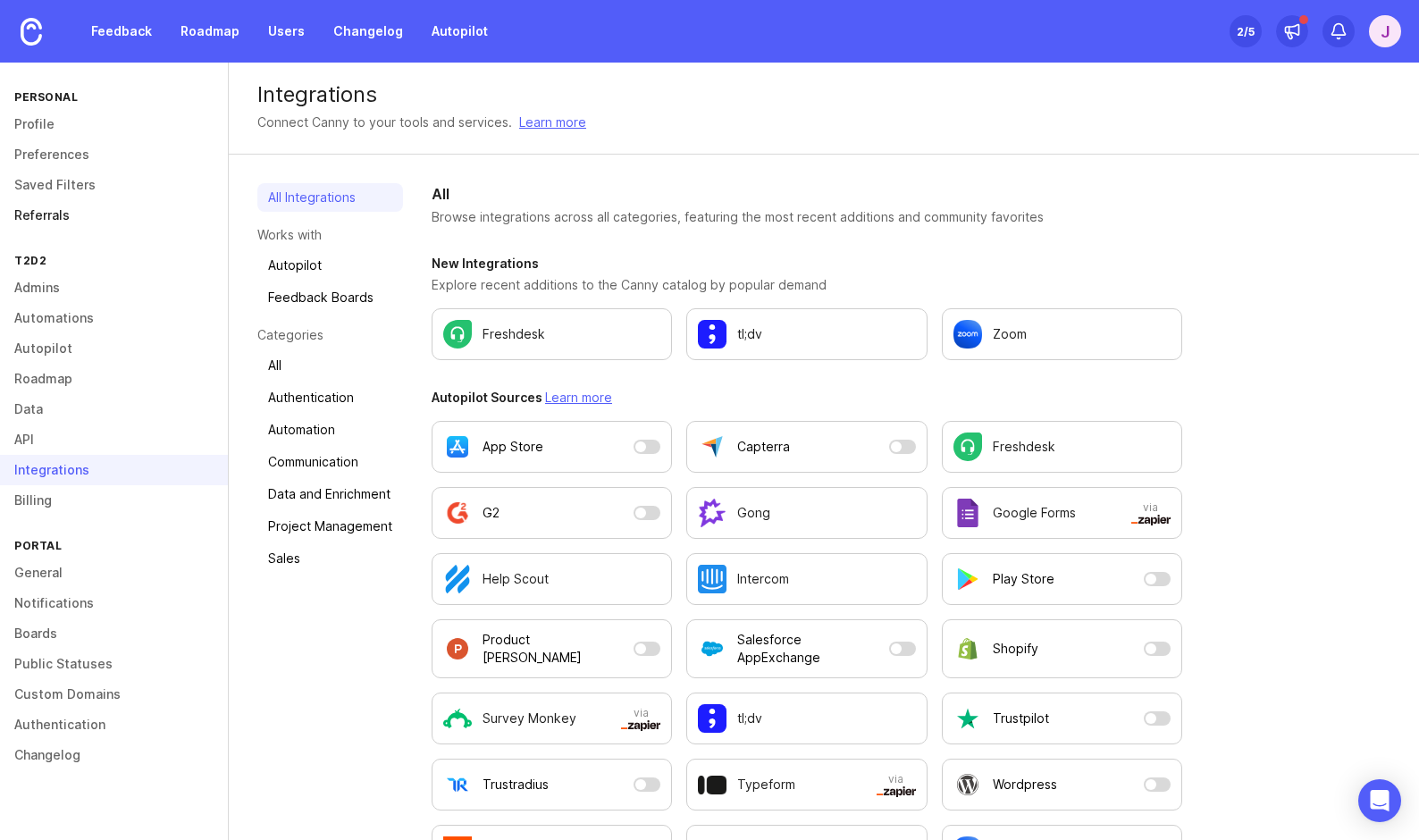
click at [44, 210] on link "Referrals" at bounding box center [113, 215] width 228 height 31
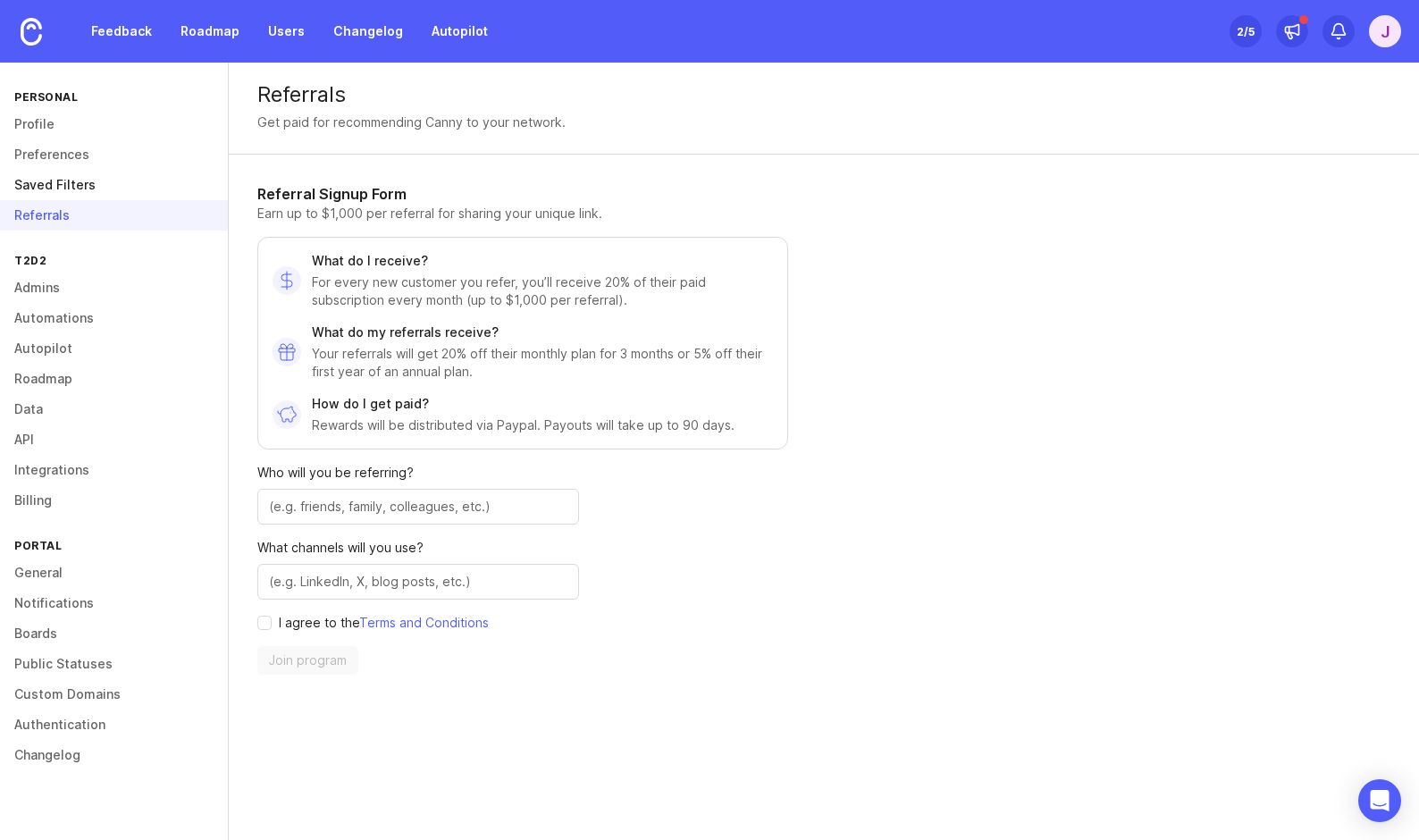
click at [57, 185] on link "Saved Filters" at bounding box center [113, 185] width 228 height 31
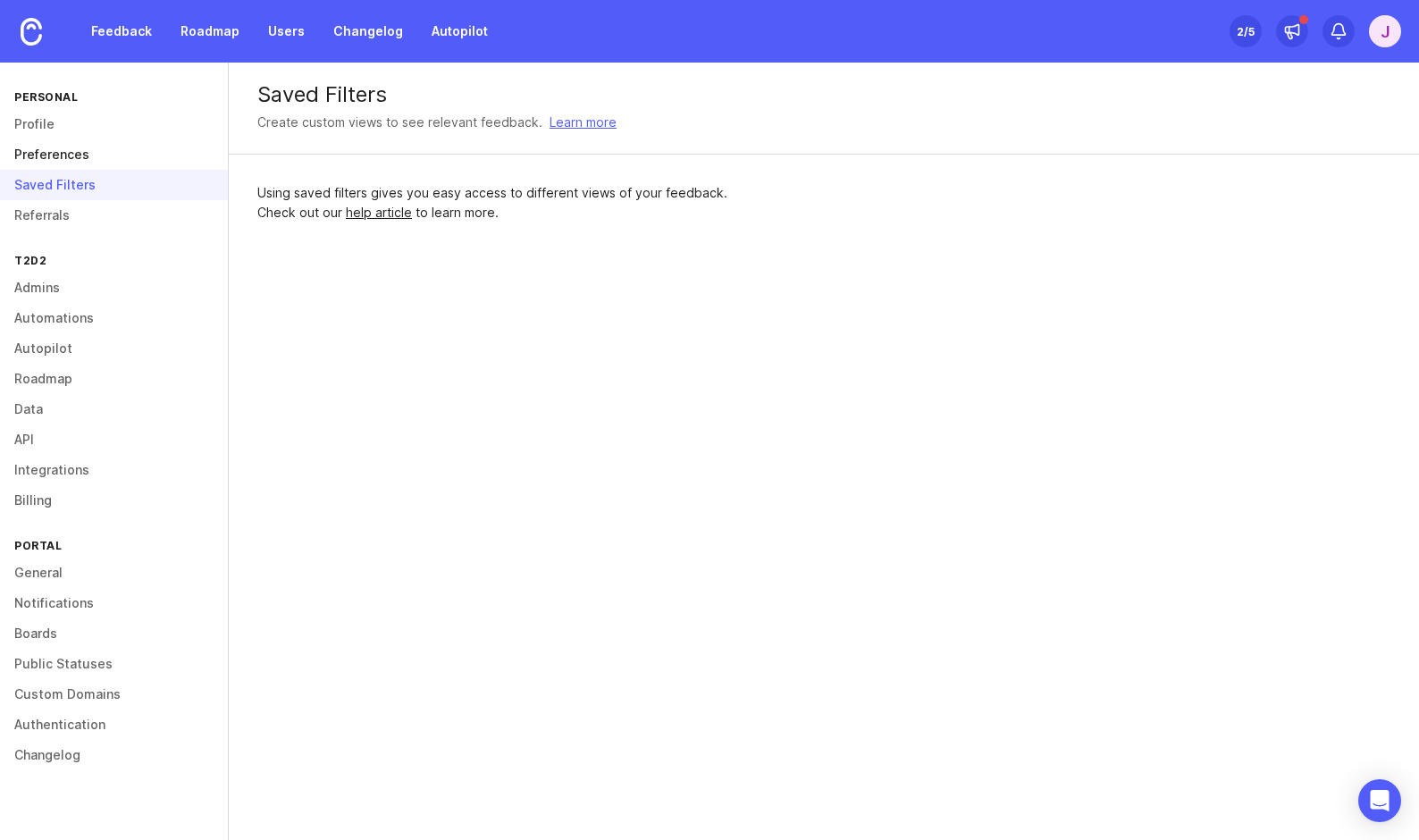
click at [59, 164] on link "Preferences" at bounding box center [113, 154] width 228 height 31
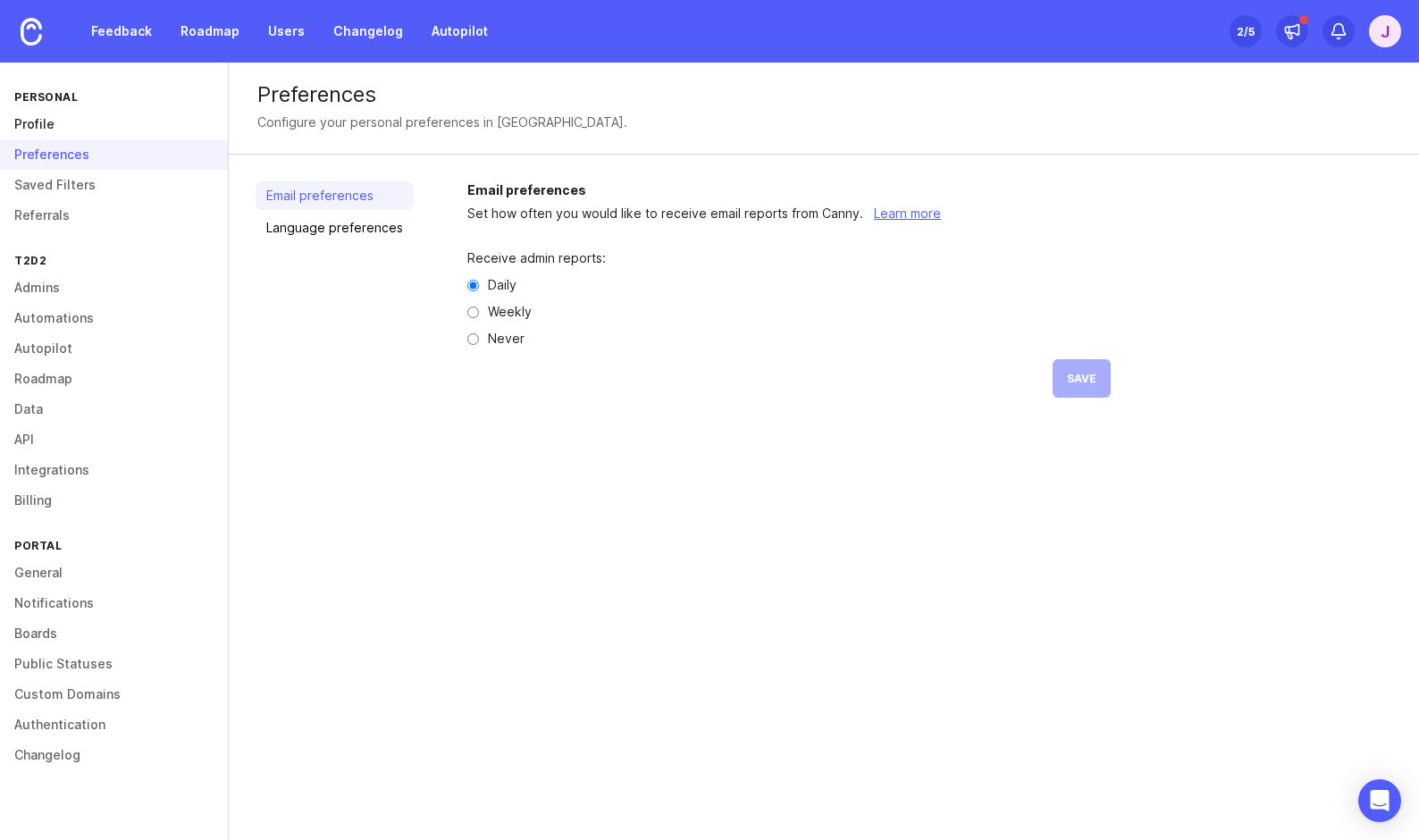
click at [75, 131] on link "Profile" at bounding box center [113, 124] width 228 height 31
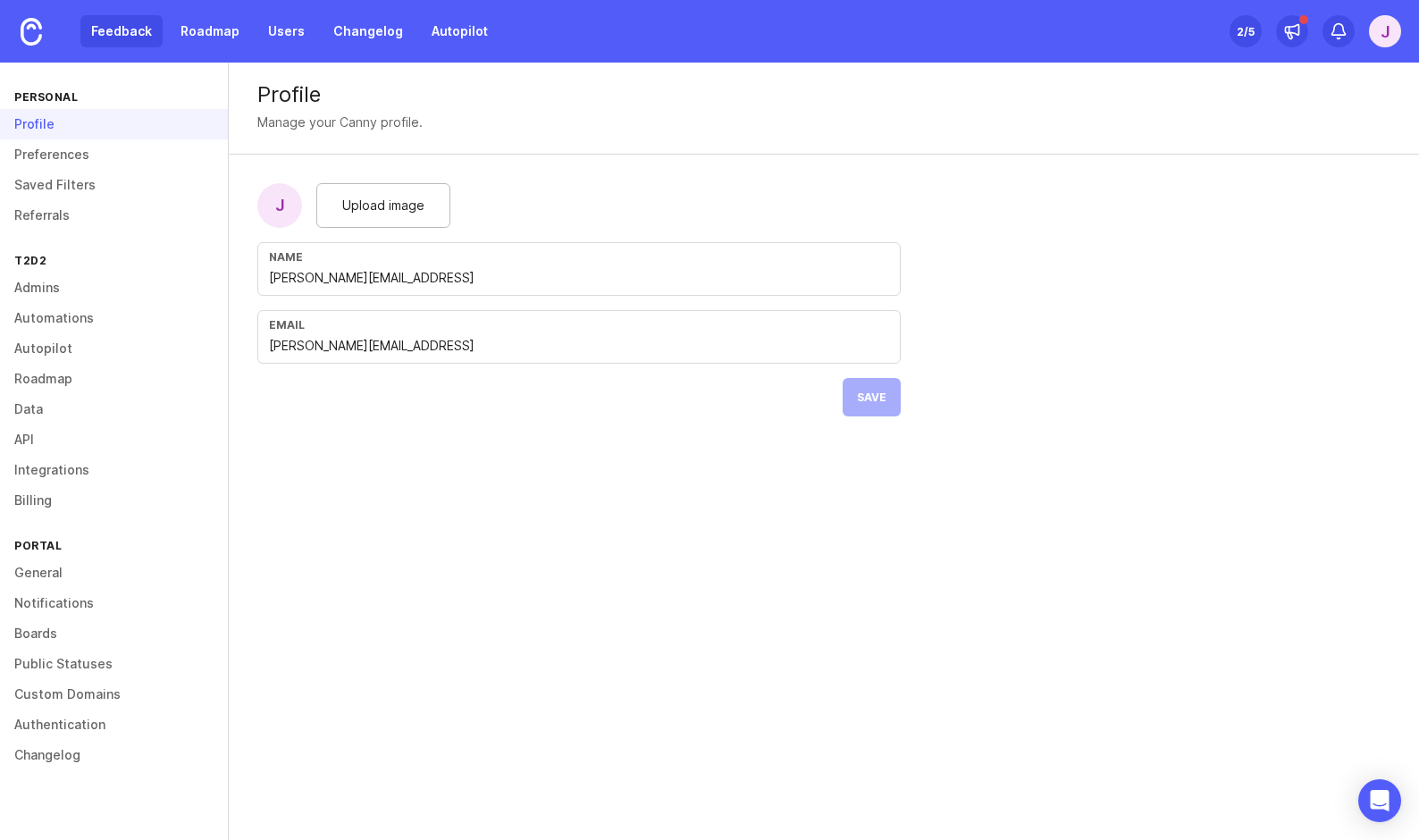
click at [131, 38] on link "Feedback" at bounding box center [122, 31] width 82 height 33
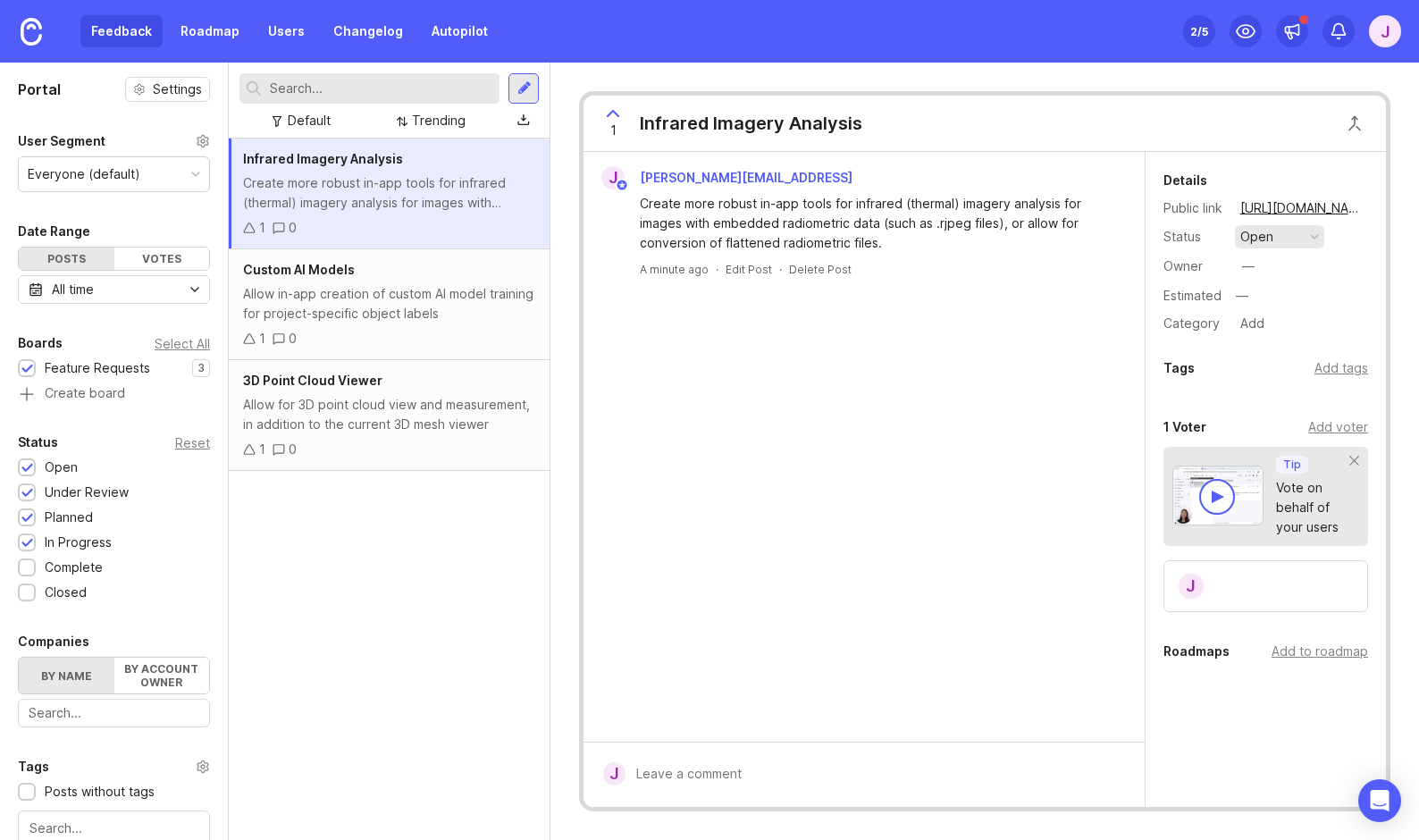
click at [1316, 238] on div "button" at bounding box center [1315, 237] width 9 height 9
click at [1294, 307] on div "under review" at bounding box center [1289, 301] width 90 height 15
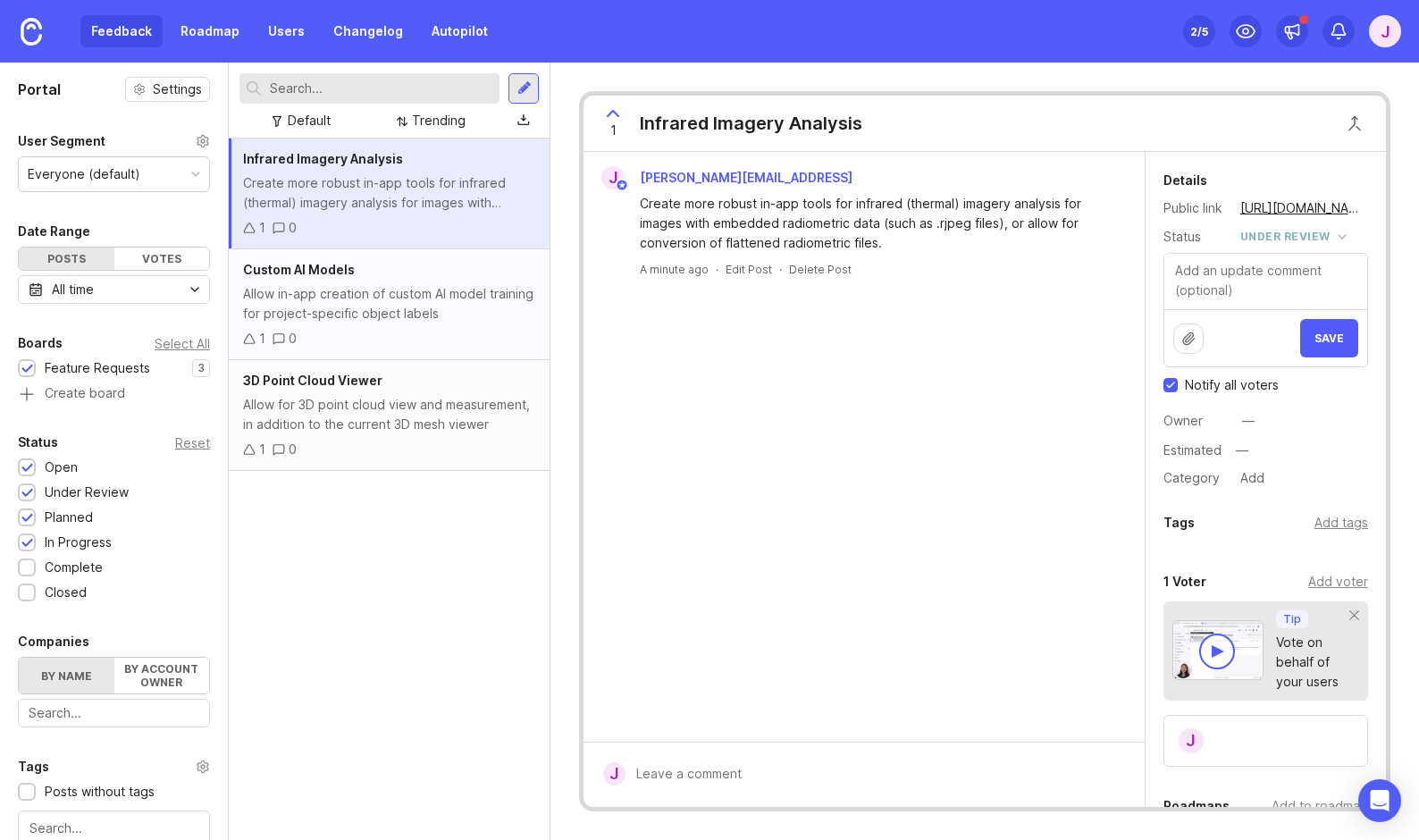
click at [399, 278] on div "Custom AI Models" at bounding box center [389, 269] width 292 height 20
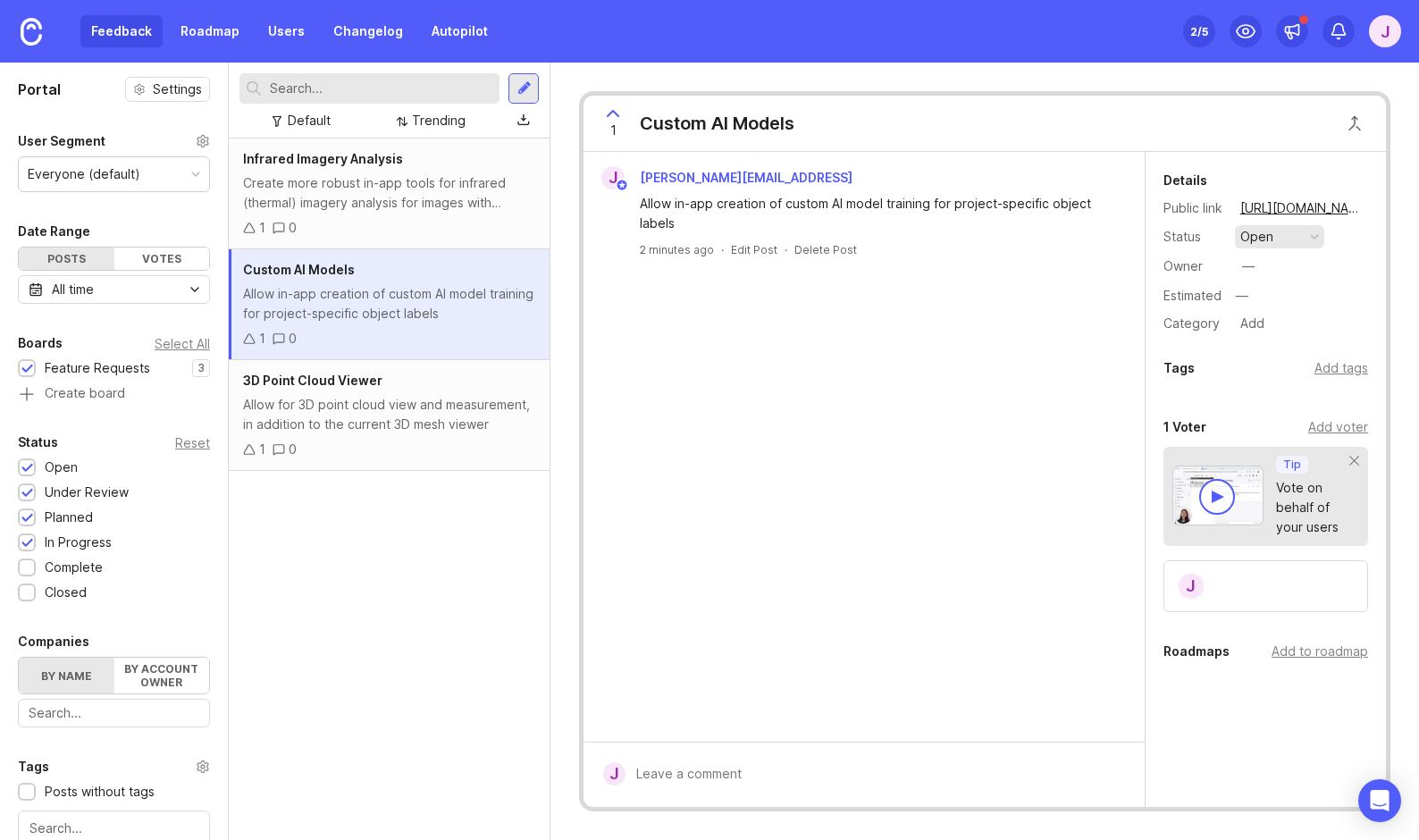
click at [1281, 239] on button "open" at bounding box center [1280, 236] width 89 height 23
click at [1284, 333] on div "planned" at bounding box center [1272, 335] width 57 height 15
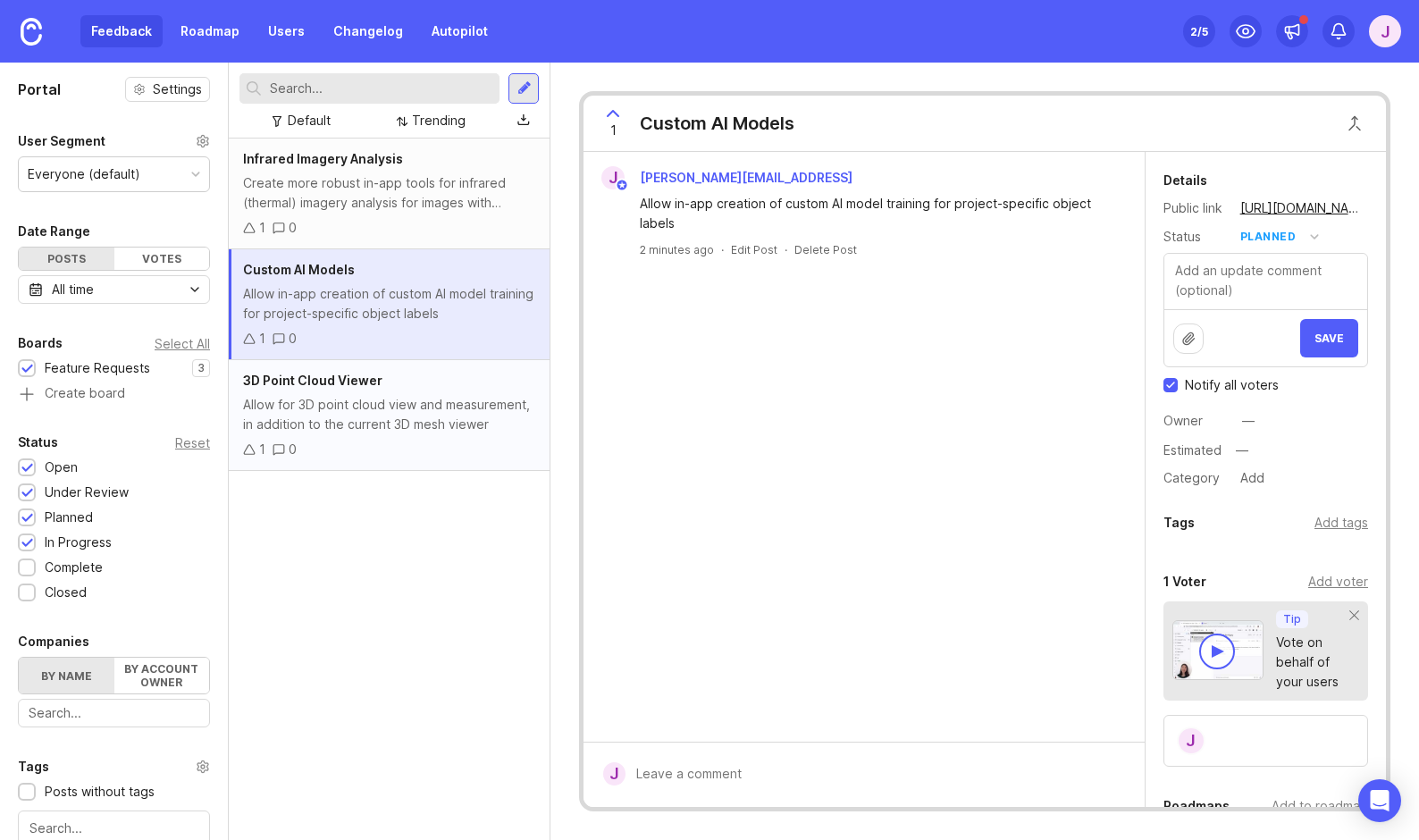
click at [408, 384] on div "3D Point Cloud Viewer" at bounding box center [389, 380] width 292 height 20
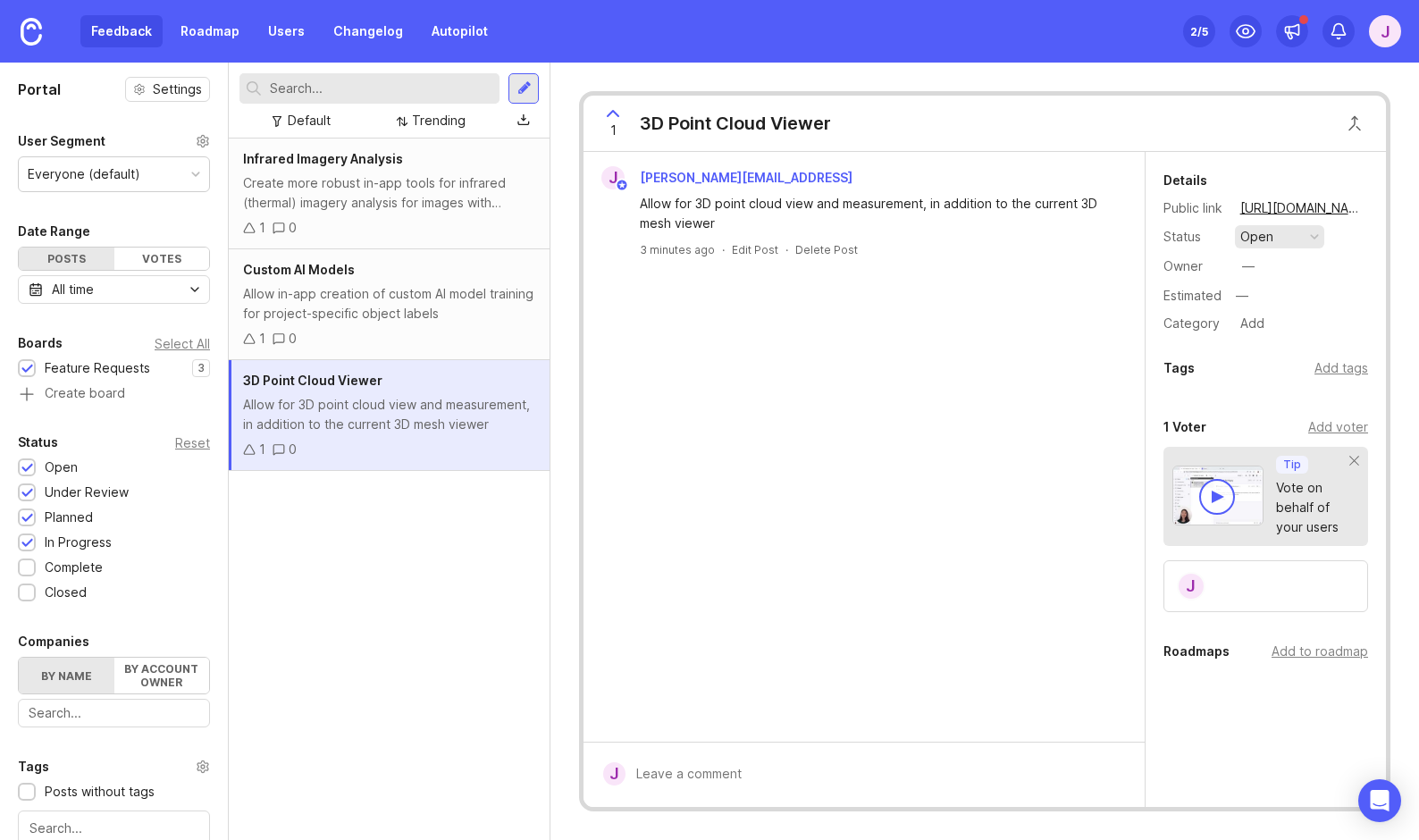
click at [1282, 234] on button "open" at bounding box center [1280, 236] width 89 height 23
click at [1304, 338] on li "planned" at bounding box center [1280, 335] width 89 height 33
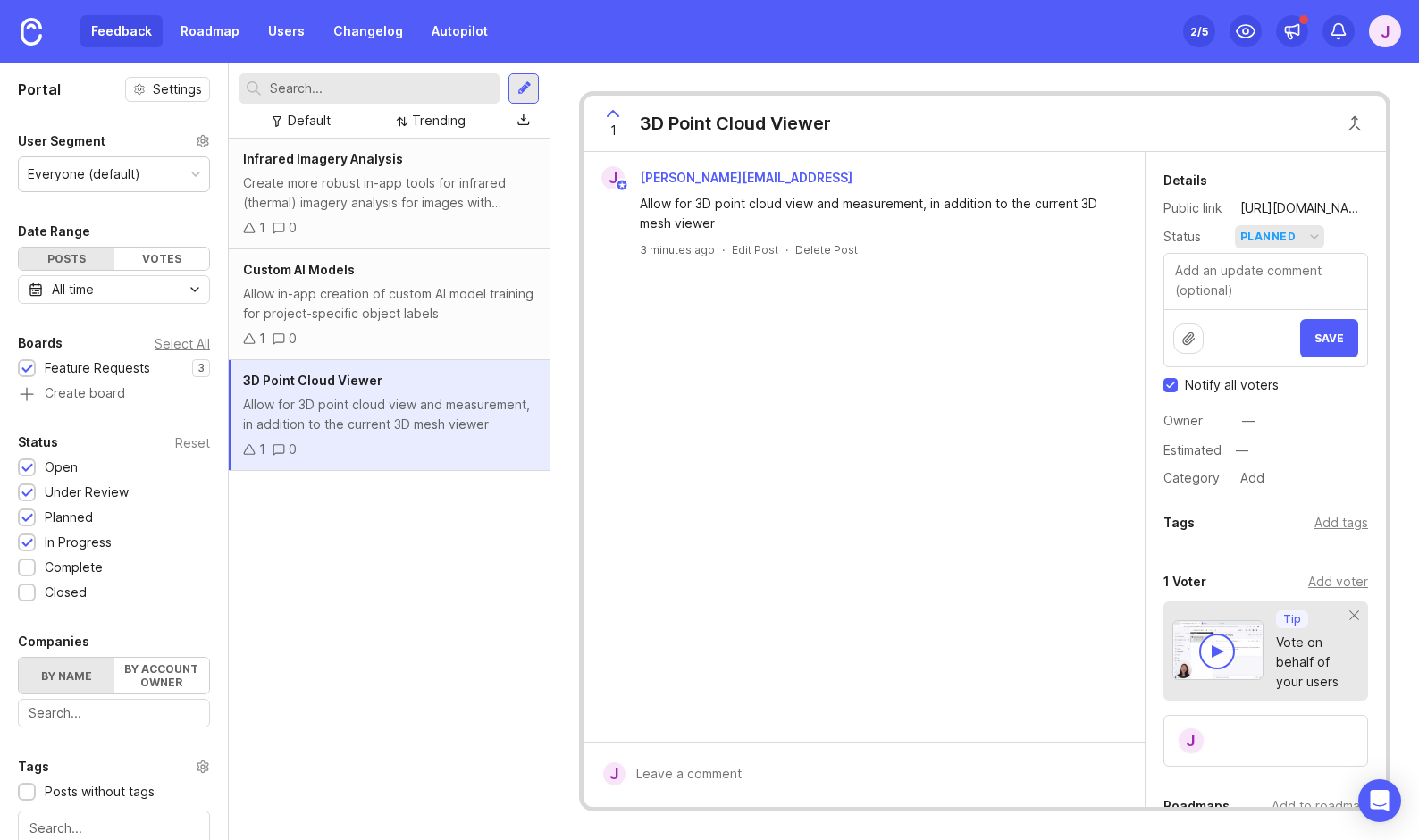
click at [1281, 242] on div "planned" at bounding box center [1268, 236] width 57 height 20
click at [1283, 376] on progress "in progress" at bounding box center [1280, 368] width 89 height 33
click at [1276, 239] on div "in progress" at bounding box center [1281, 236] width 81 height 20
click at [894, 491] on div "j [PERSON_NAME][EMAIL_ADDRESS] Allow for 3D point cloud view and measurement, i…" at bounding box center [864, 446] width 561 height 590
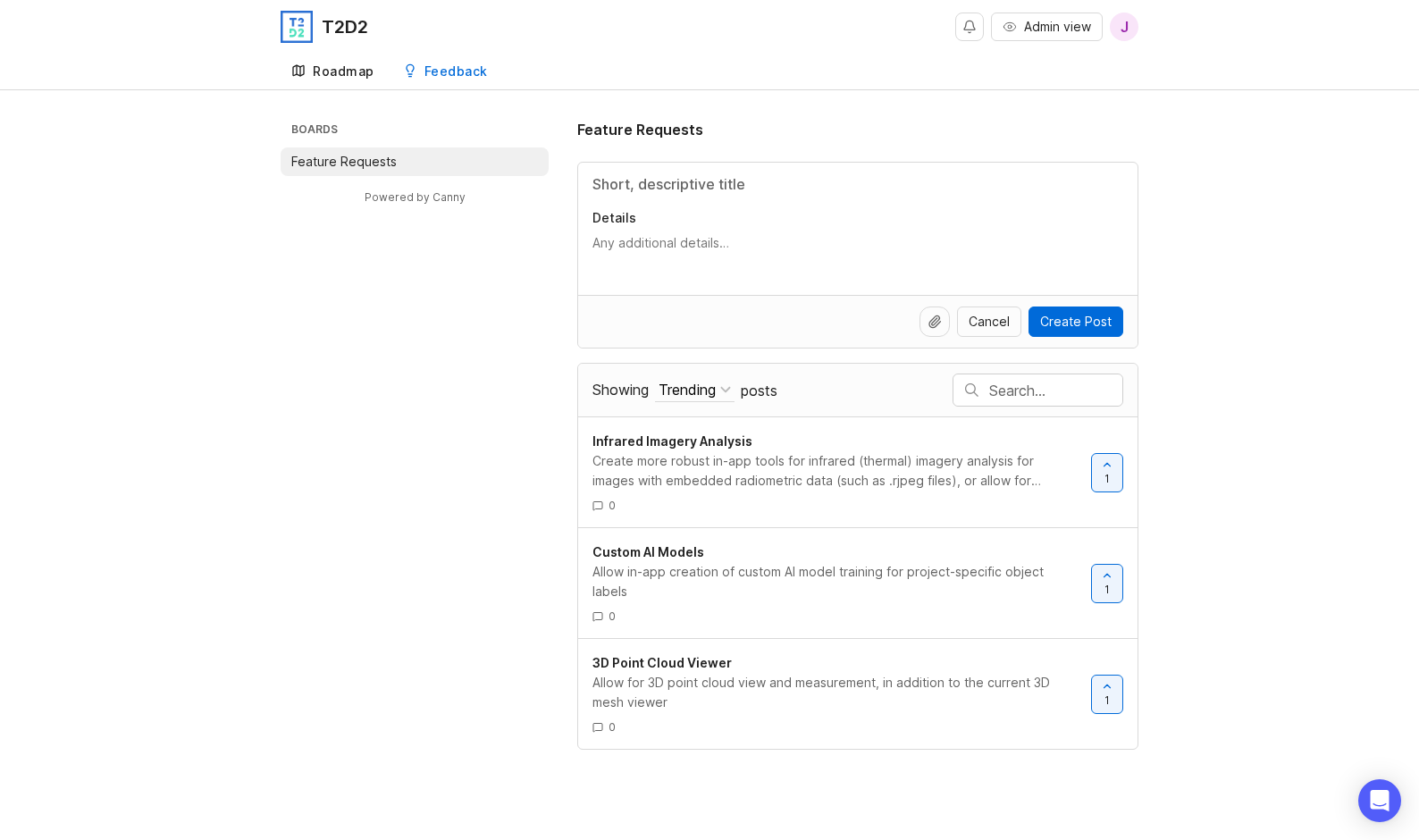
click at [325, 80] on link "Roadmap" at bounding box center [333, 72] width 105 height 36
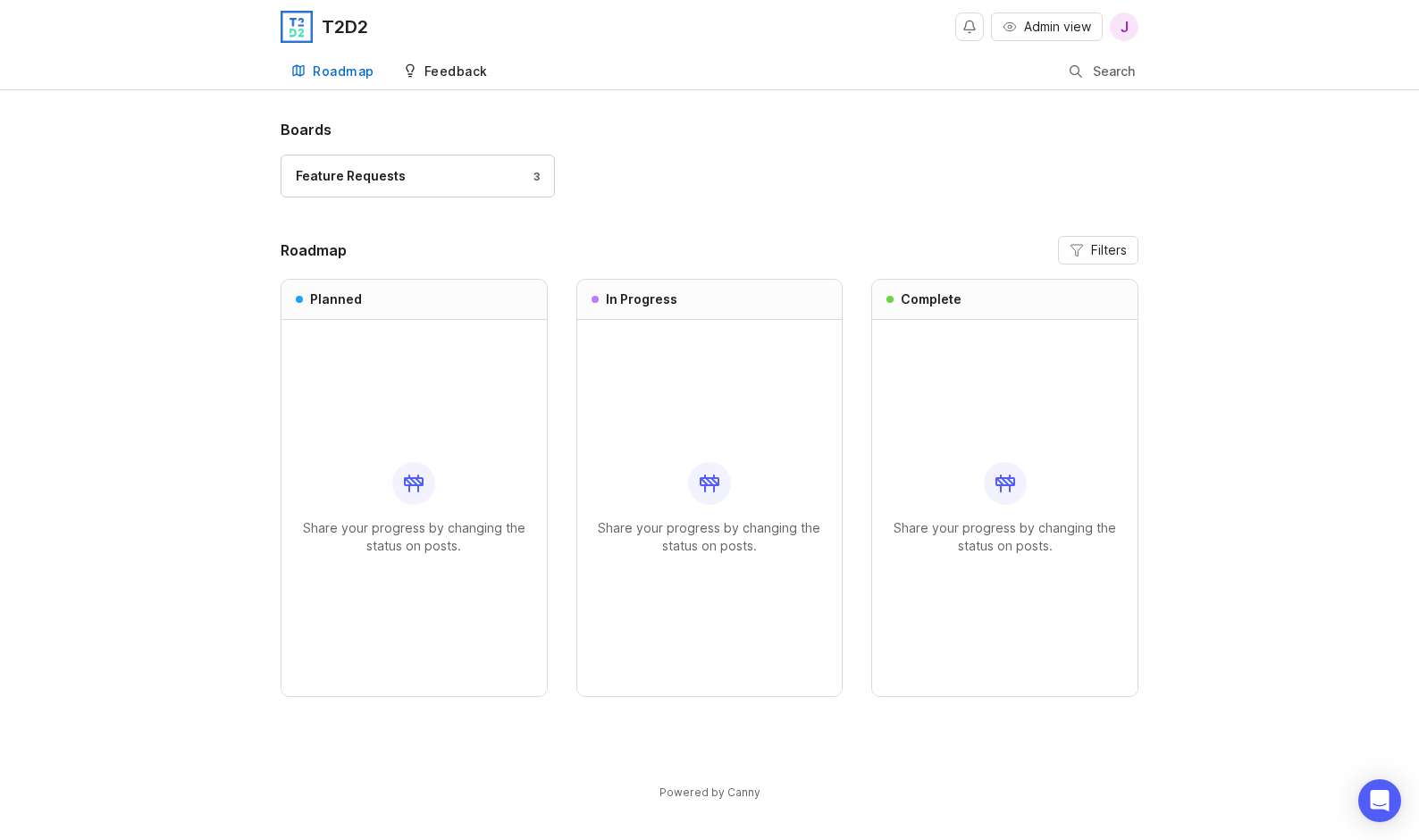
click at [473, 75] on div "Feedback" at bounding box center [456, 71] width 63 height 12
